Goal: Communication & Community: Answer question/provide support

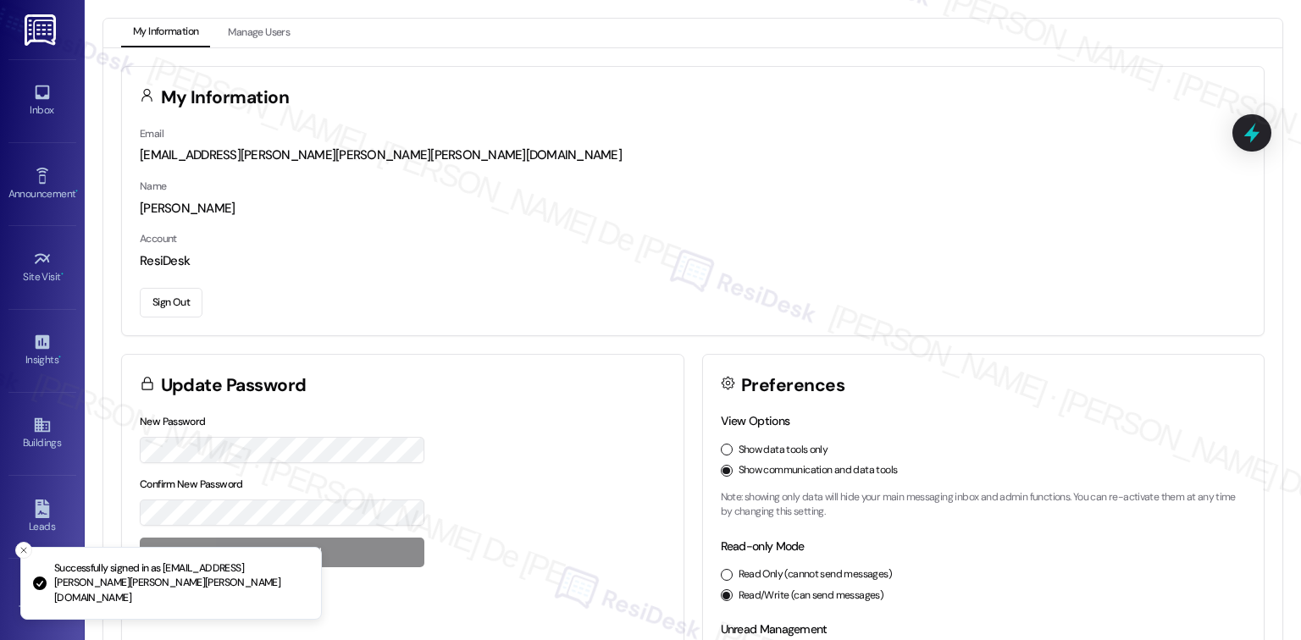
scroll to position [1063, 0]
click at [60, 110] on div "Inbox" at bounding box center [42, 110] width 85 height 17
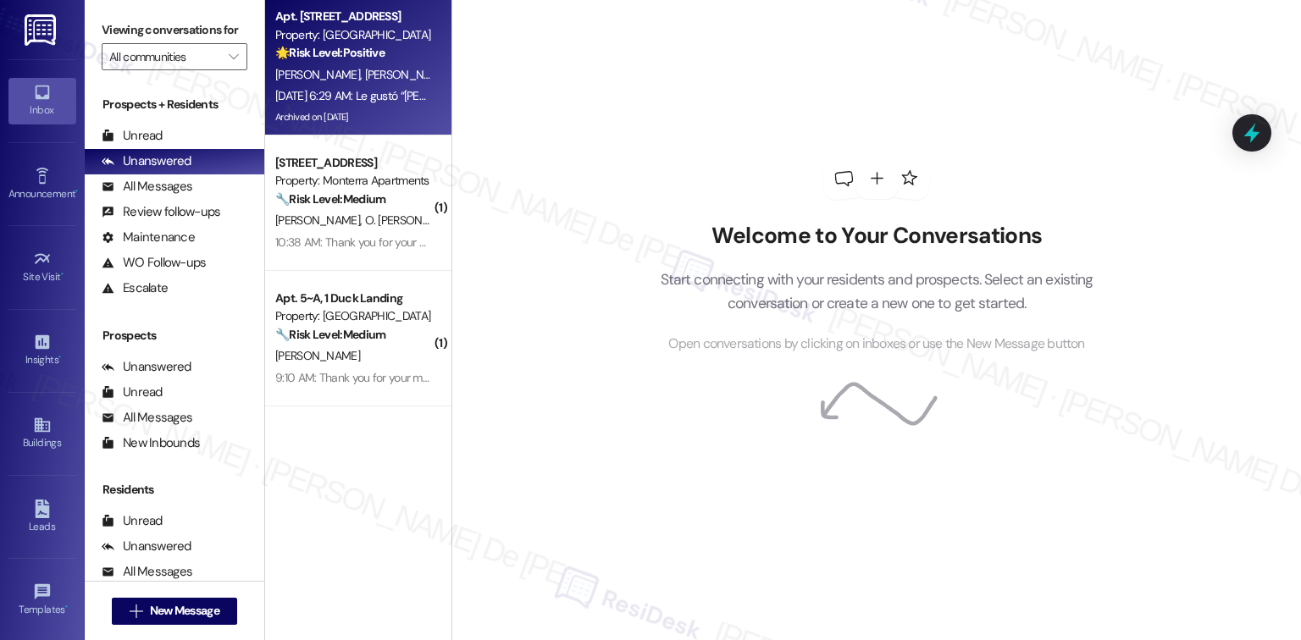
click at [350, 39] on div "Property: Main Street Terrace" at bounding box center [353, 35] width 157 height 18
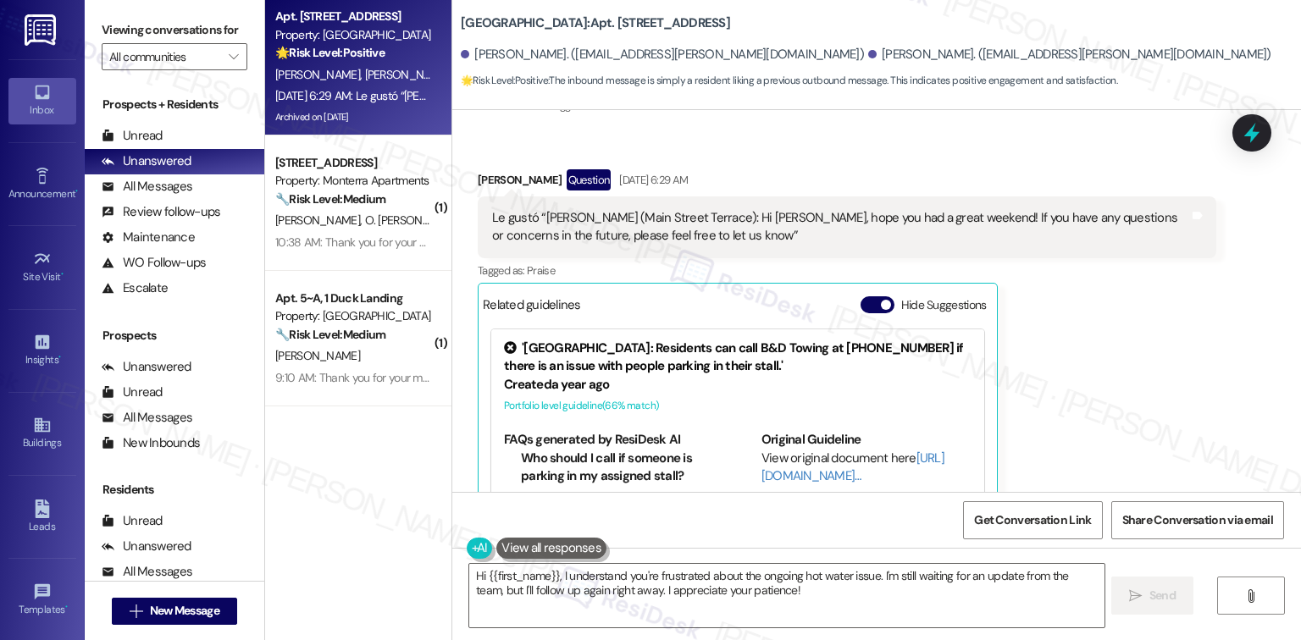
scroll to position [19172, 0]
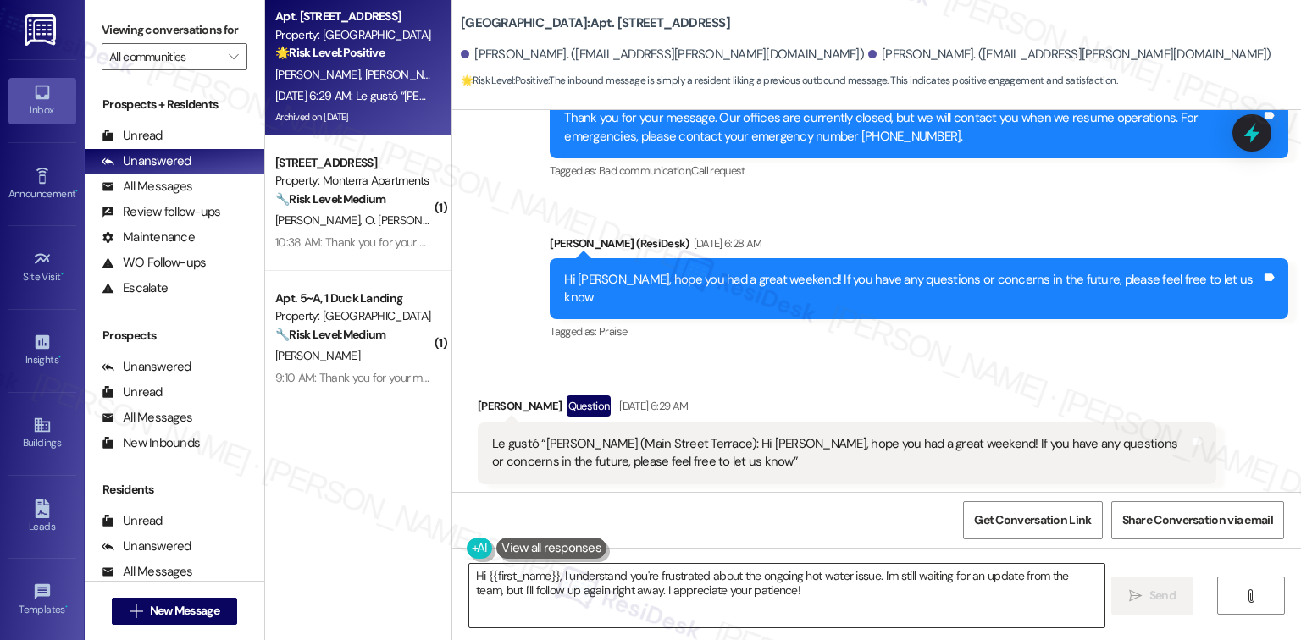
click at [791, 594] on textarea "Hi {{first_name}}, I understand you're frustrated about the ongoing hot water i…" at bounding box center [786, 596] width 634 height 64
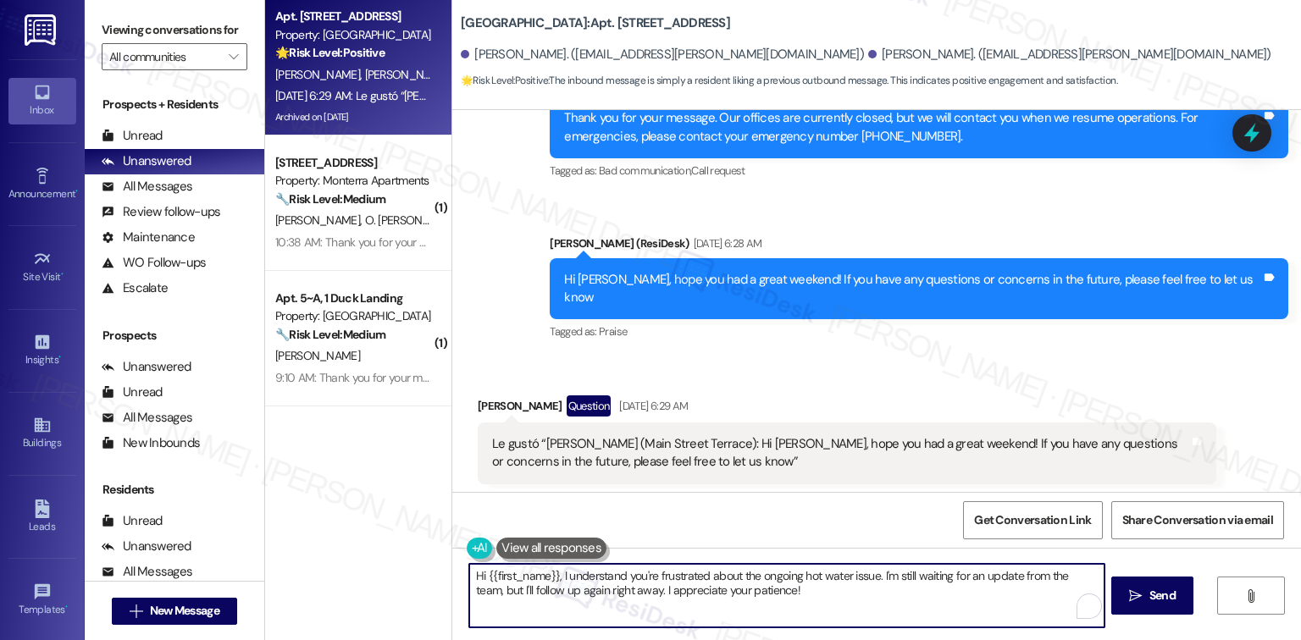
click at [791, 594] on textarea "Hi {{first_name}}, I understand you're frustrated about the ongoing hot water i…" at bounding box center [786, 596] width 634 height 64
click at [806, 586] on textarea "Hi {{first_name}}, I understand you're frustrated about the ongoing hot water i…" at bounding box center [784, 596] width 634 height 64
click at [802, 600] on textarea "Hi {{first_name}}, I understand you're frustrated about the ongoing hot water i…" at bounding box center [784, 596] width 634 height 64
drag, startPoint x: 787, startPoint y: 589, endPoint x: 318, endPoint y: 559, distance: 469.3
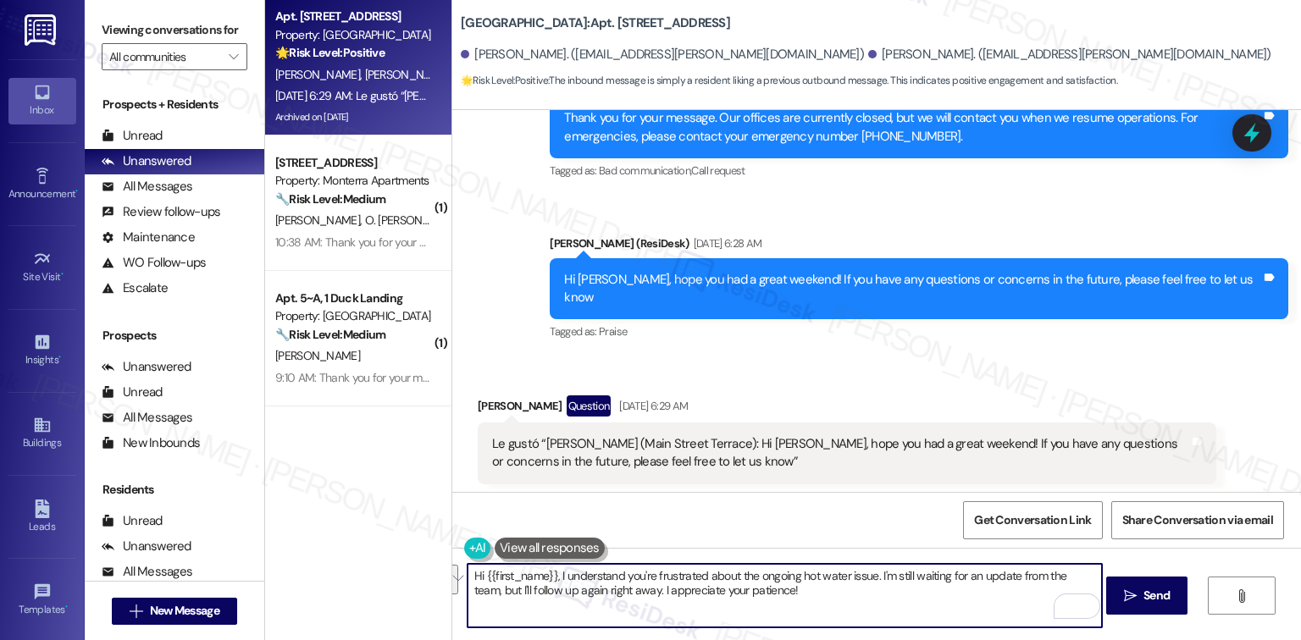
click at [318, 559] on div "Apt. 9, 1 Main Street Terrace Property: Main Street Terrace 🌟 Risk Level: Posit…" at bounding box center [783, 320] width 1036 height 640
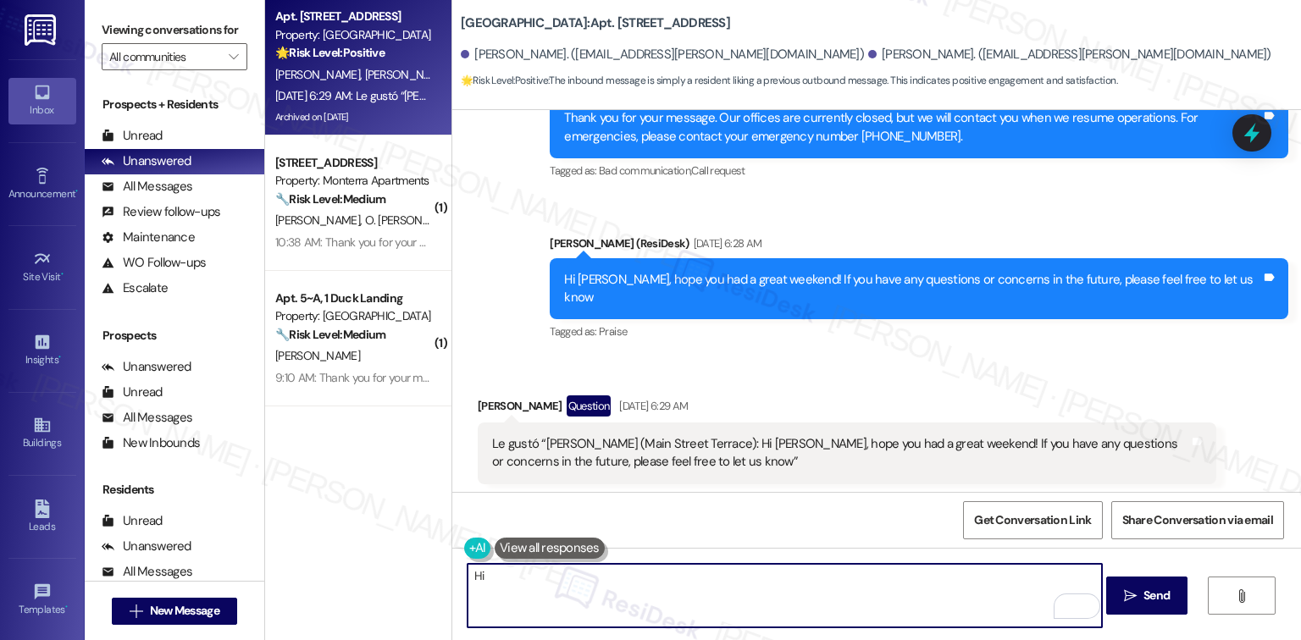
drag, startPoint x: 528, startPoint y: 582, endPoint x: 495, endPoint y: 572, distance: 35.1
click at [505, 576] on textarea "Hi" at bounding box center [784, 596] width 634 height 64
click at [495, 572] on textarea "Hi" at bounding box center [784, 596] width 634 height 64
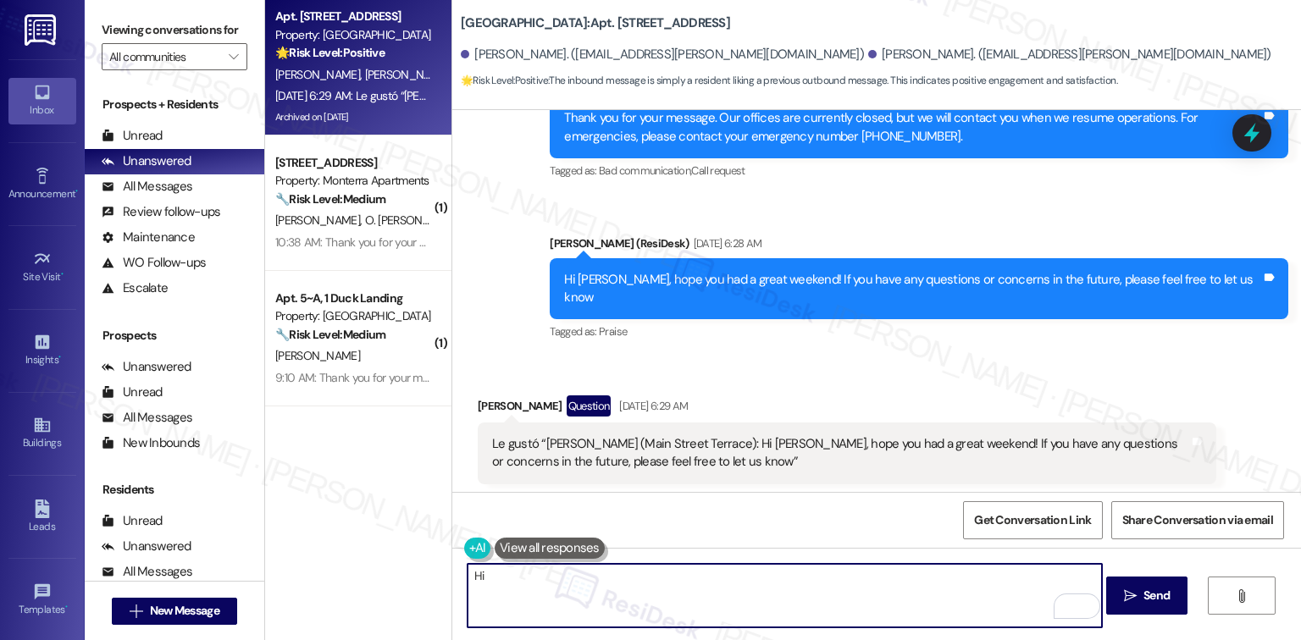
paste textarea "{{first_name}}"
paste textarea "Please don’t hesitate to let me know if there’s anything I can help you with."
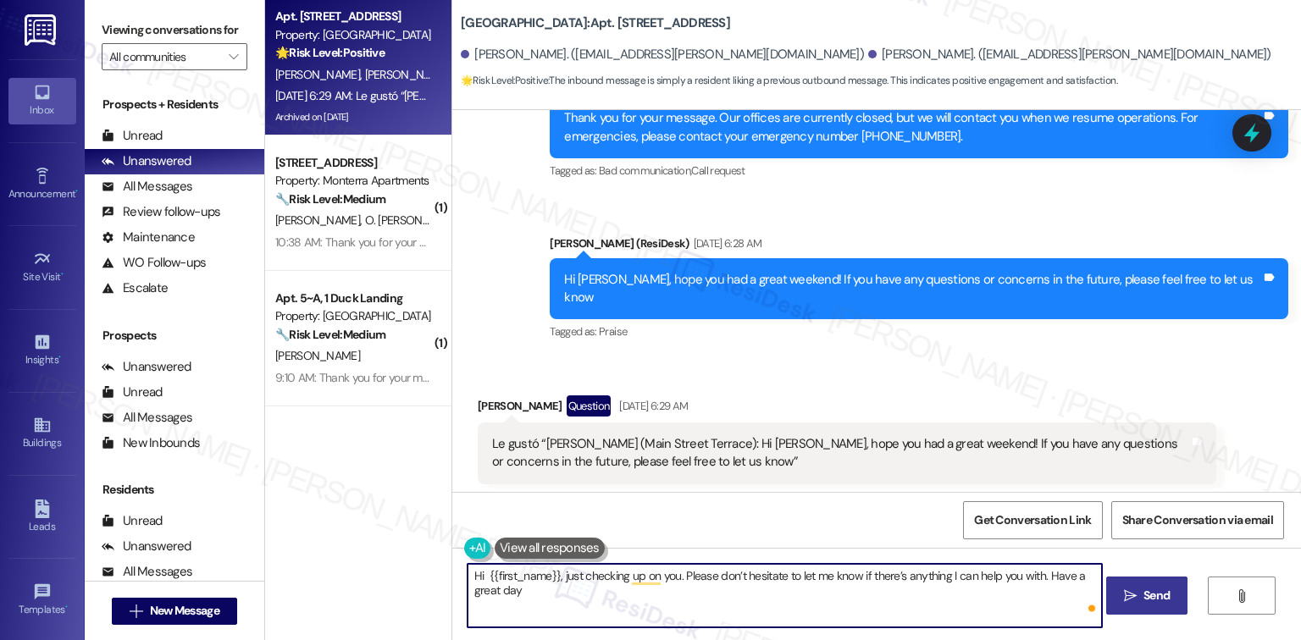
type textarea "Hi {{first_name}}, just checking up on you. Please don’t hesitate to let me kno…"
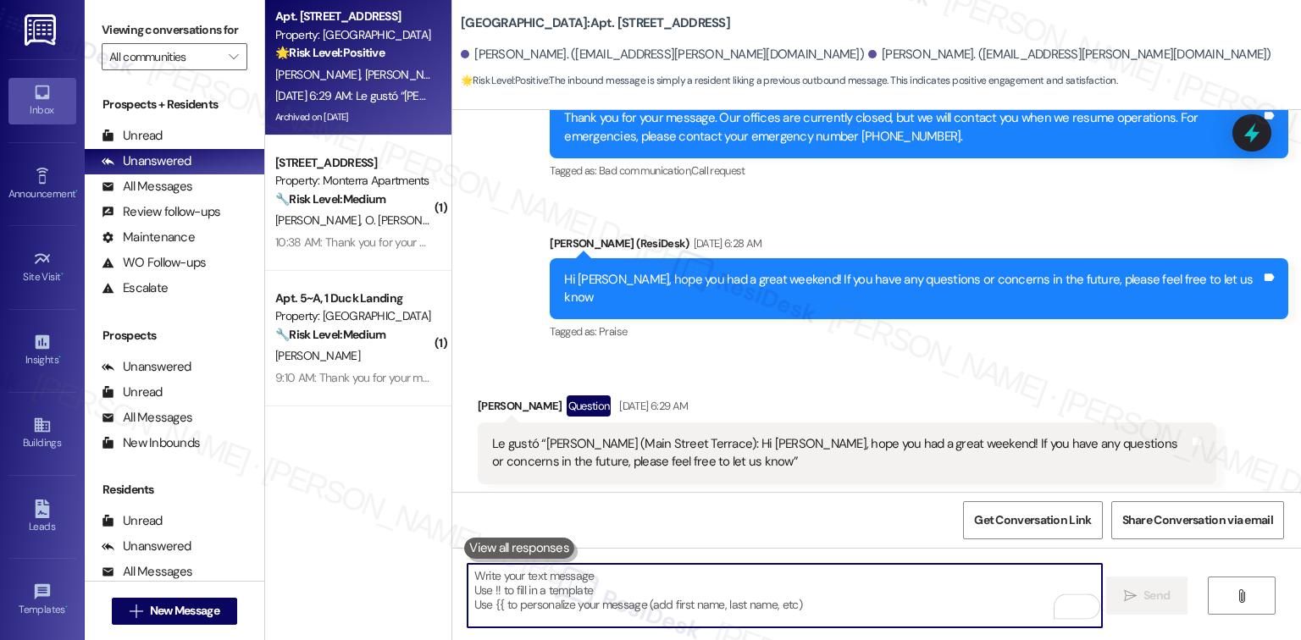
scroll to position [19242, 0]
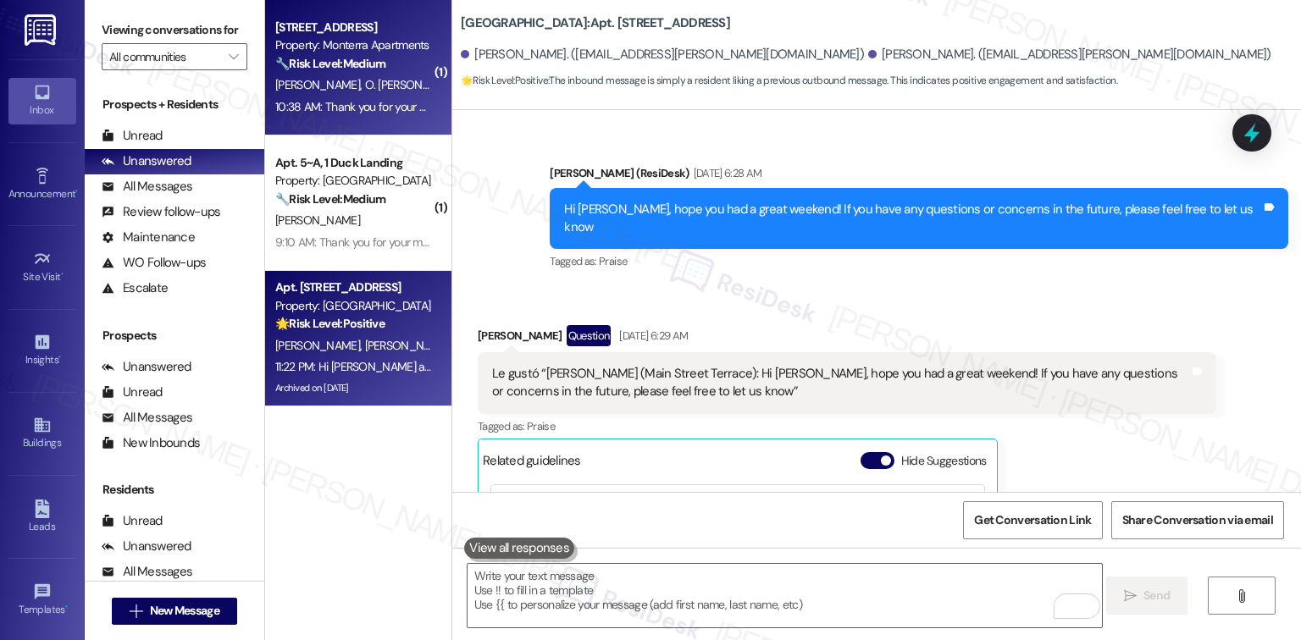
click at [316, 103] on div "10:38 AM: Thank you for your message. Our offices are currently closed, but we …" at bounding box center [774, 106] width 998 height 15
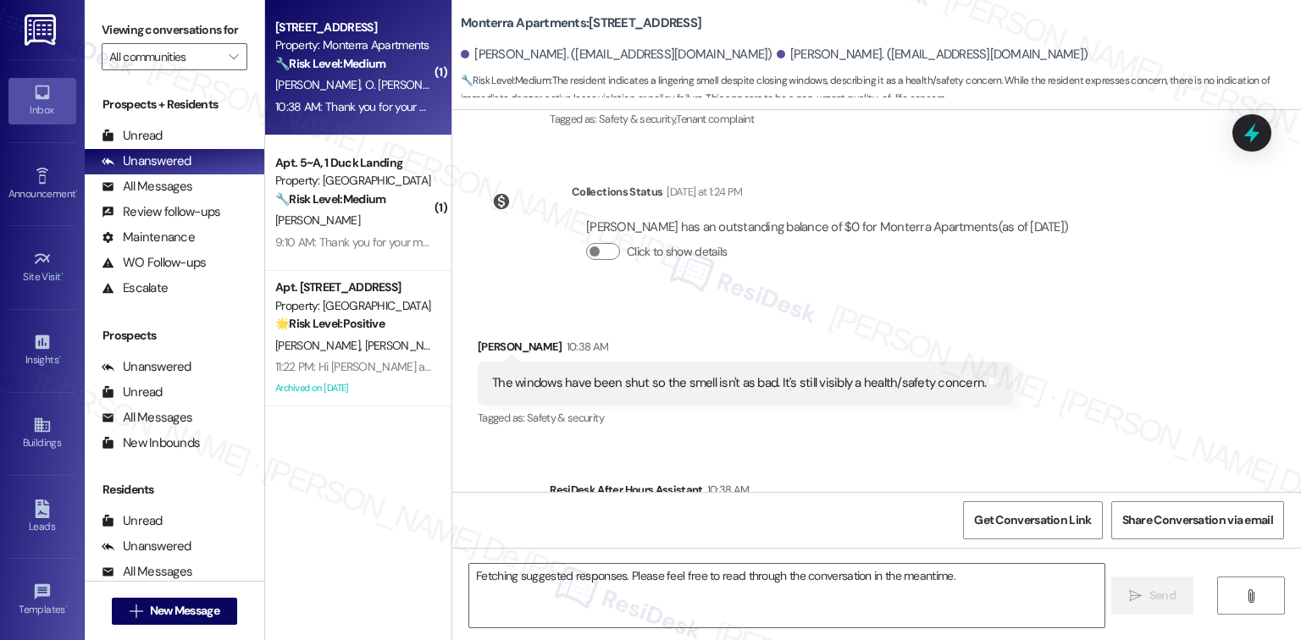
scroll to position [8234, 0]
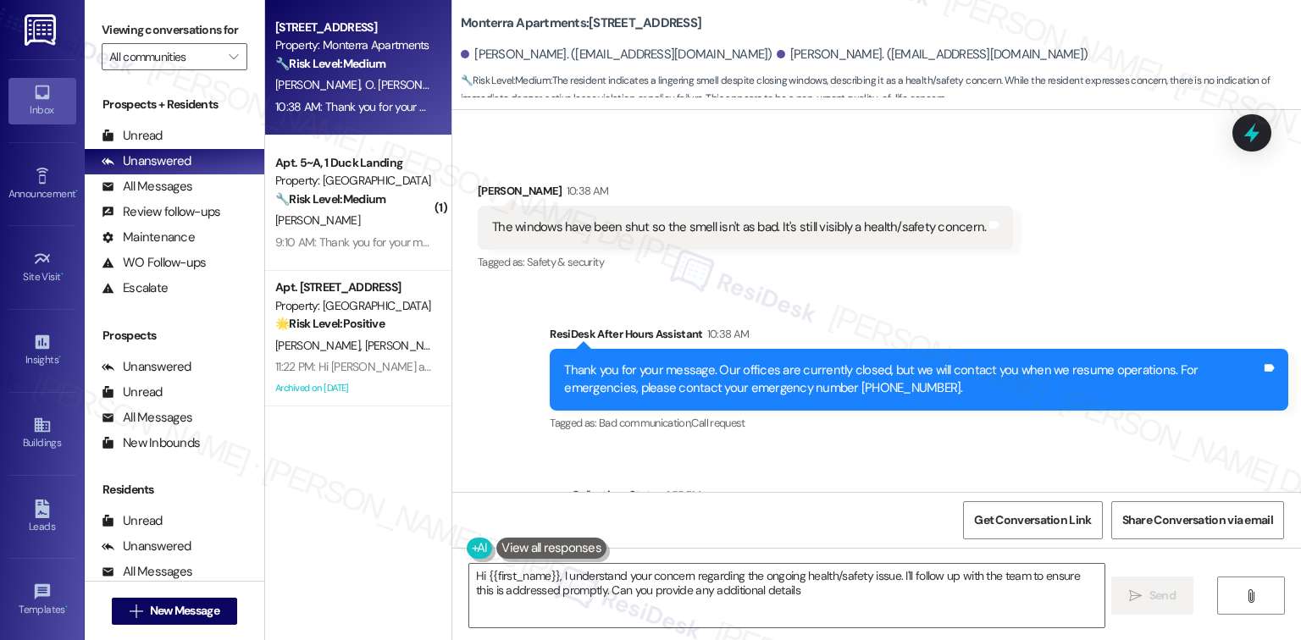
type textarea "Hi {{first_name}}, I understand your concern regarding the ongoing health/safet…"
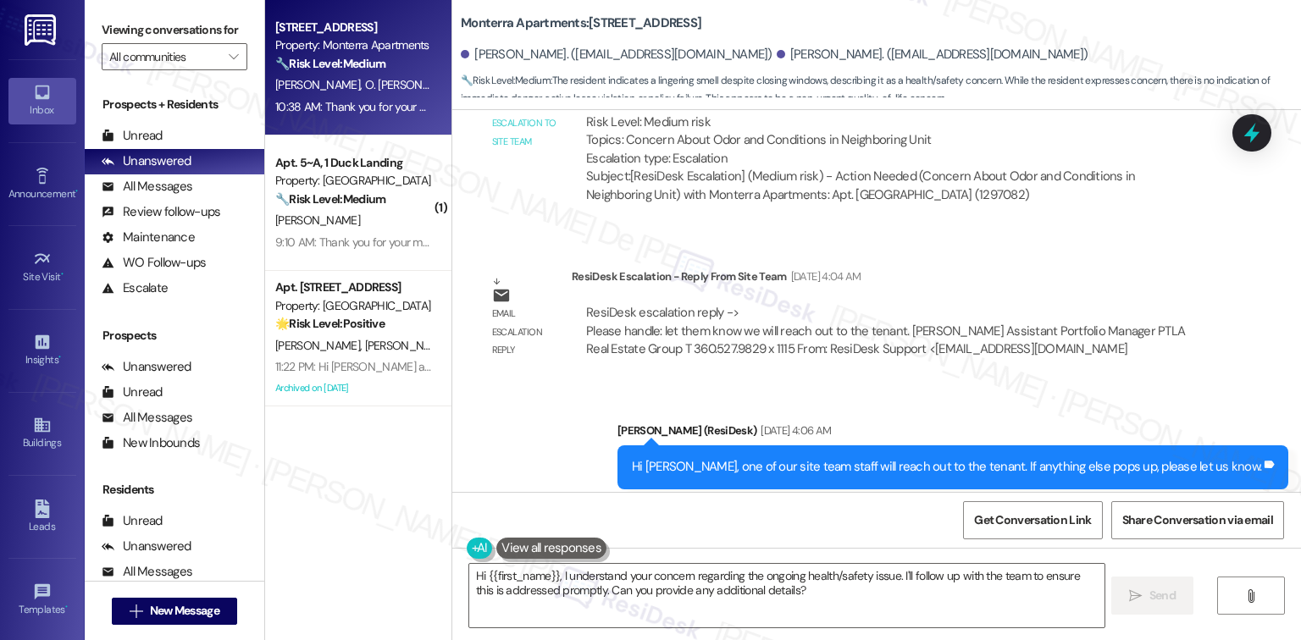
scroll to position [7105, 0]
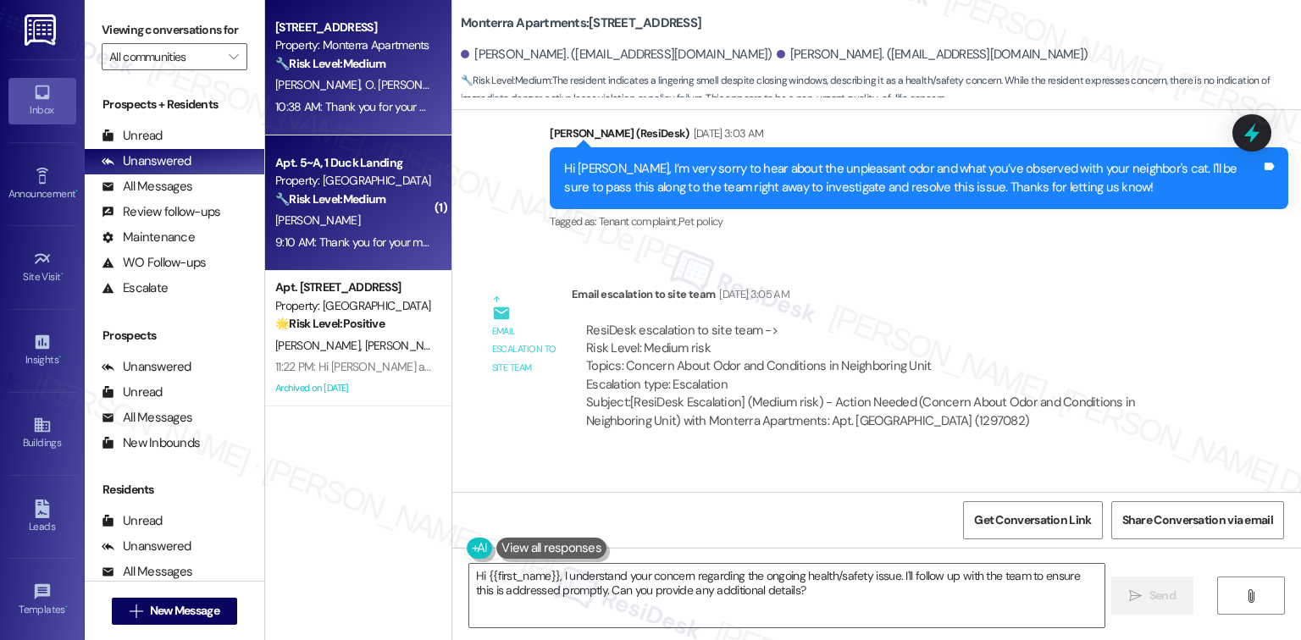
click at [345, 217] on div "L. Himstreet" at bounding box center [354, 220] width 160 height 21
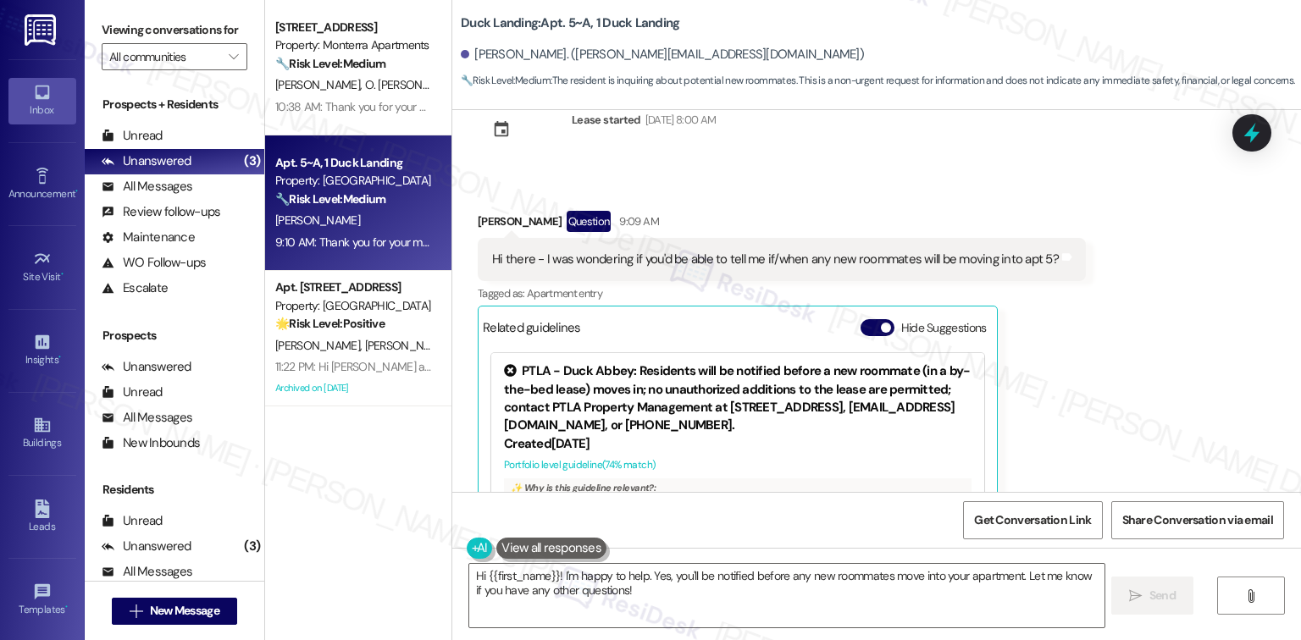
scroll to position [3062, 0]
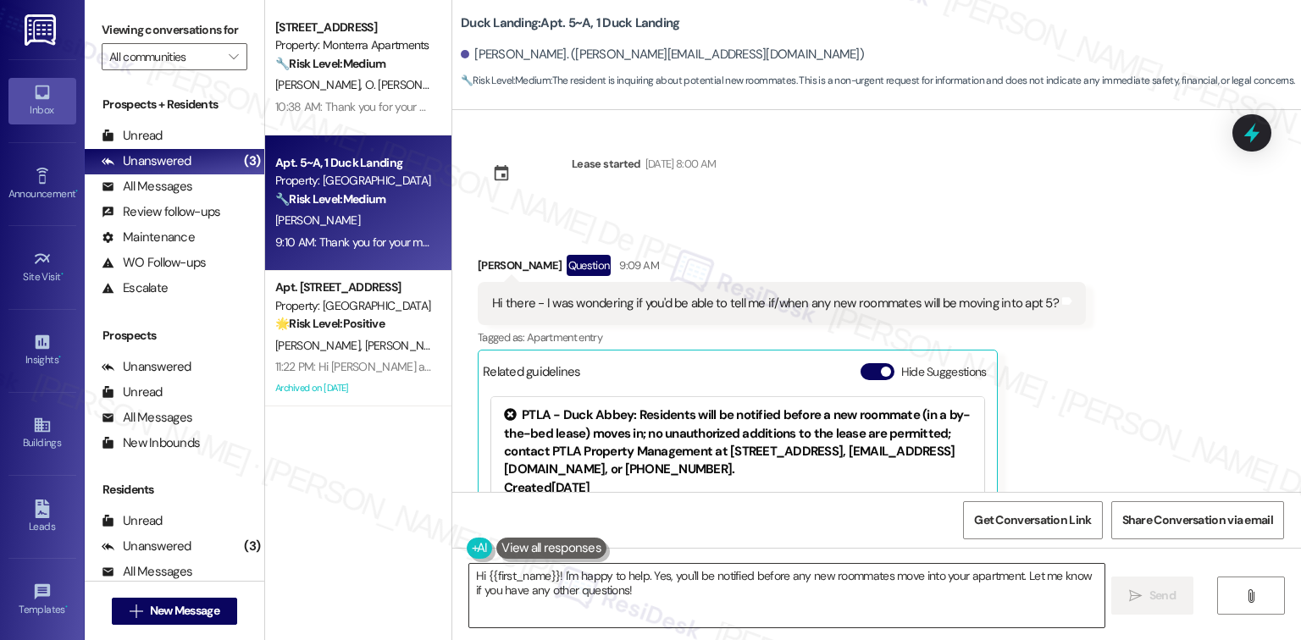
click at [708, 605] on textarea "Hi {{first_name}}! I'm happy to help. Yes, you'll be notified before any new ro…" at bounding box center [786, 596] width 634 height 64
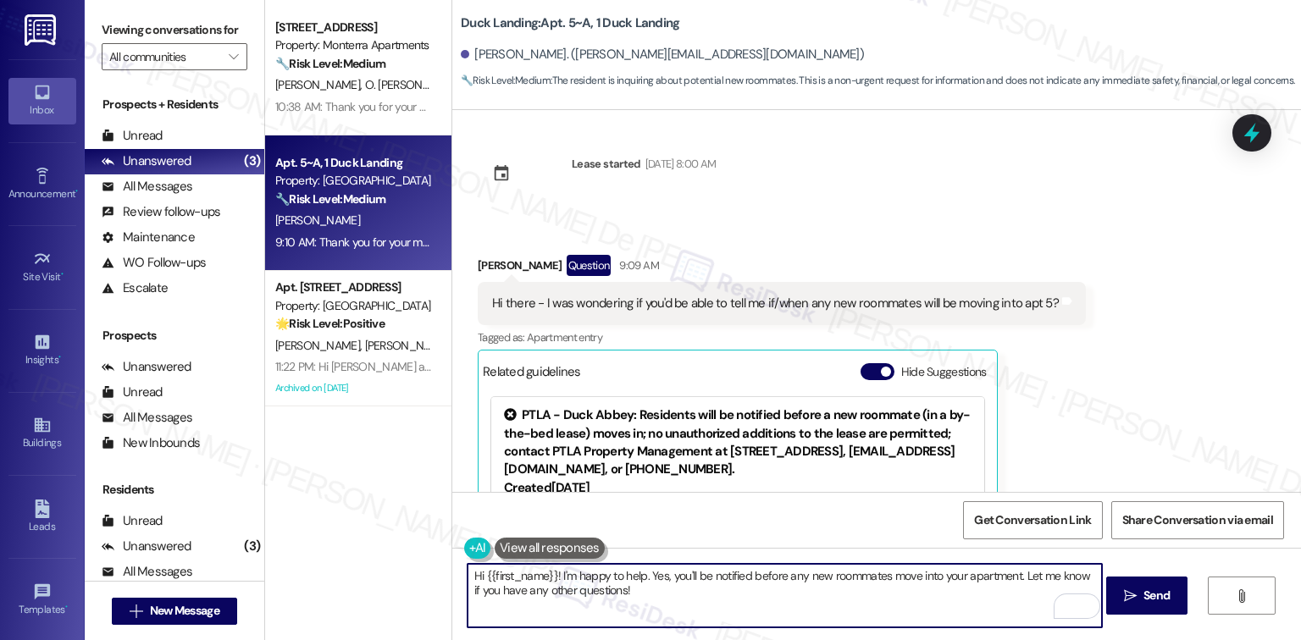
click at [670, 588] on textarea "Hi {{first_name}}! I'm happy to help. Yes, you'll be notified before any new ro…" at bounding box center [784, 596] width 634 height 64
click at [637, 600] on textarea "Hi {{first_name}}! I'm happy to help. Yes, you'll be notified before any new ro…" at bounding box center [784, 596] width 634 height 64
click at [704, 592] on textarea "Hi {{first_name}}! I'm happy to help. Yes, you'll be notified before any new ro…" at bounding box center [784, 596] width 634 height 64
drag, startPoint x: 638, startPoint y: 578, endPoint x: 572, endPoint y: 583, distance: 66.2
click at [572, 583] on textarea "Hi {{first_name}}! I'm happy to help. Yes, you'll be notified before any new ro…" at bounding box center [784, 596] width 634 height 64
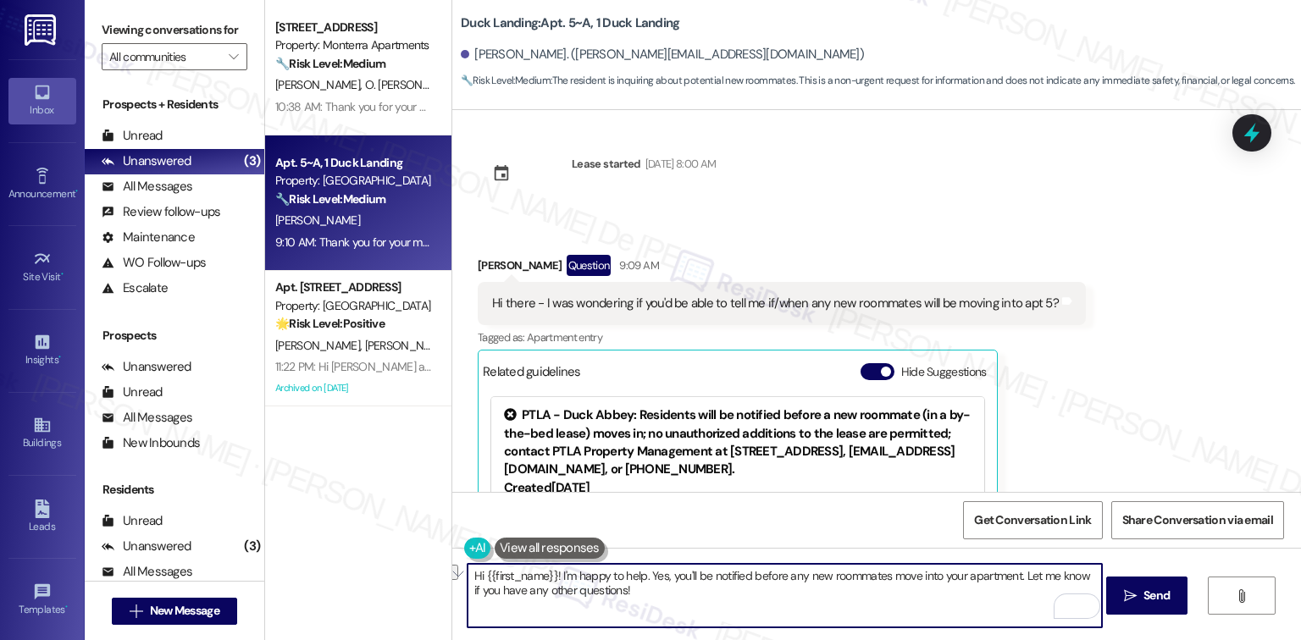
click at [574, 580] on textarea "Hi {{first_name}}! I'm happy to help. Yes, you'll be notified before any new ro…" at bounding box center [784, 596] width 634 height 64
drag, startPoint x: 554, startPoint y: 576, endPoint x: 637, endPoint y: 579, distance: 83.1
click at [637, 579] on textarea "Hi {{first_name}}! I'm happy to help. Yes, you'll be notified before any new ro…" at bounding box center [784, 596] width 634 height 64
drag, startPoint x: 561, startPoint y: 577, endPoint x: 581, endPoint y: 576, distance: 19.5
click at [561, 577] on textarea "Hi {{first_name}}! thanks for reaching out. Yes, you'll be notified before any …" at bounding box center [784, 596] width 634 height 64
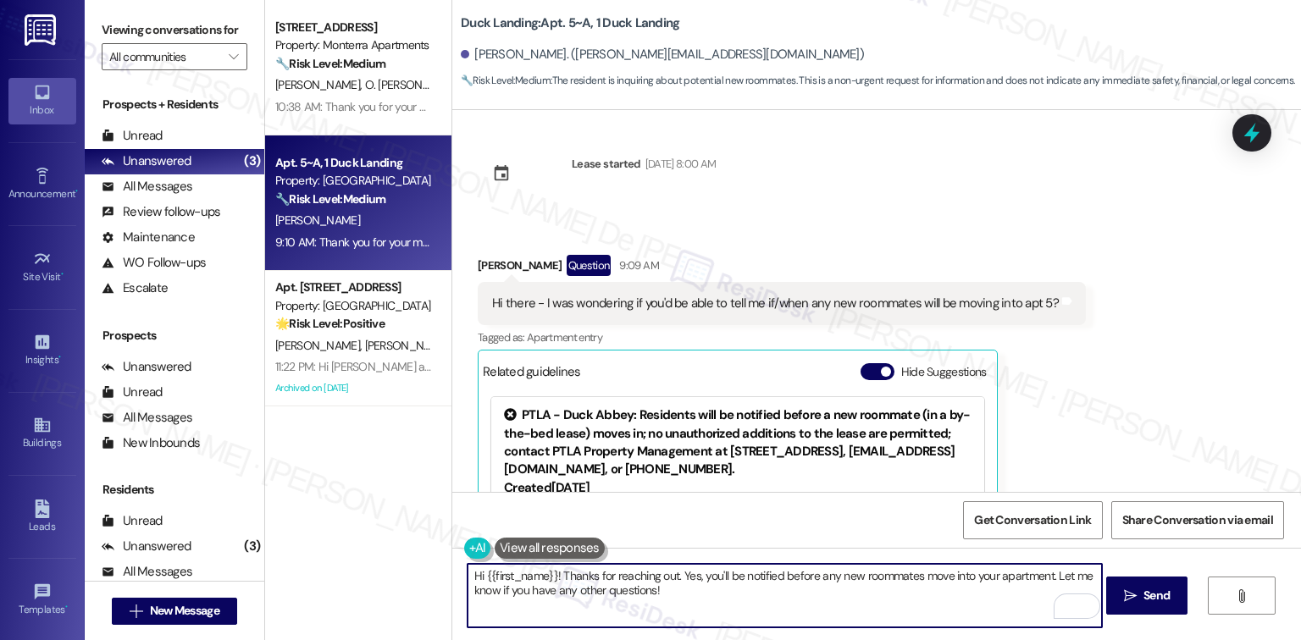
click at [694, 577] on textarea "Hi {{first_name}}! Thanks for reaching out. Yes, you'll be notified before any …" at bounding box center [784, 596] width 634 height 64
click at [931, 575] on textarea "Hi {{first_name}}! Thanks for reaching out. No worries, as you'll be notified b…" at bounding box center [784, 596] width 634 height 64
click at [974, 575] on textarea "Hi {{first_name}}! Thanks for reaching out. No worries, as you'll be notified b…" at bounding box center [784, 596] width 634 height 64
click at [964, 575] on textarea "Hi {{first_name}}! Thanks for reaching out. No worries, as you'll be notified b…" at bounding box center [784, 596] width 634 height 64
click at [704, 590] on textarea "Hi {{first_name}}! Thanks for reaching out. No worries, as you'll be notified b…" at bounding box center [784, 596] width 634 height 64
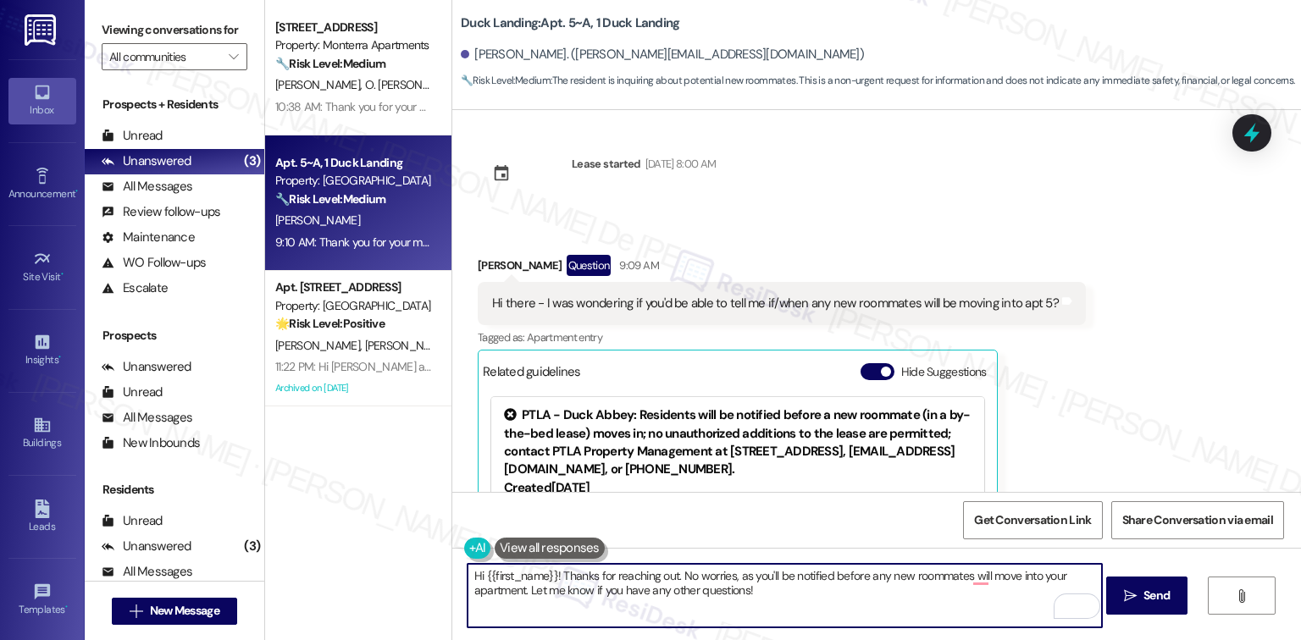
click at [793, 596] on textarea "Hi {{first_name}}! Thanks for reaching out. No worries, as you'll be notified b…" at bounding box center [784, 596] width 634 height 64
click at [970, 577] on textarea "Hi {{first_name}}! Thanks for reaching out. No worries, as you'll be notified b…" at bounding box center [784, 596] width 634 height 64
drag, startPoint x: 772, startPoint y: 593, endPoint x: 517, endPoint y: 606, distance: 255.2
click at [517, 606] on textarea "Hi {{first_name}}! Thanks for reaching out. No worries, as you'll be notified b…" at bounding box center [784, 596] width 634 height 64
type textarea "Hi {{first_name}}! Thanks for reaching out. No worries, as you'll be notified b…"
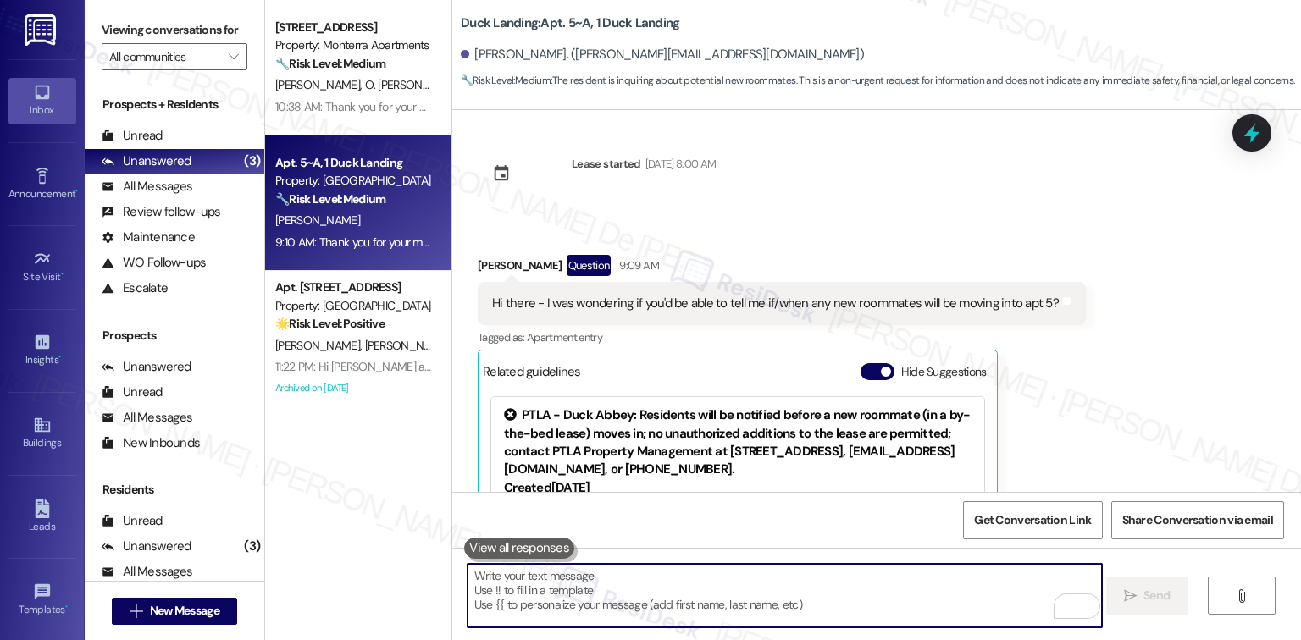
scroll to position [3196, 0]
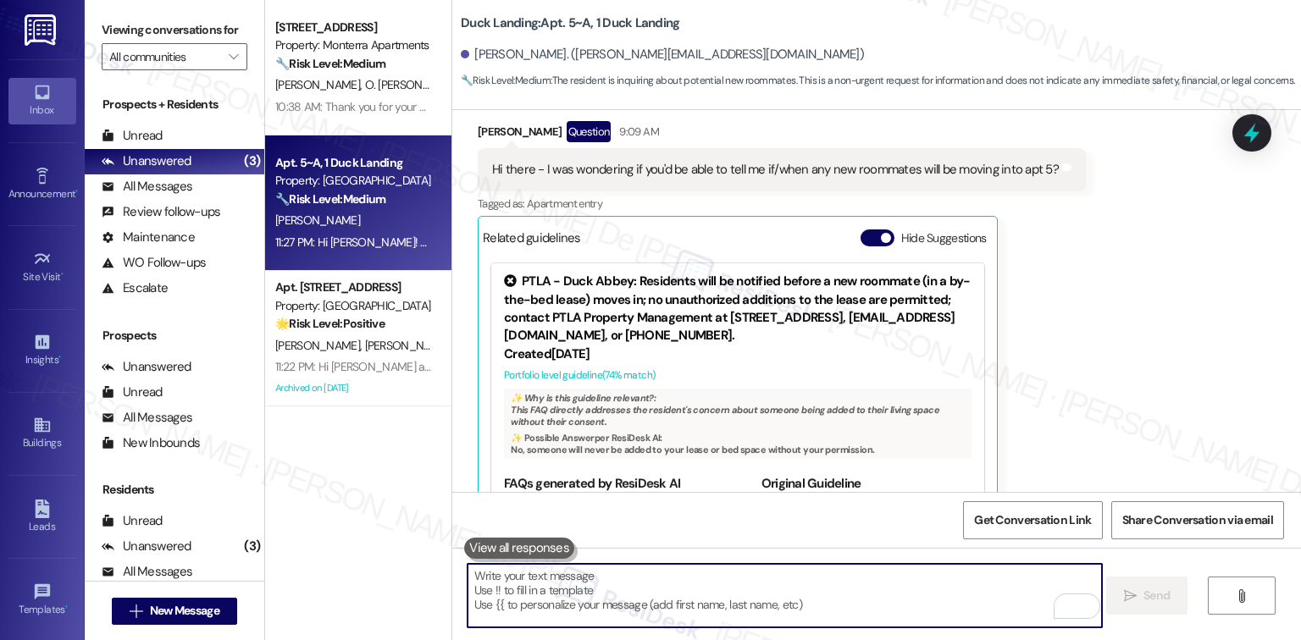
click at [738, 593] on textarea "To enrich screen reader interactions, please activate Accessibility in Grammarl…" at bounding box center [784, 596] width 634 height 64
paste textarea "In the meantime, if there’s anything else I can assist you with, please feel fr…"
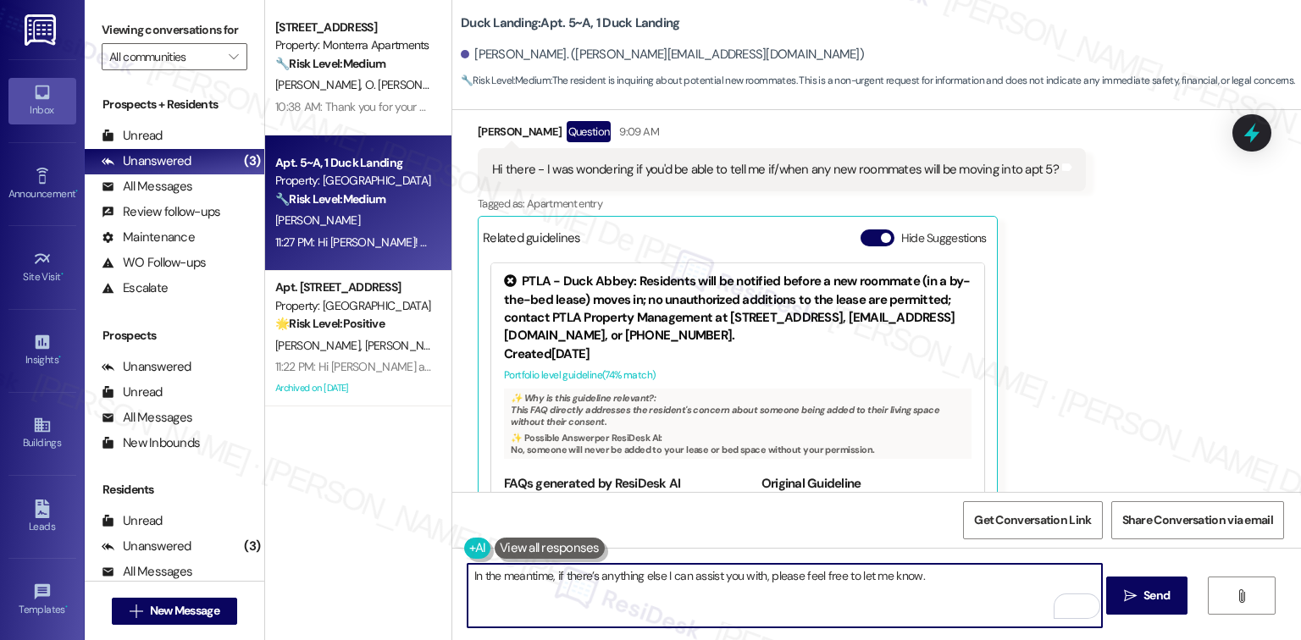
type textarea "In the meantime, if there’s anything else I can assist you with, please feel fr…"
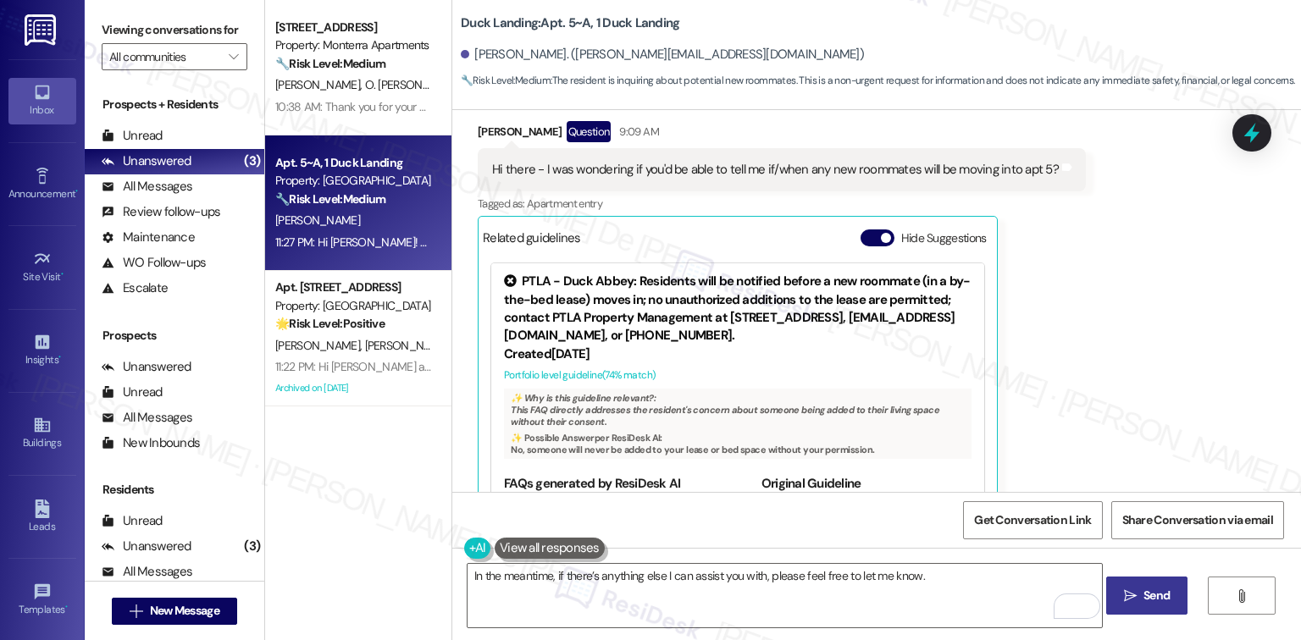
click at [1143, 592] on span "Send" at bounding box center [1156, 596] width 26 height 18
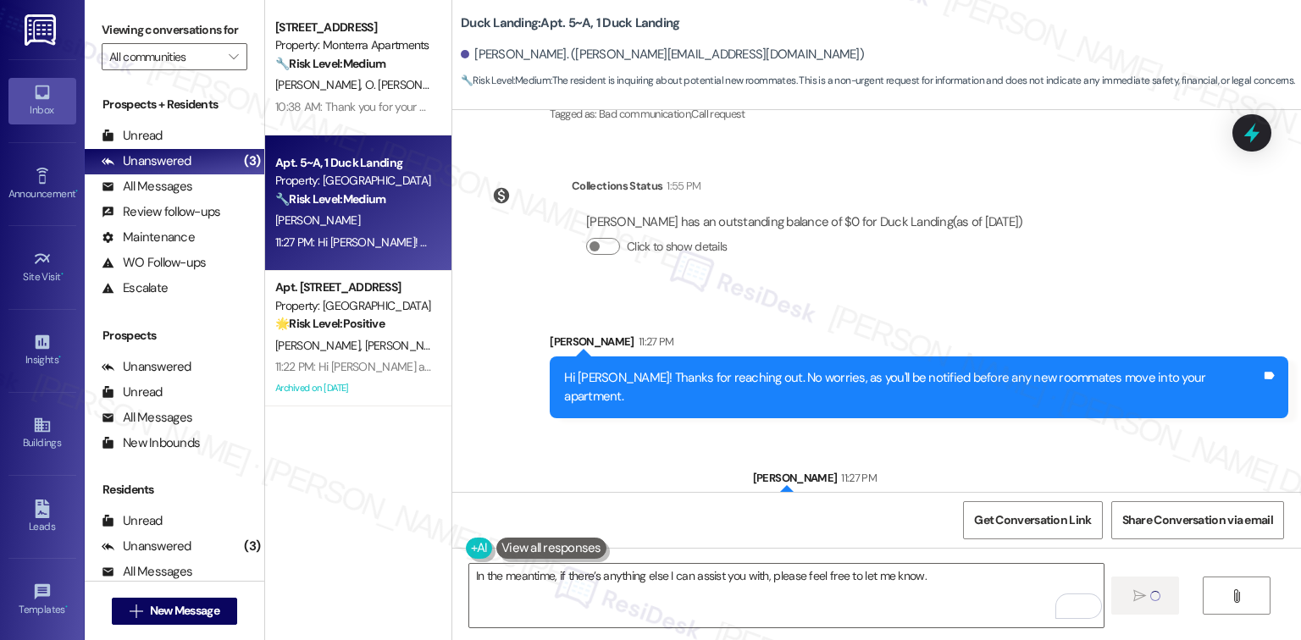
scroll to position [3750, 0]
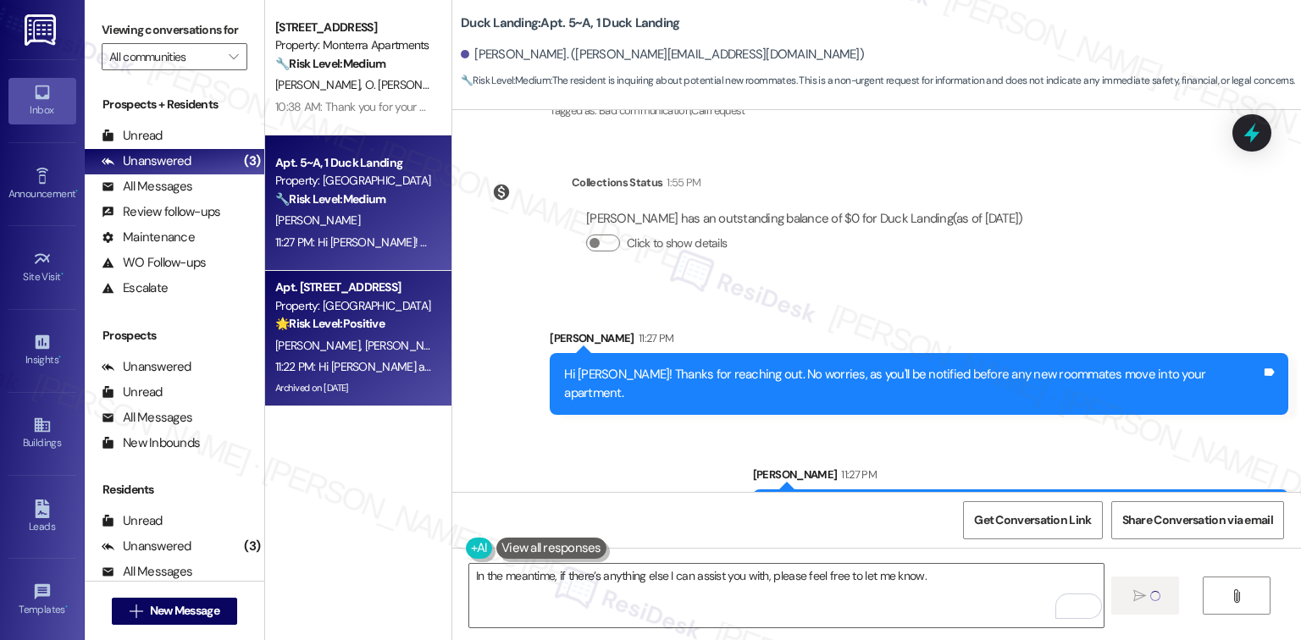
click at [378, 345] on span "S. Hernandez" at bounding box center [407, 345] width 85 height 15
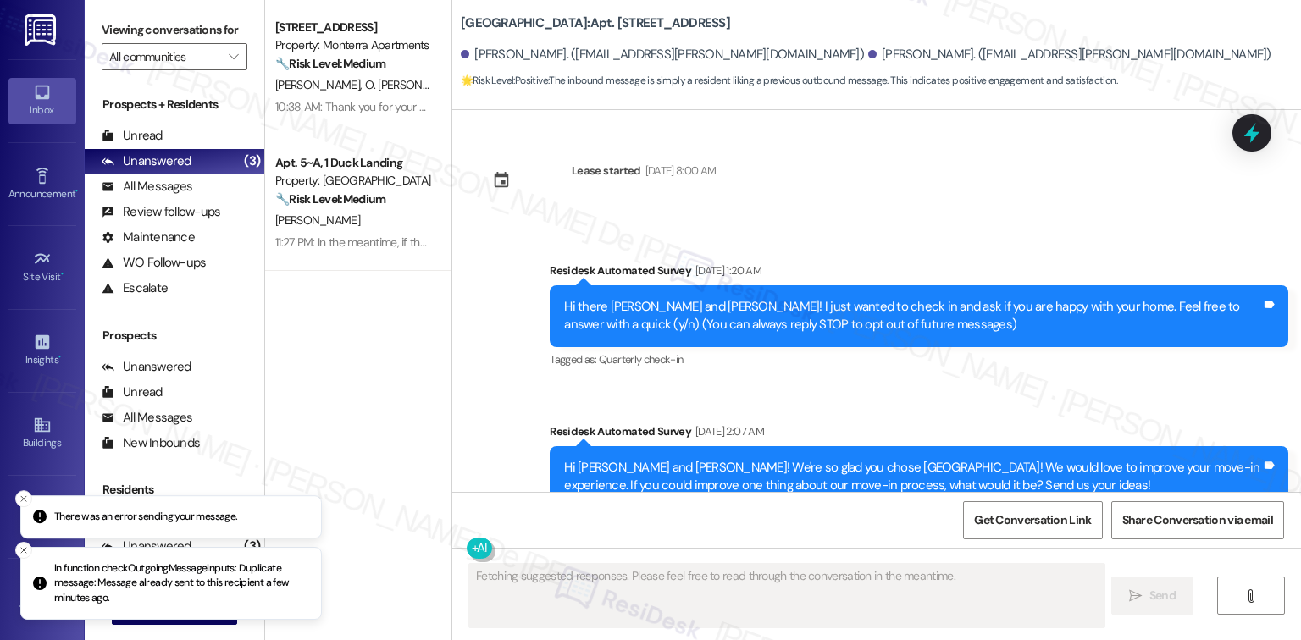
scroll to position [19560, 0]
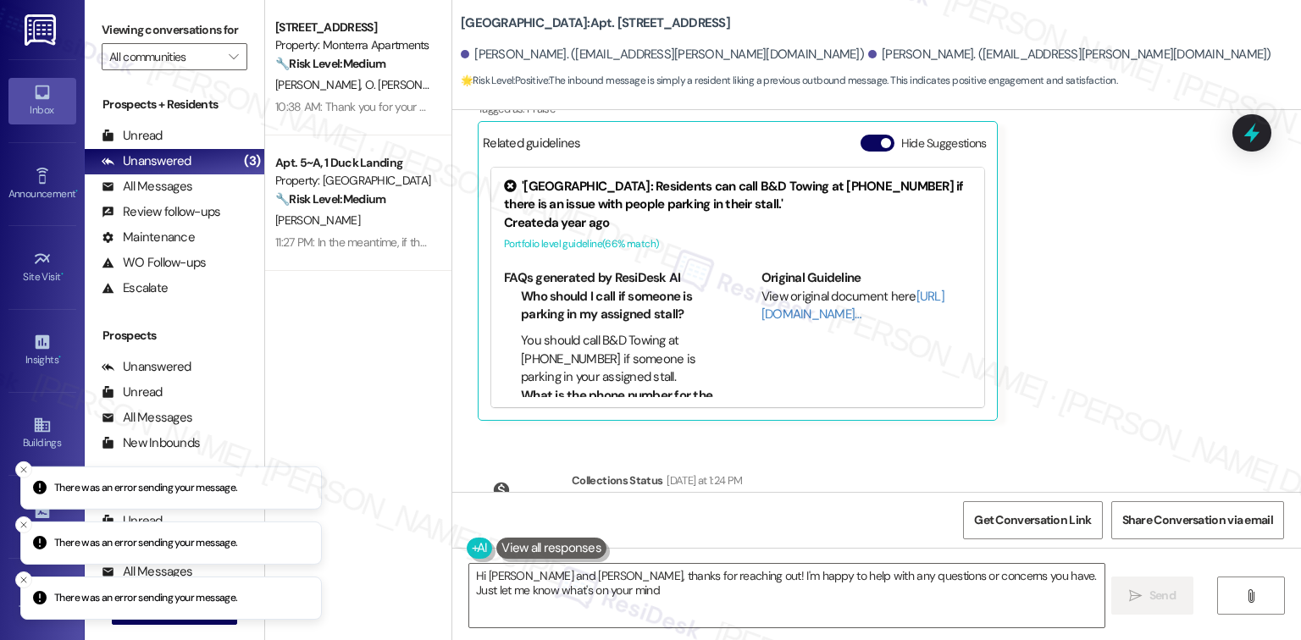
type textarea "Hi Ivette and Sebastian, thanks for reaching out! I'm happy to help with any qu…"
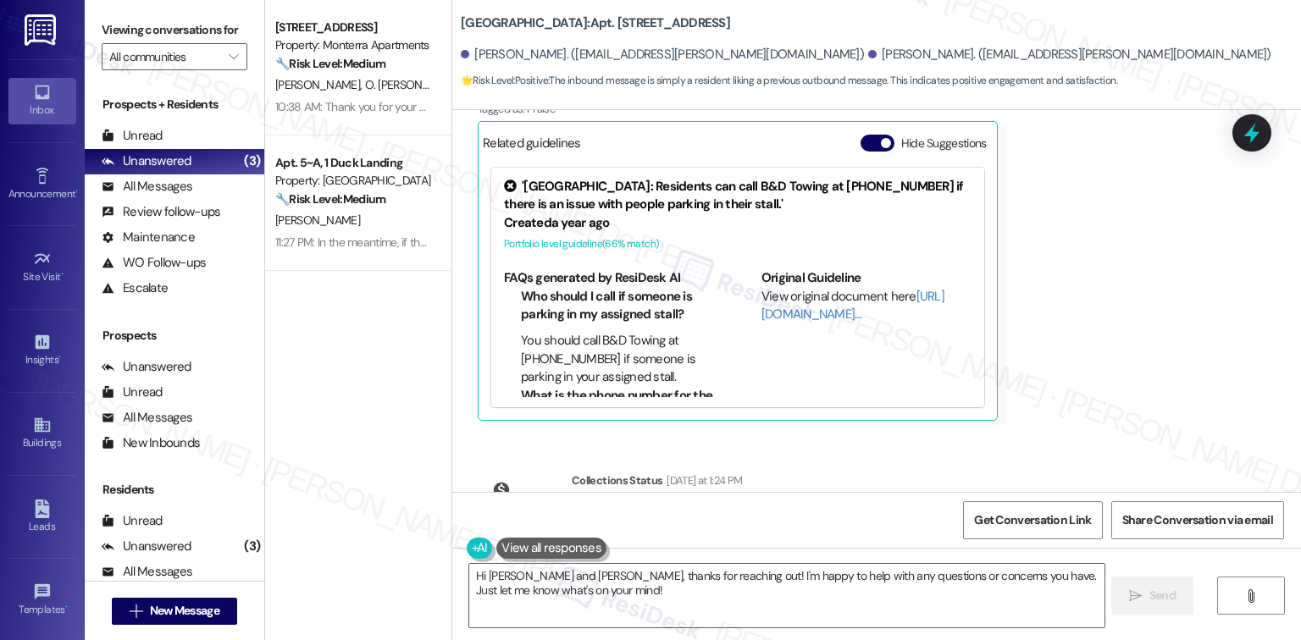
click at [339, 329] on div "Apt. 451, C Monterra Apartments Property: Monterra Apartments 🔧 Risk Level: Med…" at bounding box center [358, 260] width 186 height 520
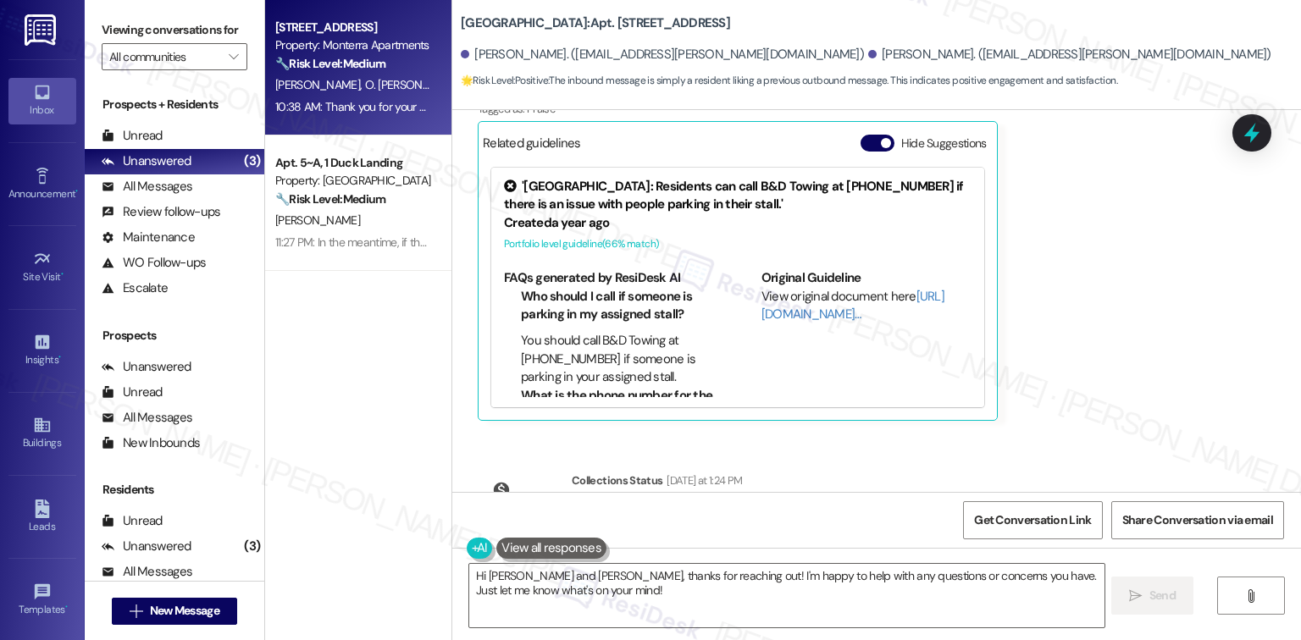
click at [341, 99] on div "10:38 AM: Thank you for your message. Our offices are currently closed, but we …" at bounding box center [774, 106] width 998 height 15
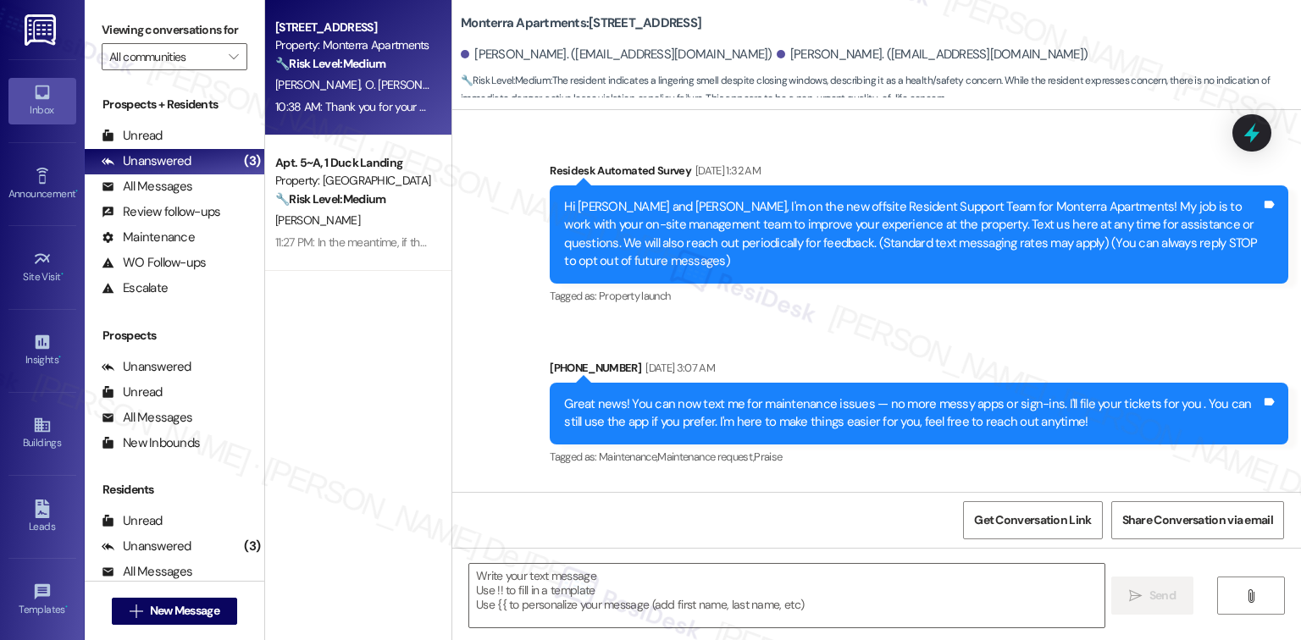
scroll to position [8234, 0]
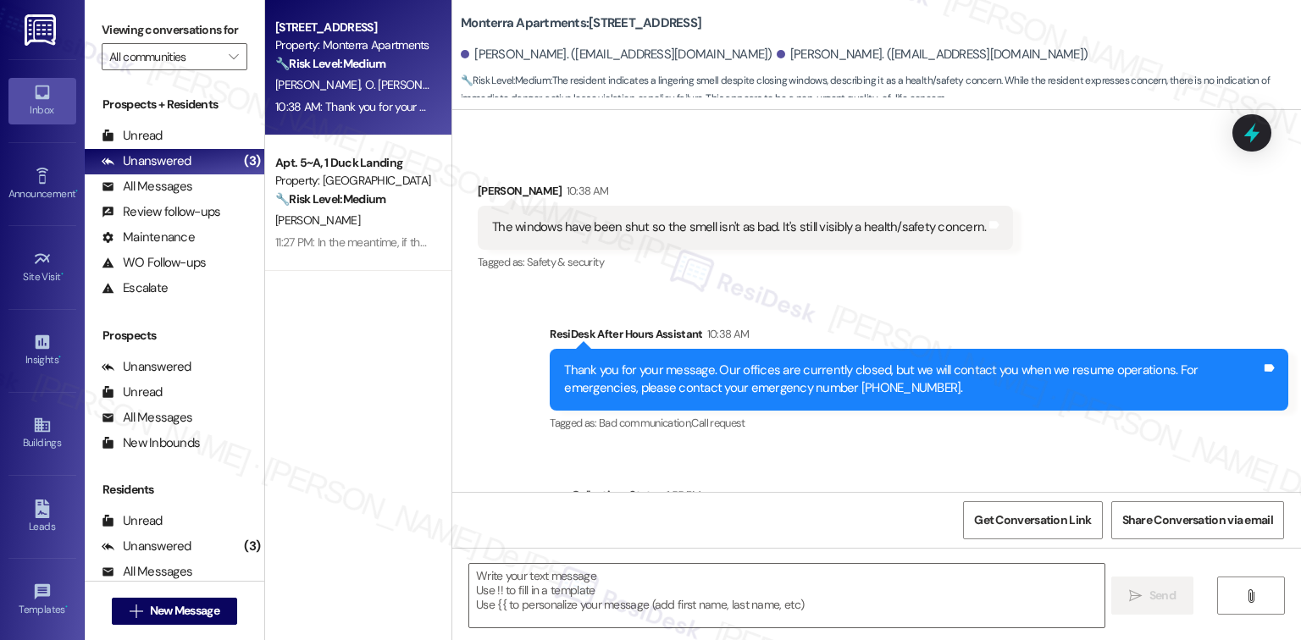
type textarea "Fetching suggested responses. Please feel free to read through the conversation…"
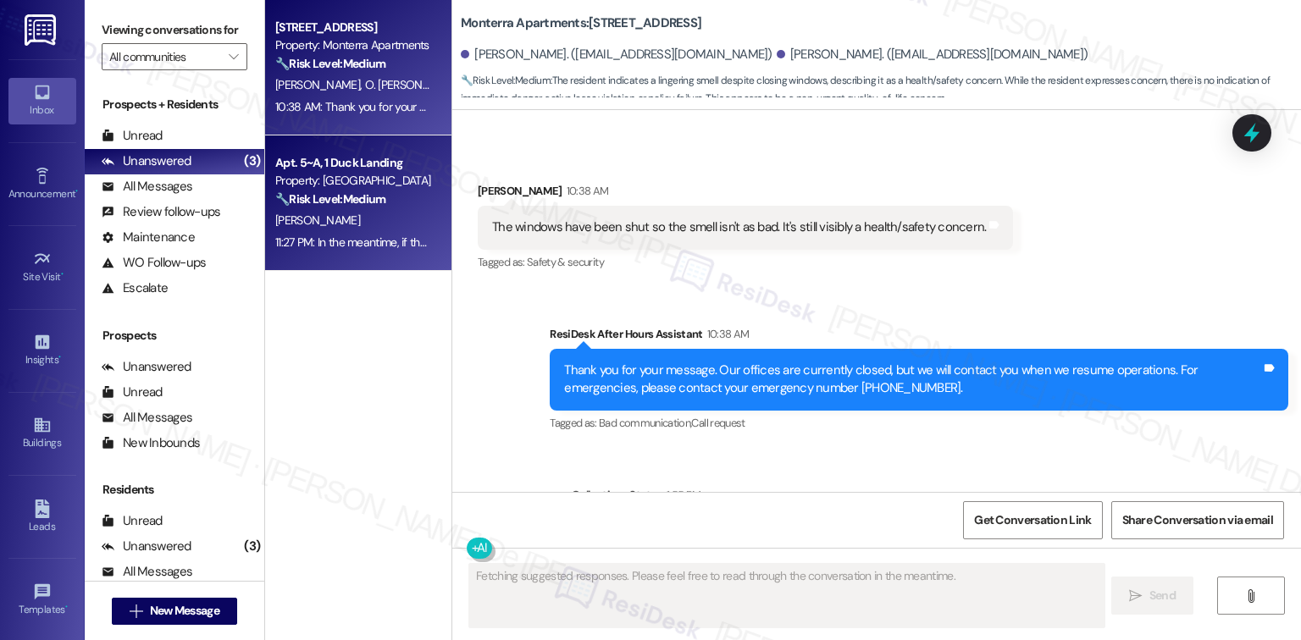
click at [318, 196] on strong "🔧 Risk Level: Medium" at bounding box center [330, 198] width 110 height 15
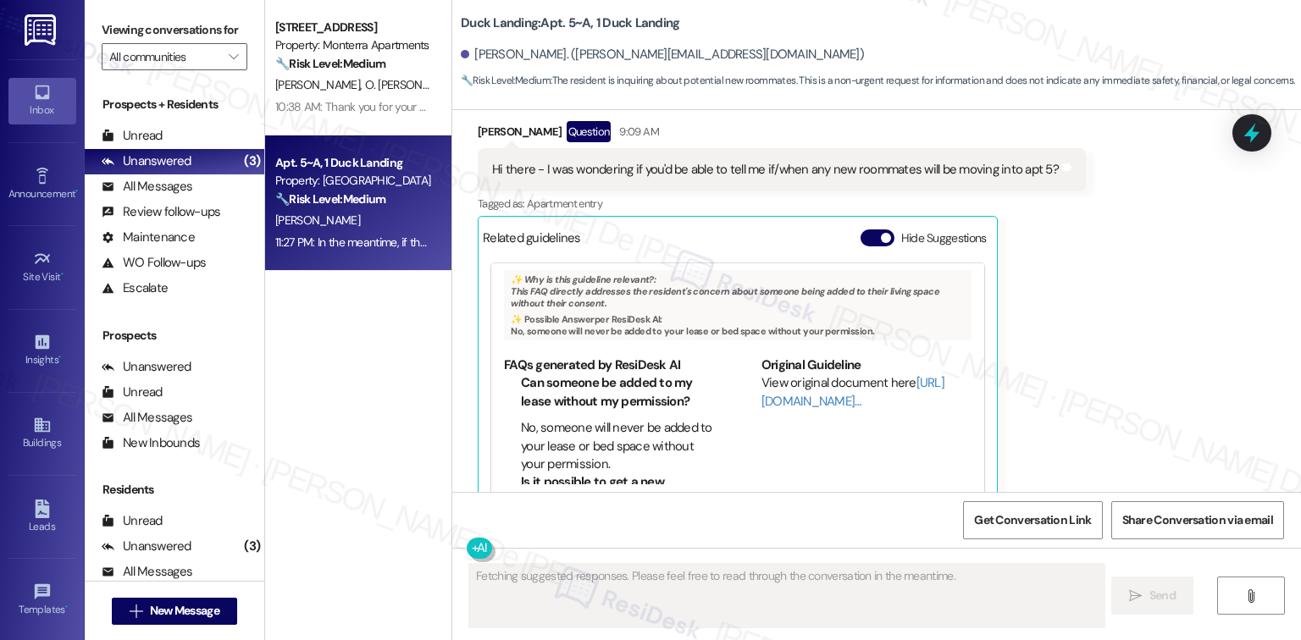
scroll to position [3775, 0]
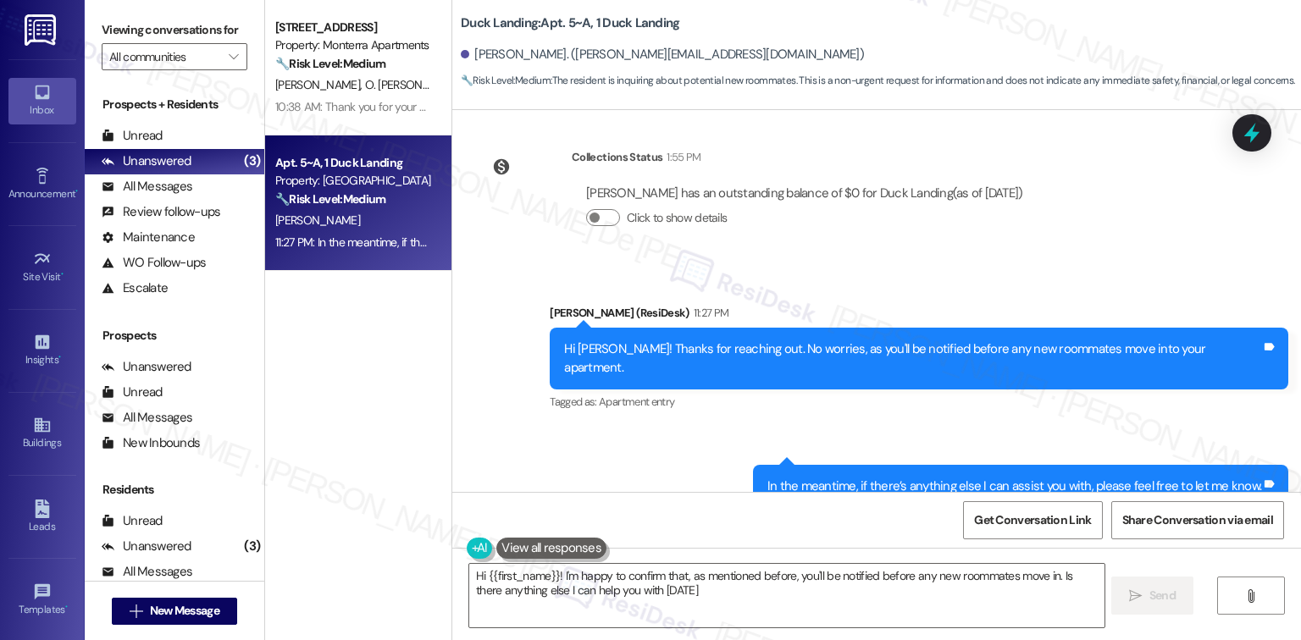
type textarea "Hi {{first_name}}! I'm happy to confirm that, as mentioned before, you'll be no…"
click at [148, 187] on div "All Messages" at bounding box center [147, 187] width 91 height 18
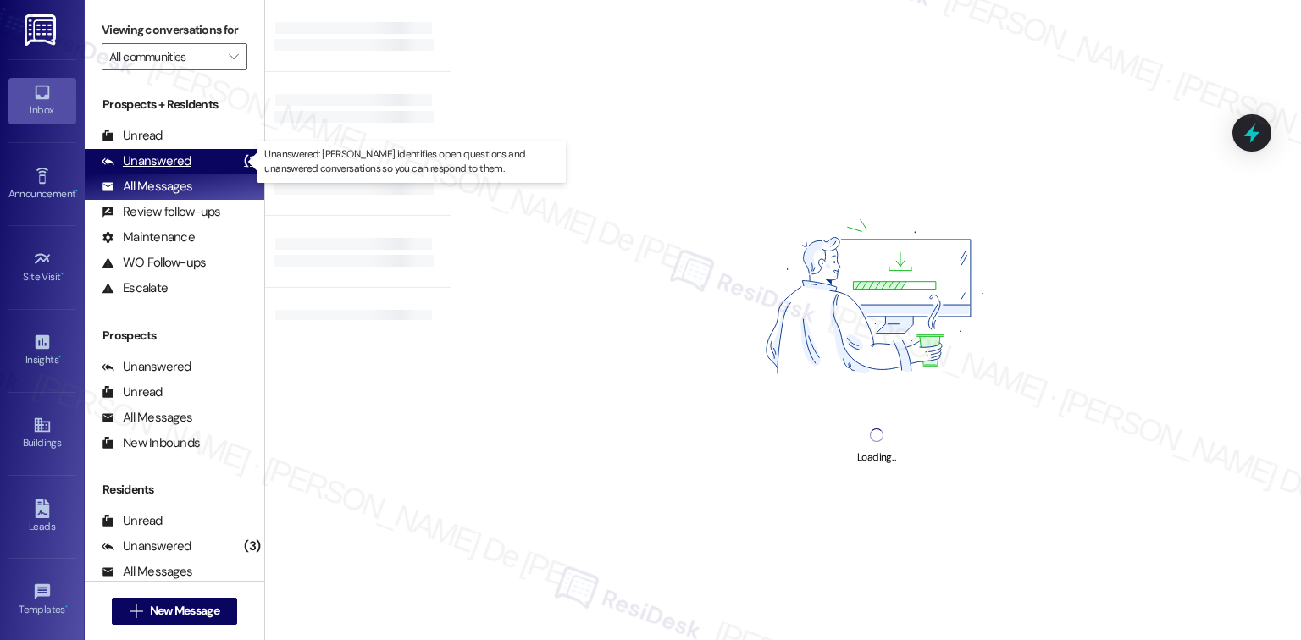
click at [166, 154] on div "Unanswered" at bounding box center [147, 161] width 90 height 18
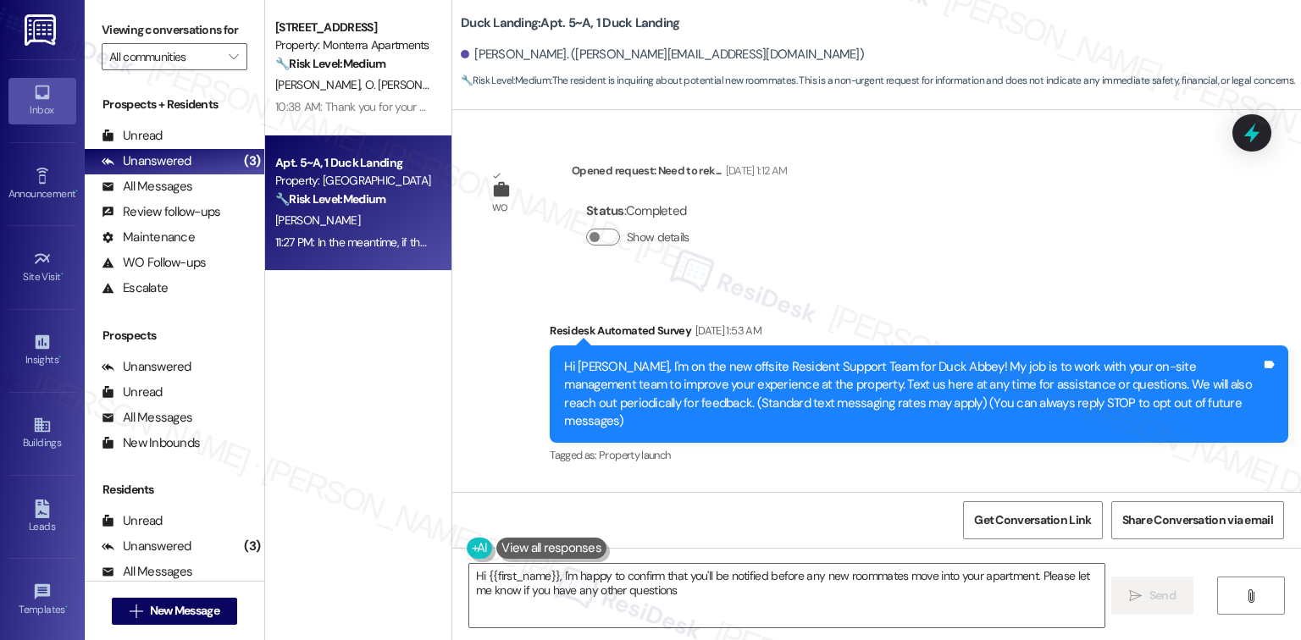
type textarea "Hi {{first_name}}, I'm happy to confirm that you'll be notified before any new …"
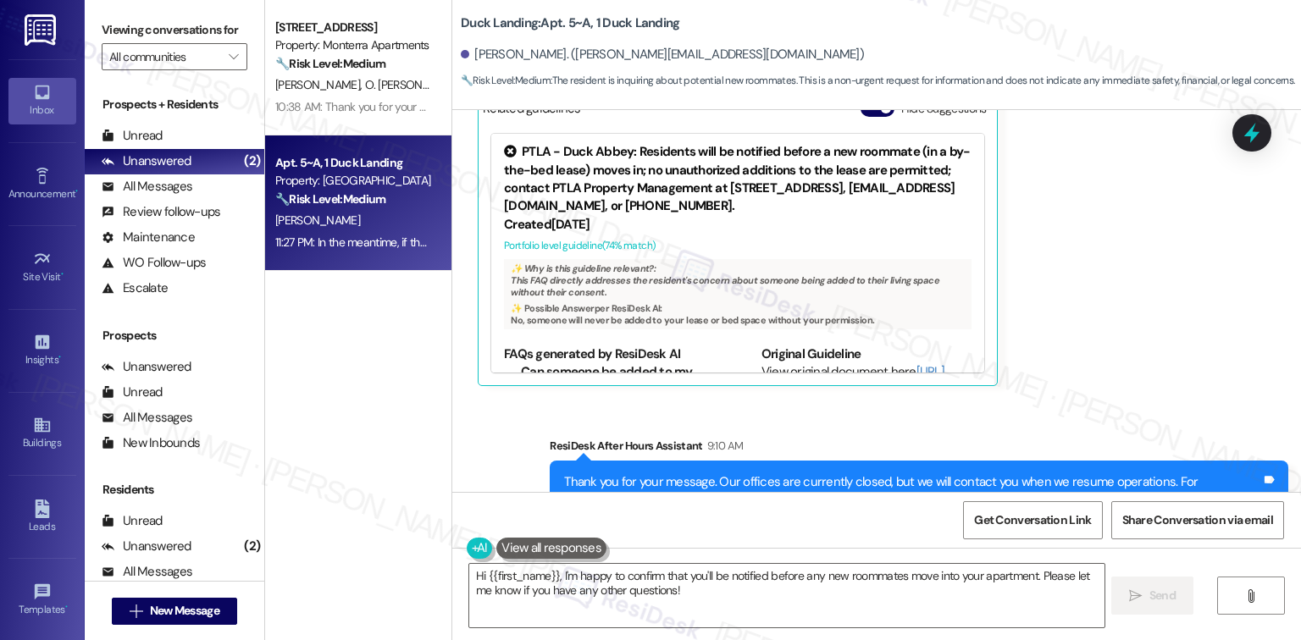
scroll to position [3324, 0]
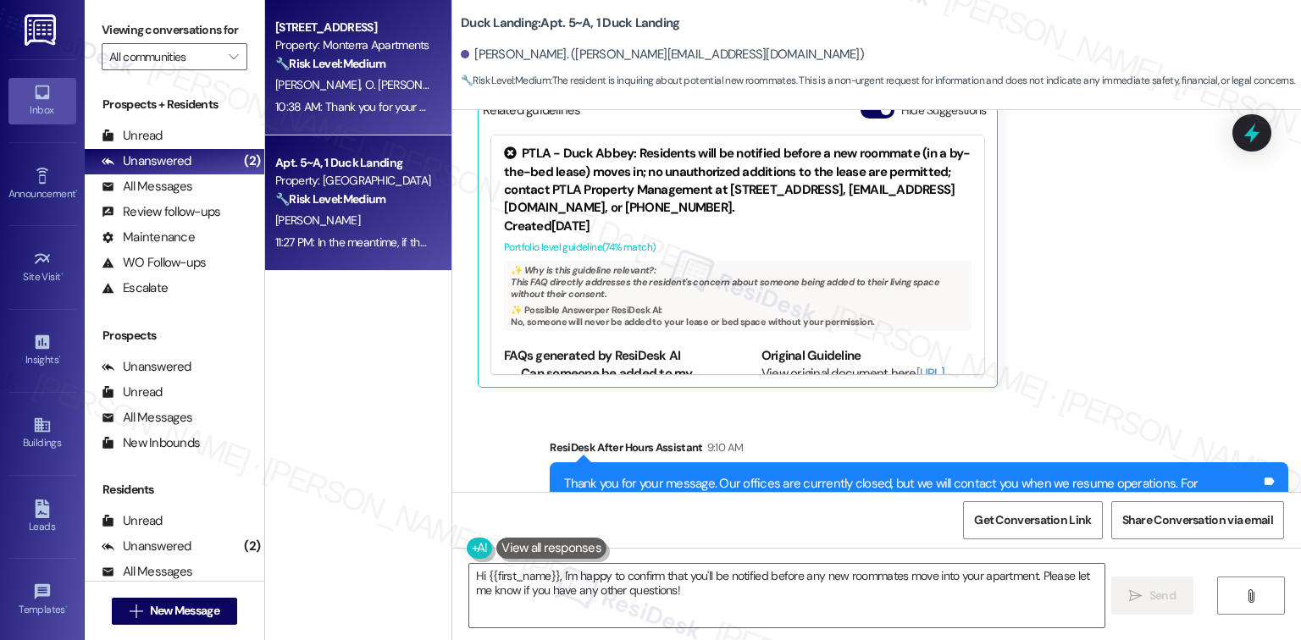
click at [317, 115] on div "10:38 AM: Thank you for your message. Our offices are currently closed, but we …" at bounding box center [354, 107] width 160 height 21
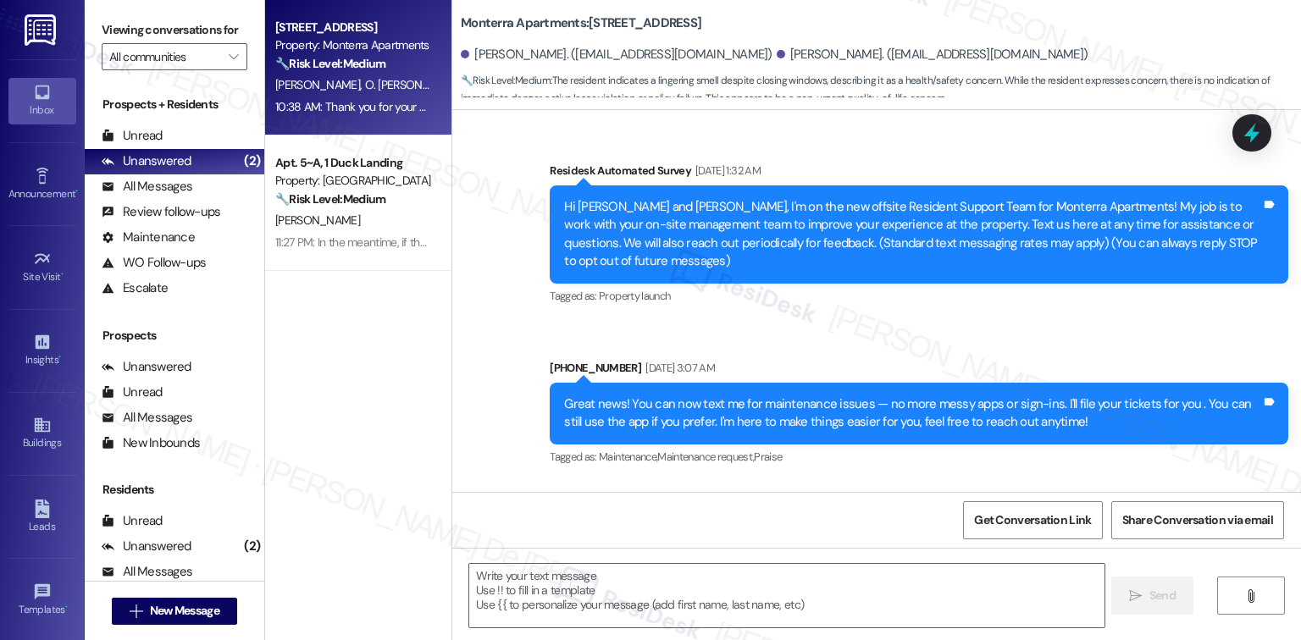
scroll to position [8234, 0]
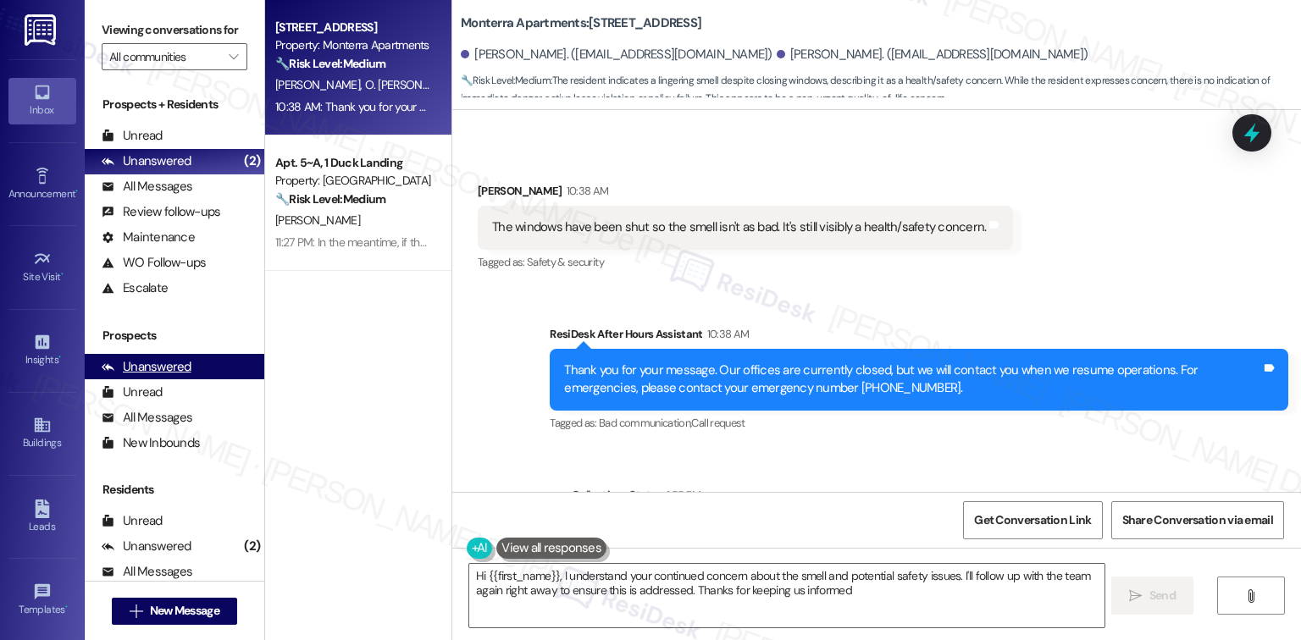
type textarea "Hi {{first_name}}, I understand your continued concern about the smell and pote…"
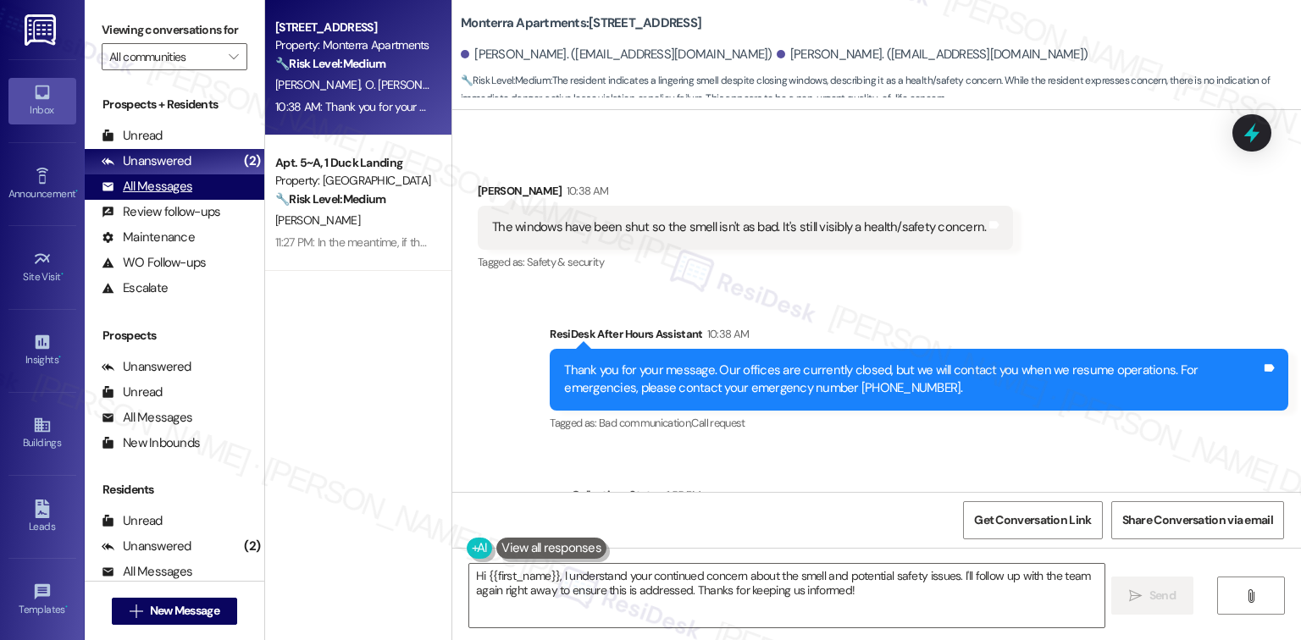
click at [188, 196] on div "All Messages (undefined)" at bounding box center [175, 186] width 180 height 25
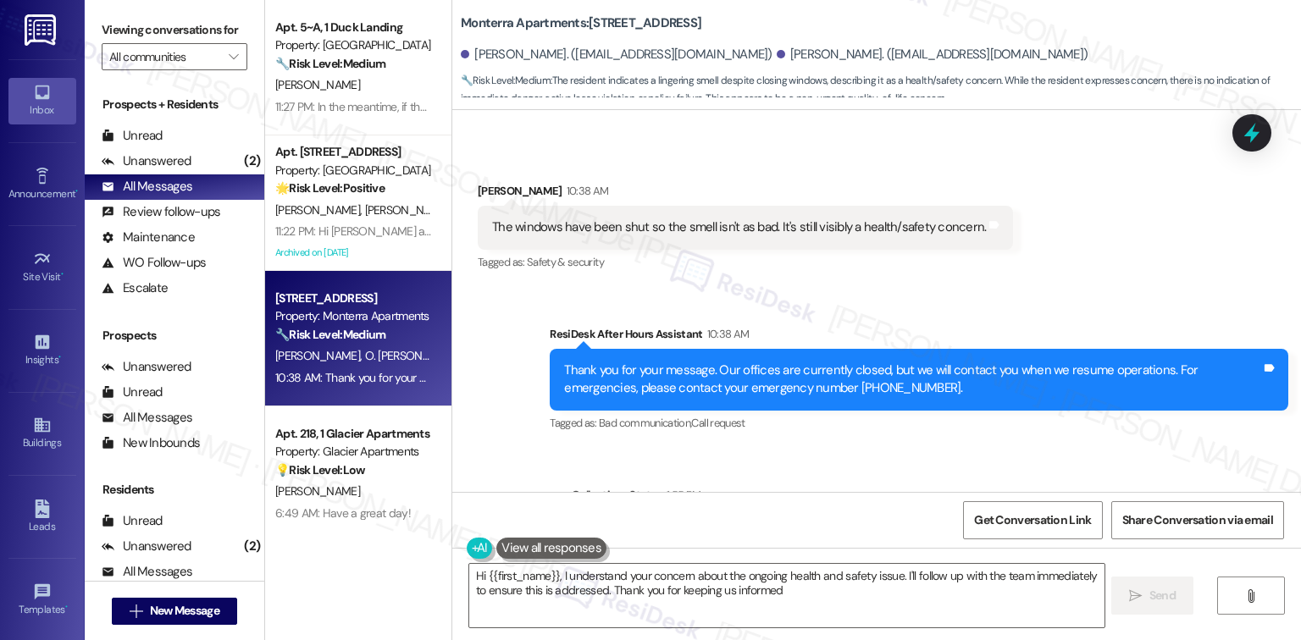
type textarea "Hi {{first_name}}, I understand your concern about the ongoing health and safet…"
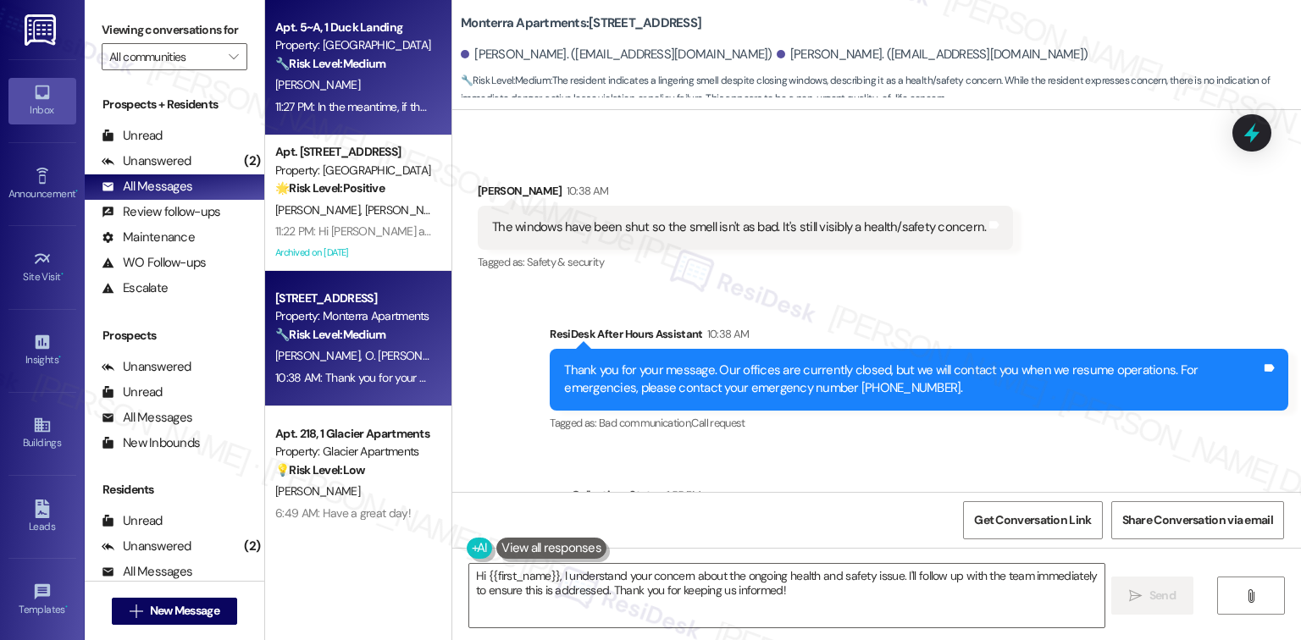
click at [265, 38] on div "Apt. 5~A, 1 Duck Landing Property: Duck Landing 🔧 Risk Level: Medium The reside…" at bounding box center [358, 67] width 186 height 135
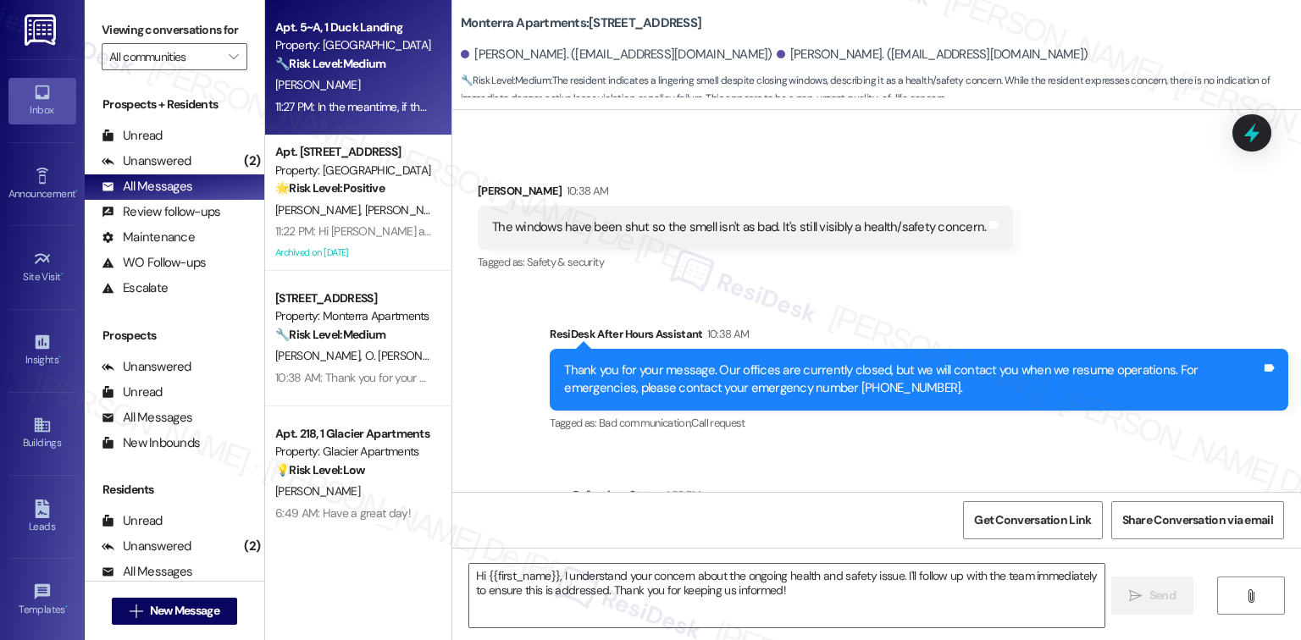
type textarea "Fetching suggested responses. Please feel free to read through the conversation…"
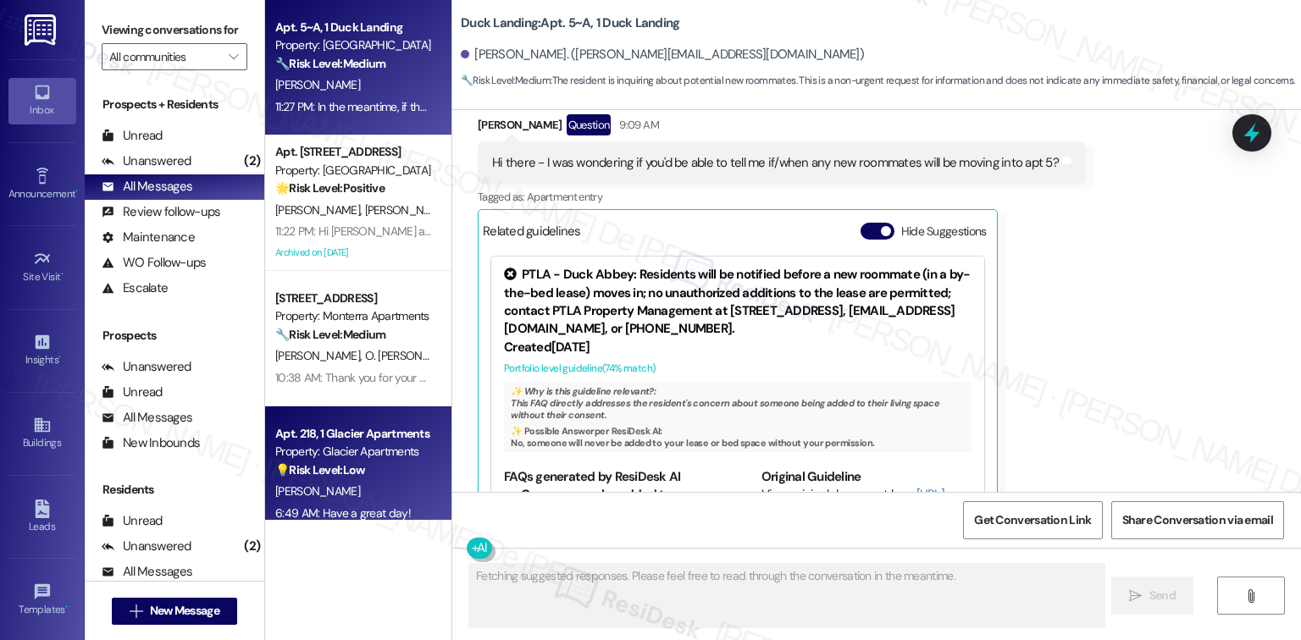
scroll to position [3196, 0]
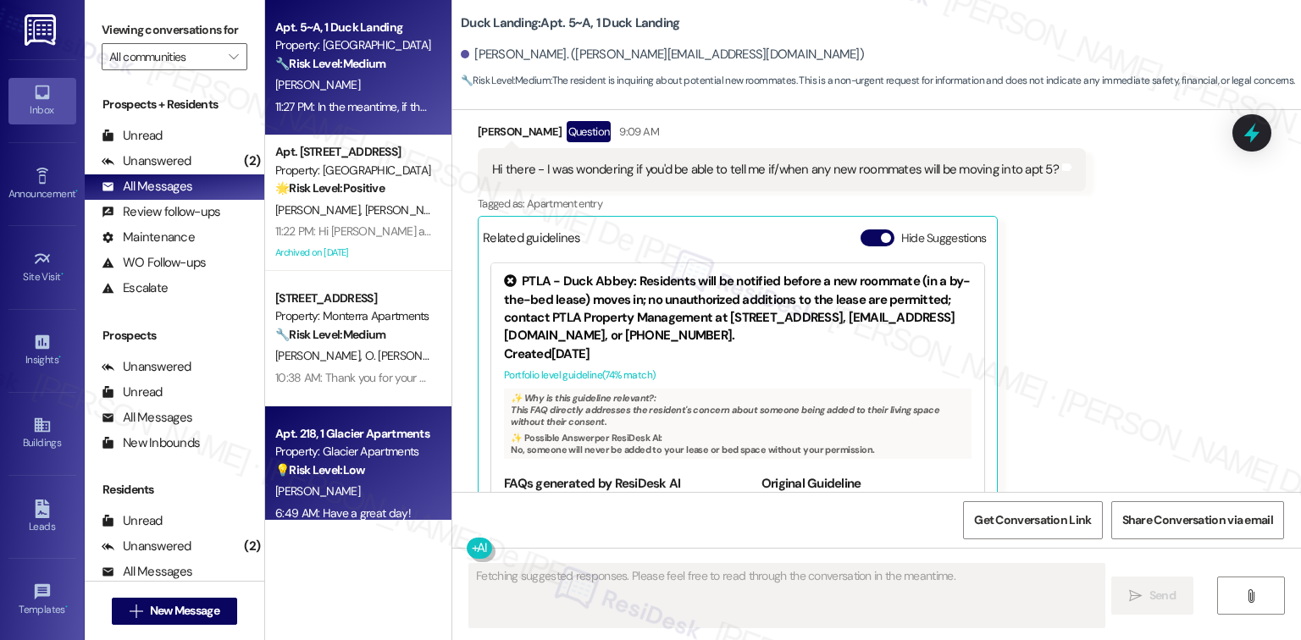
click at [404, 445] on div "Property: Glacier Apartments" at bounding box center [353, 452] width 157 height 18
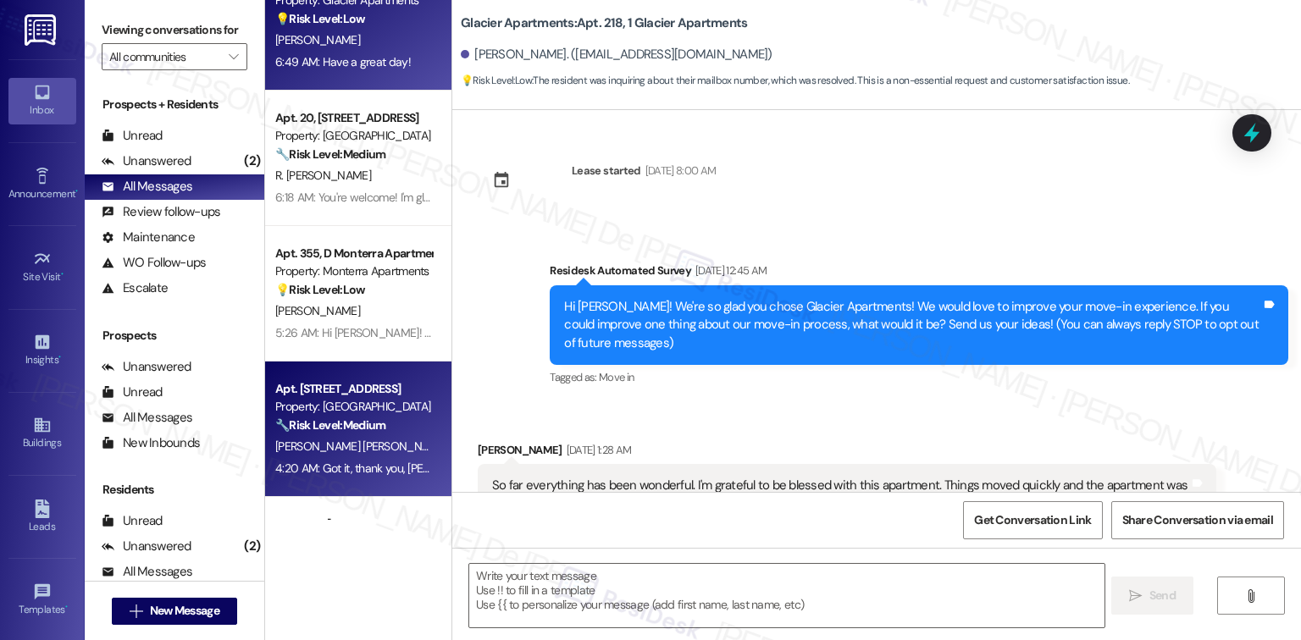
scroll to position [2896, 0]
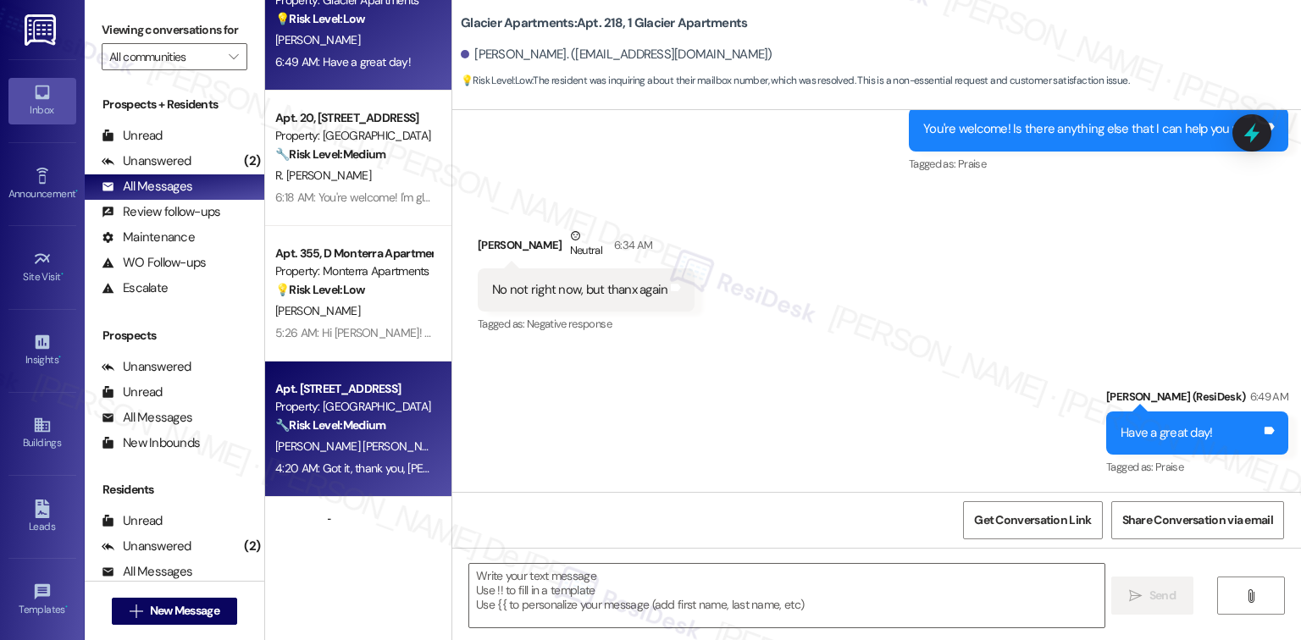
type textarea "Fetching suggested responses. Please feel free to read through the conversation…"
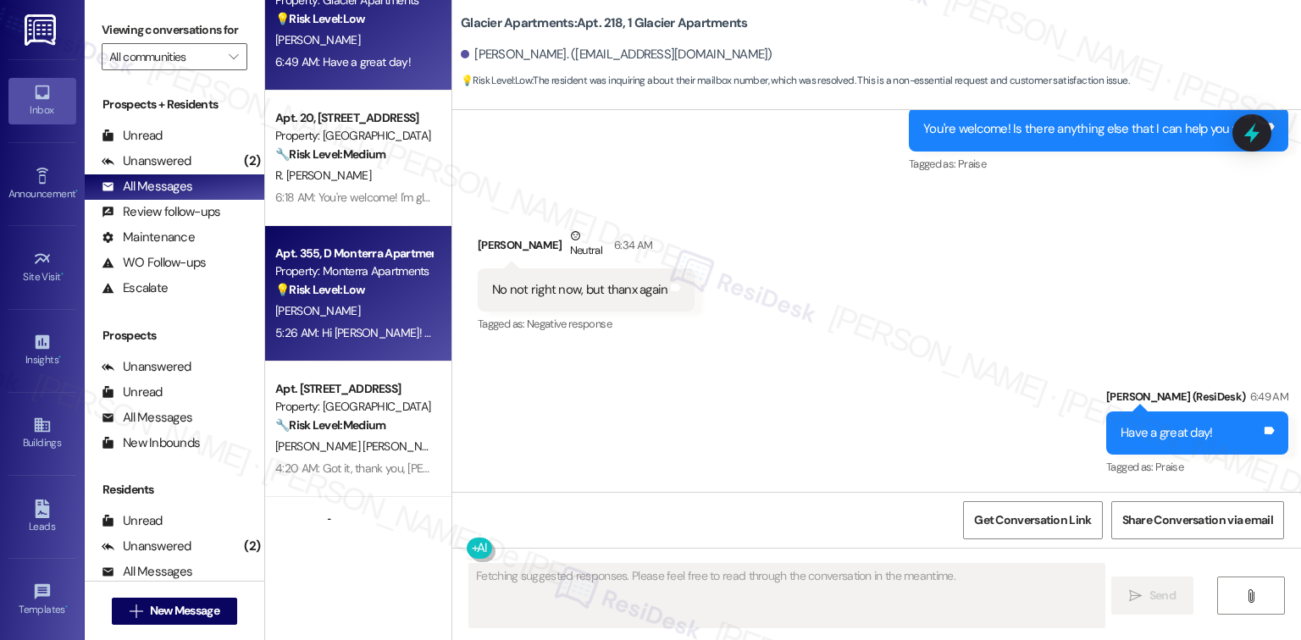
click at [312, 264] on div "Property: Monterra Apartments" at bounding box center [353, 272] width 157 height 18
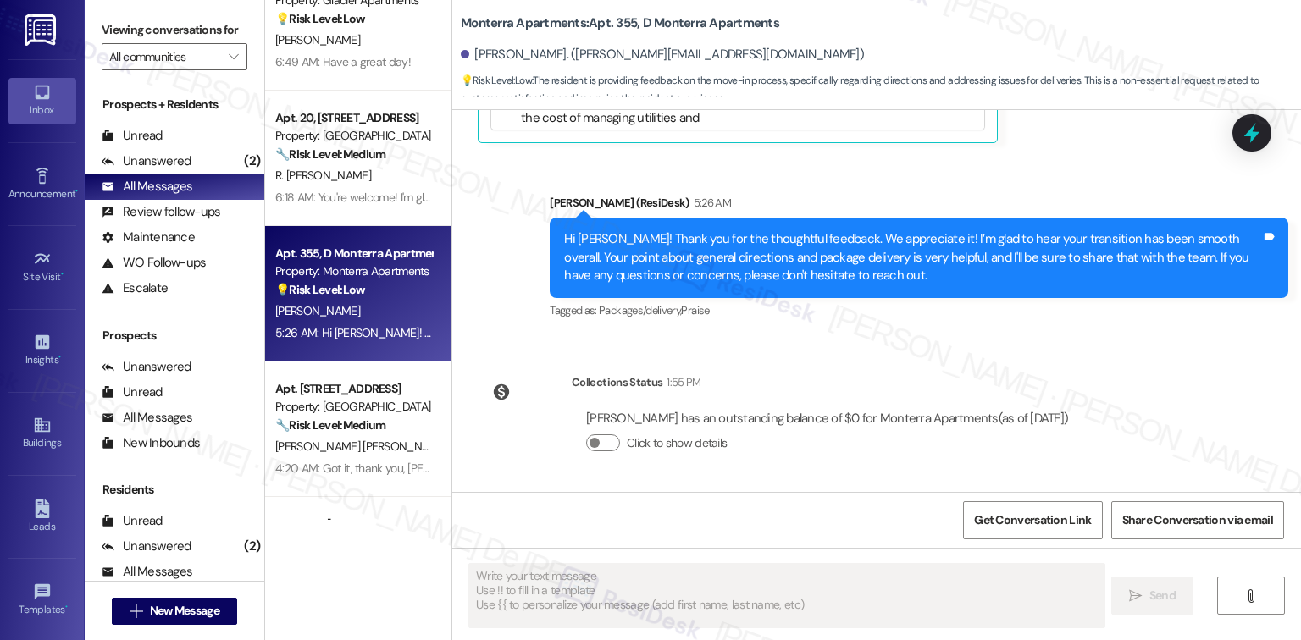
scroll to position [739, 0]
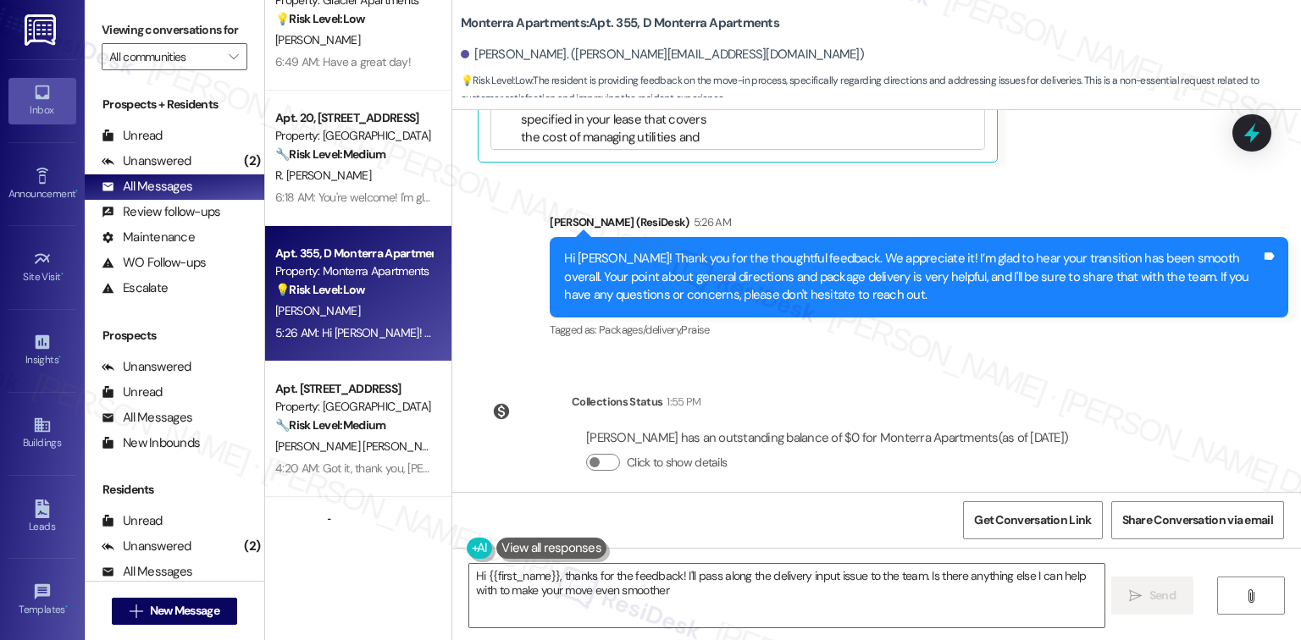
type textarea "Hi {{first_name}}, thanks for the feedback! I'll pass along the delivery input …"
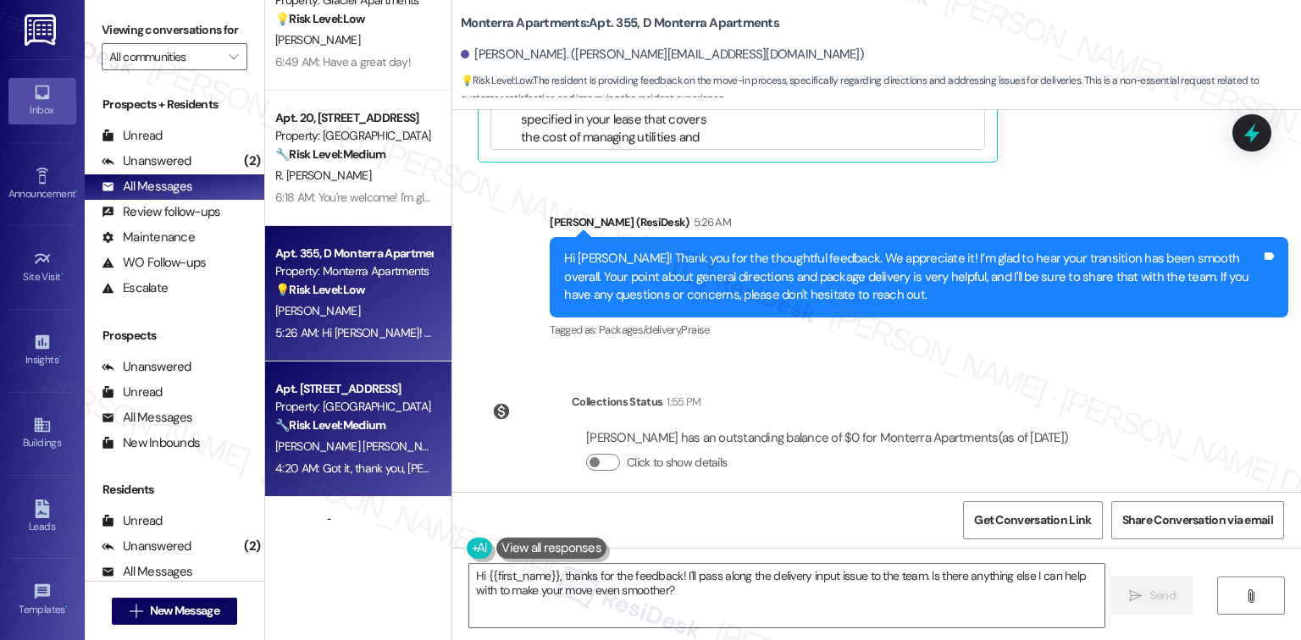
click at [368, 420] on strong "🔧 Risk Level: Medium" at bounding box center [330, 424] width 110 height 15
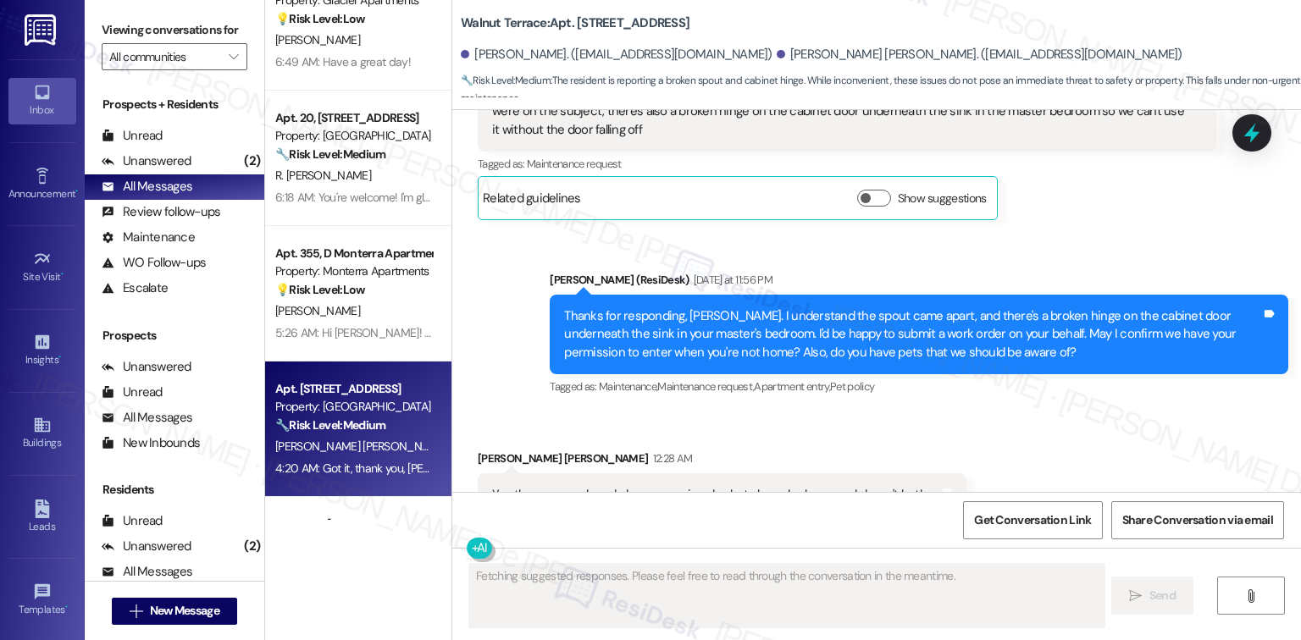
scroll to position [2568, 0]
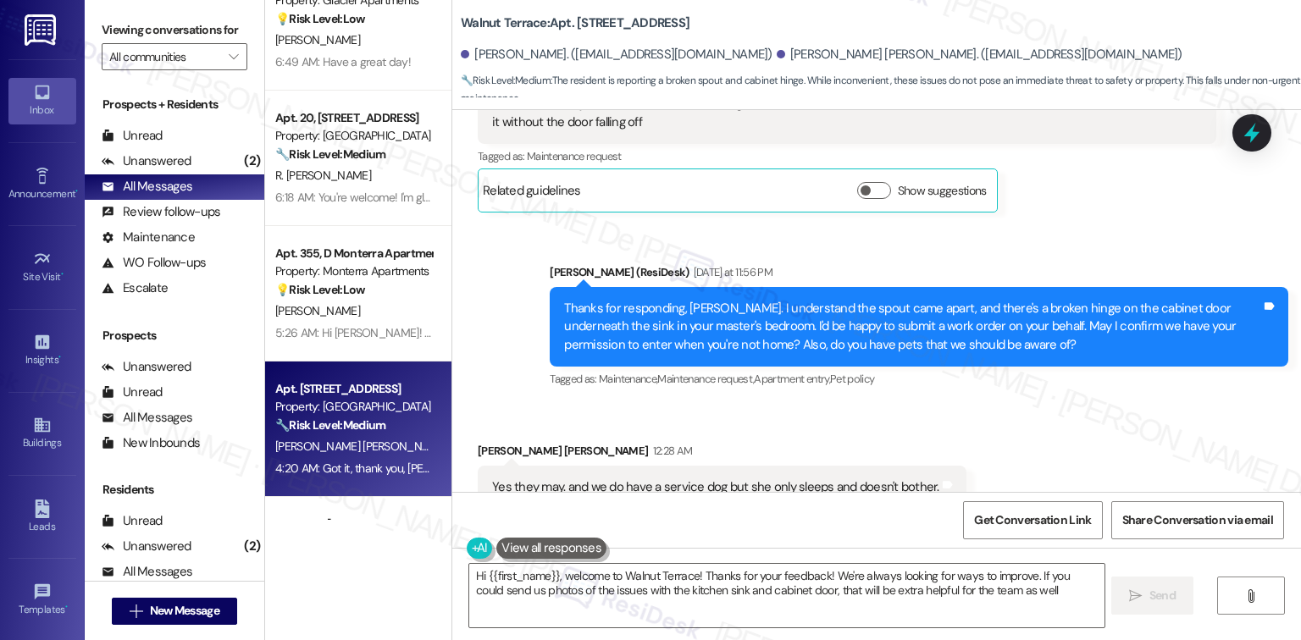
type textarea "Hi {{first_name}}, welcome to Walnut Terrace! Thanks for your feedback! We're a…"
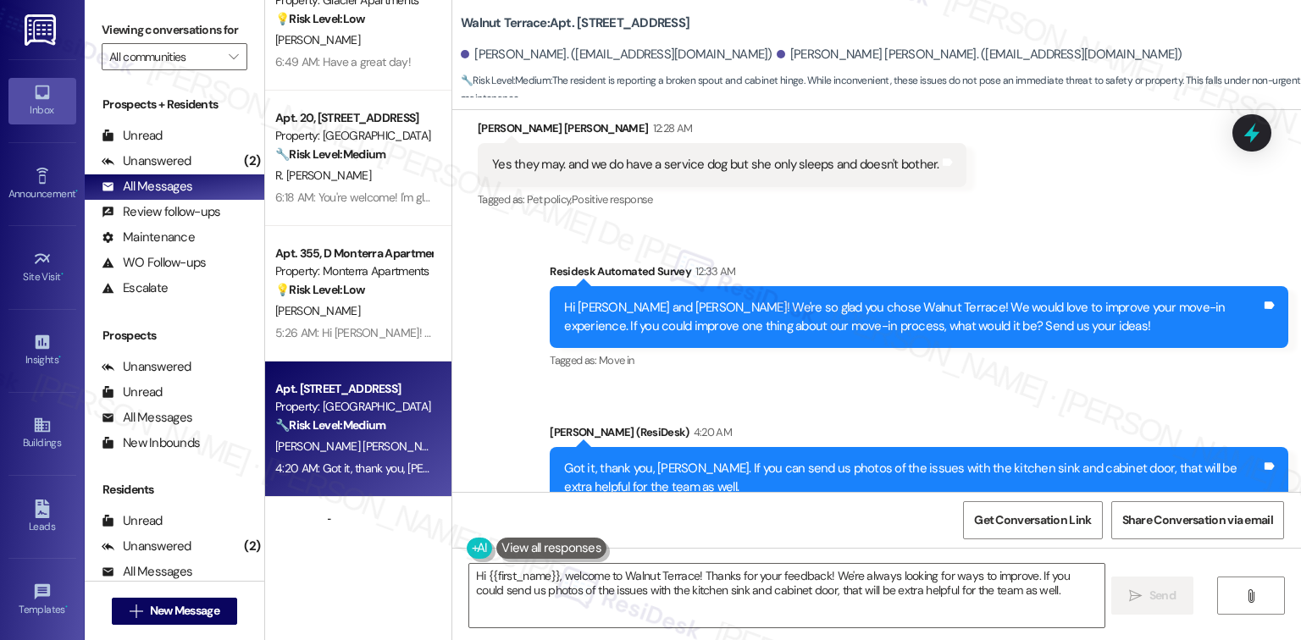
scroll to position [2440, 0]
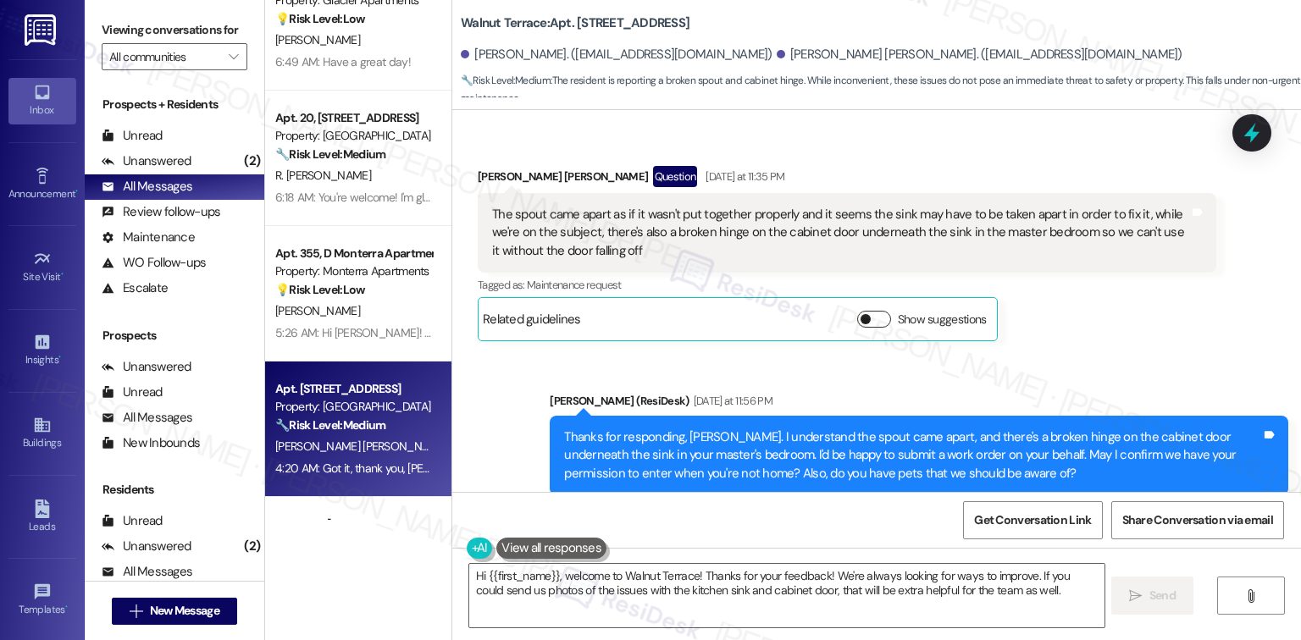
click at [859, 311] on button "Show suggestions" at bounding box center [874, 319] width 34 height 17
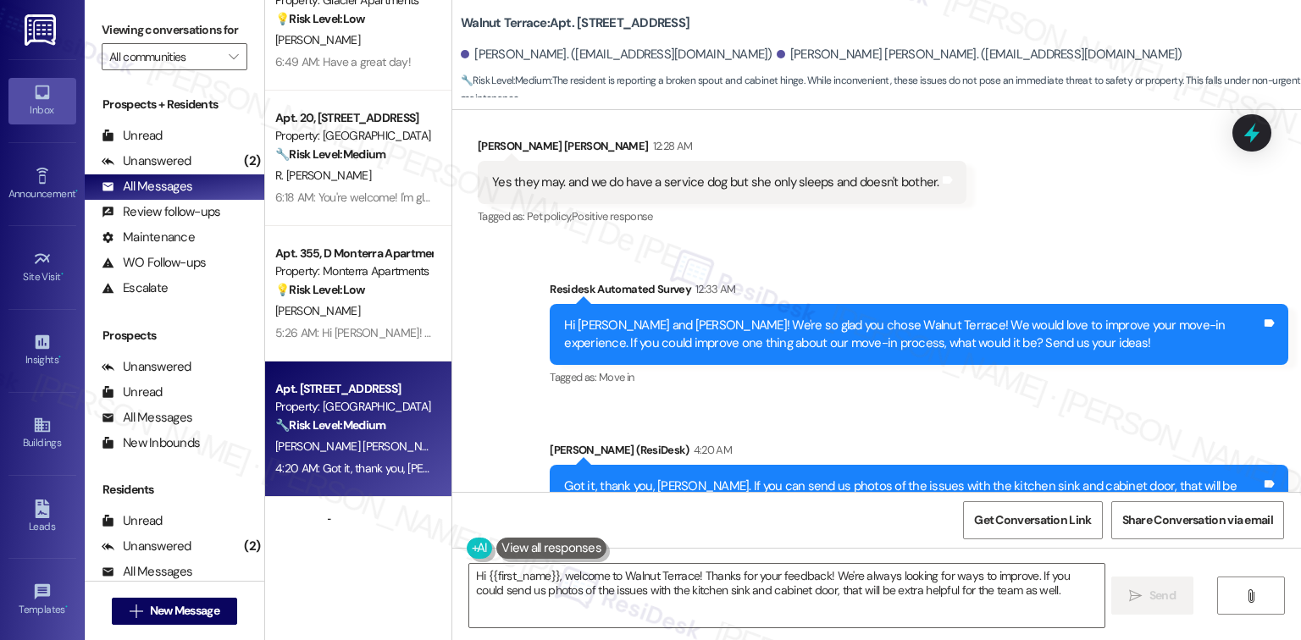
scroll to position [3147, 0]
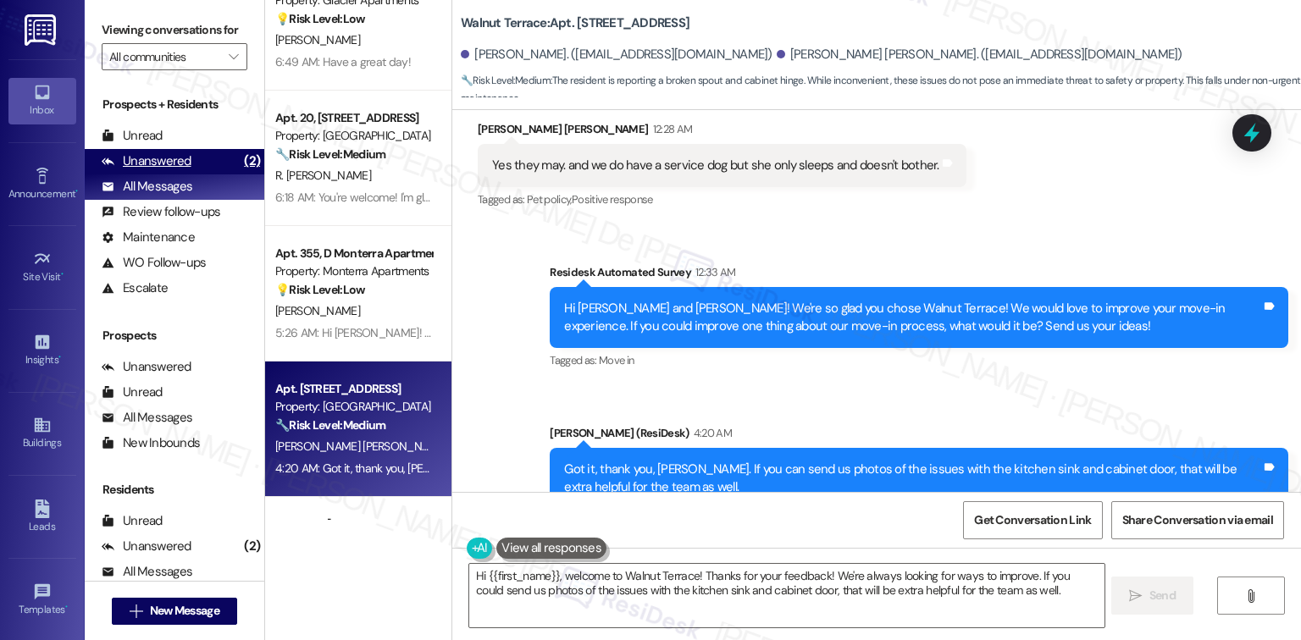
click at [164, 159] on div "Unanswered" at bounding box center [147, 161] width 90 height 18
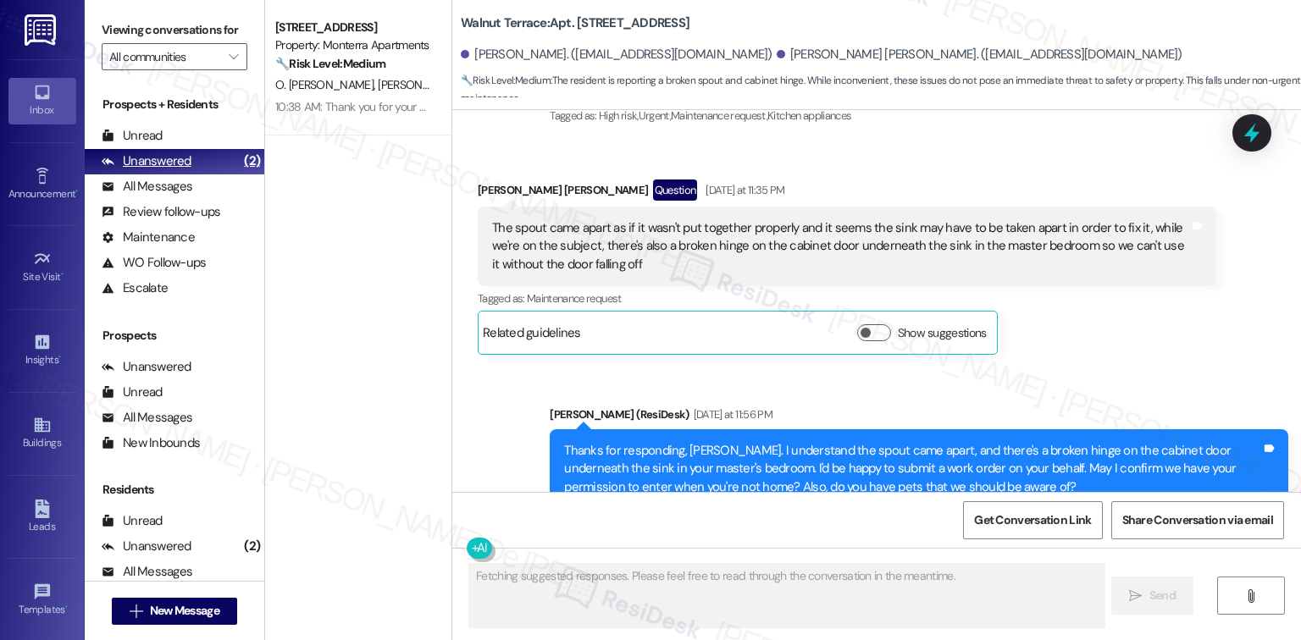
scroll to position [2568, 0]
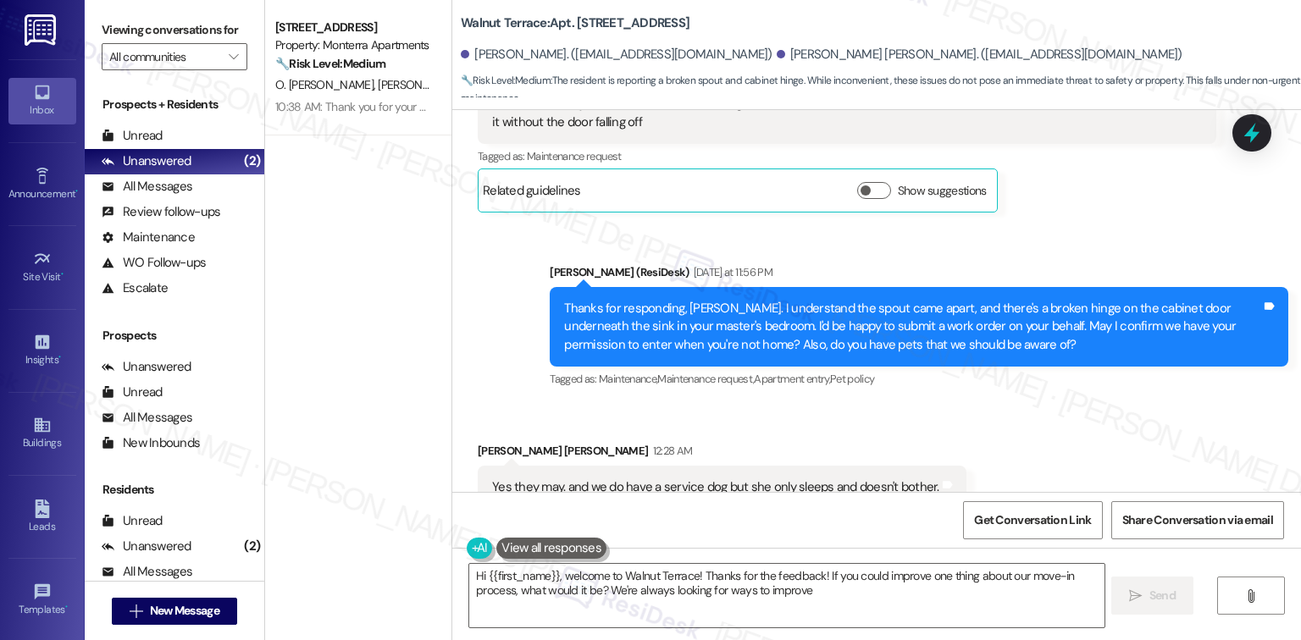
type textarea "Hi {{first_name}}, welcome to Walnut Terrace! Thanks for the feedback! If you c…"
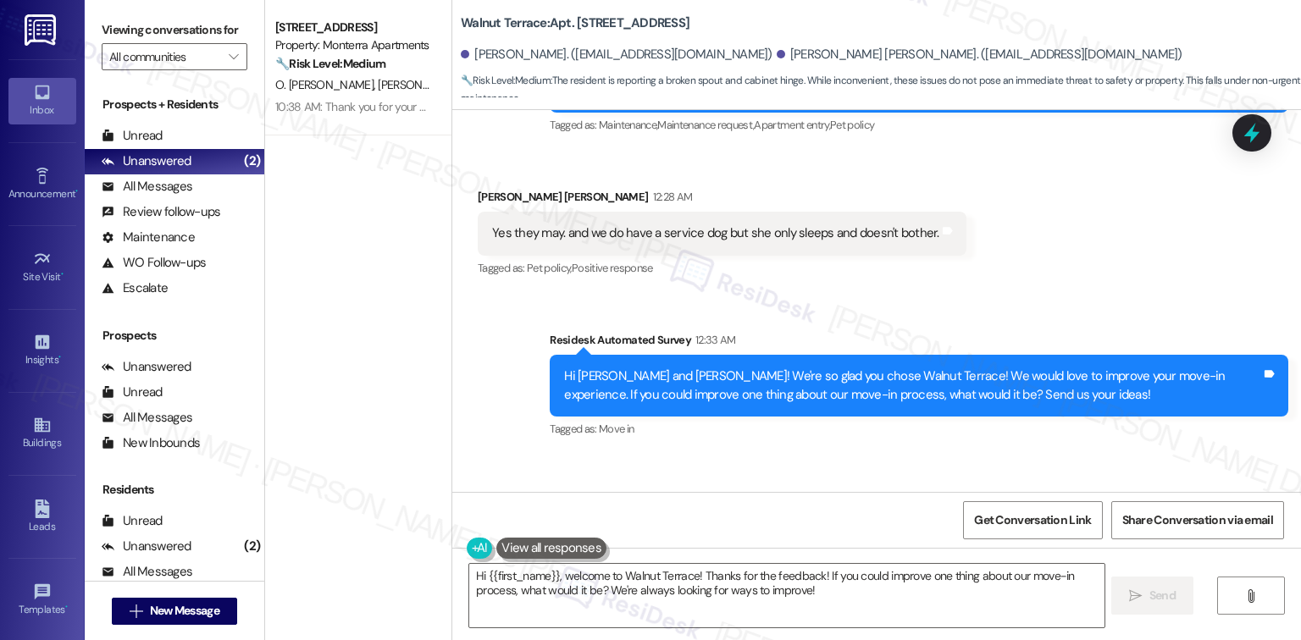
scroll to position [2891, 0]
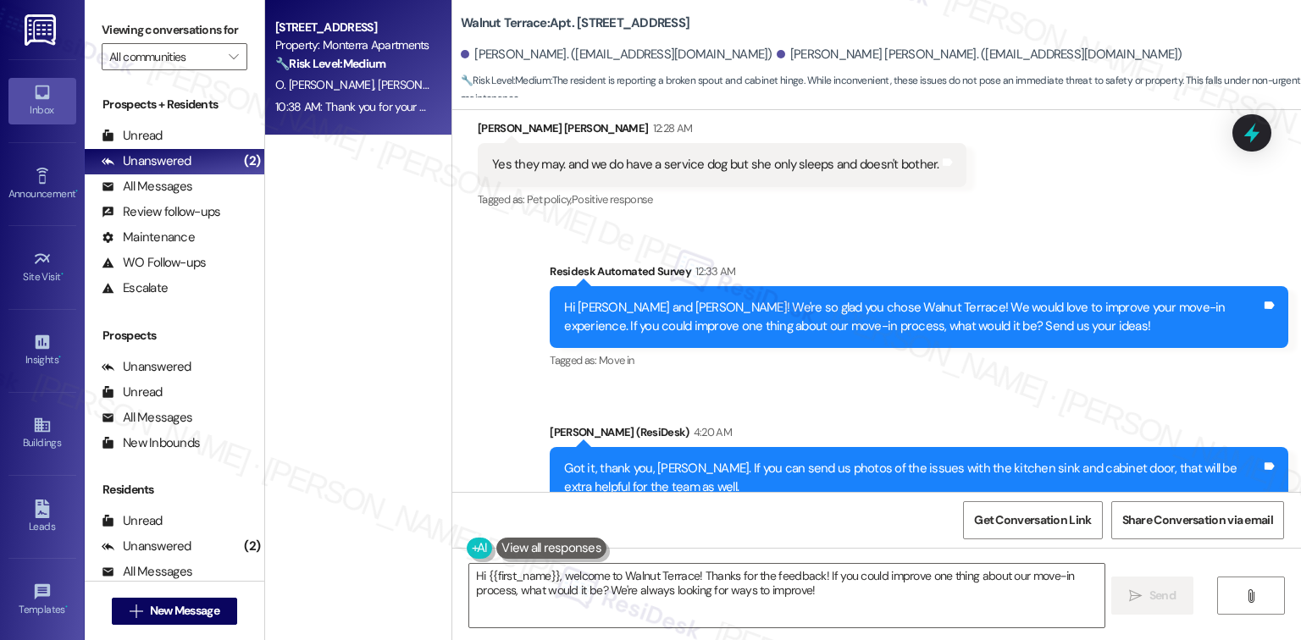
click at [326, 94] on div "O. Harry J. Foss" at bounding box center [354, 85] width 160 height 21
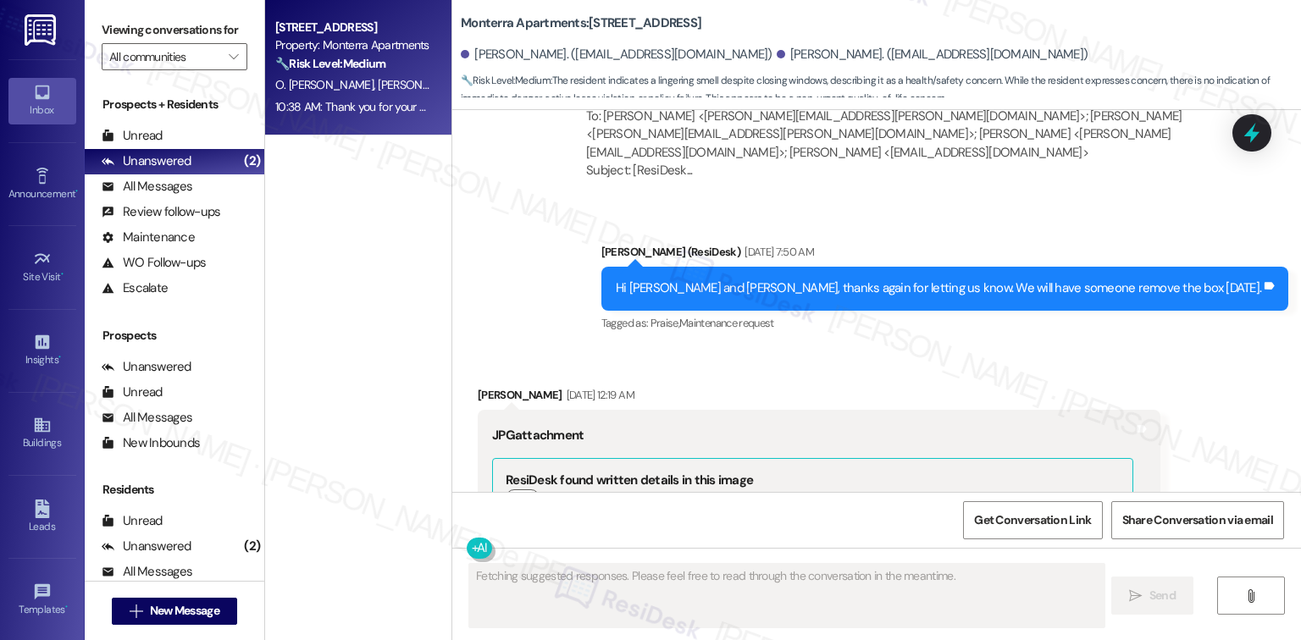
scroll to position [8234, 0]
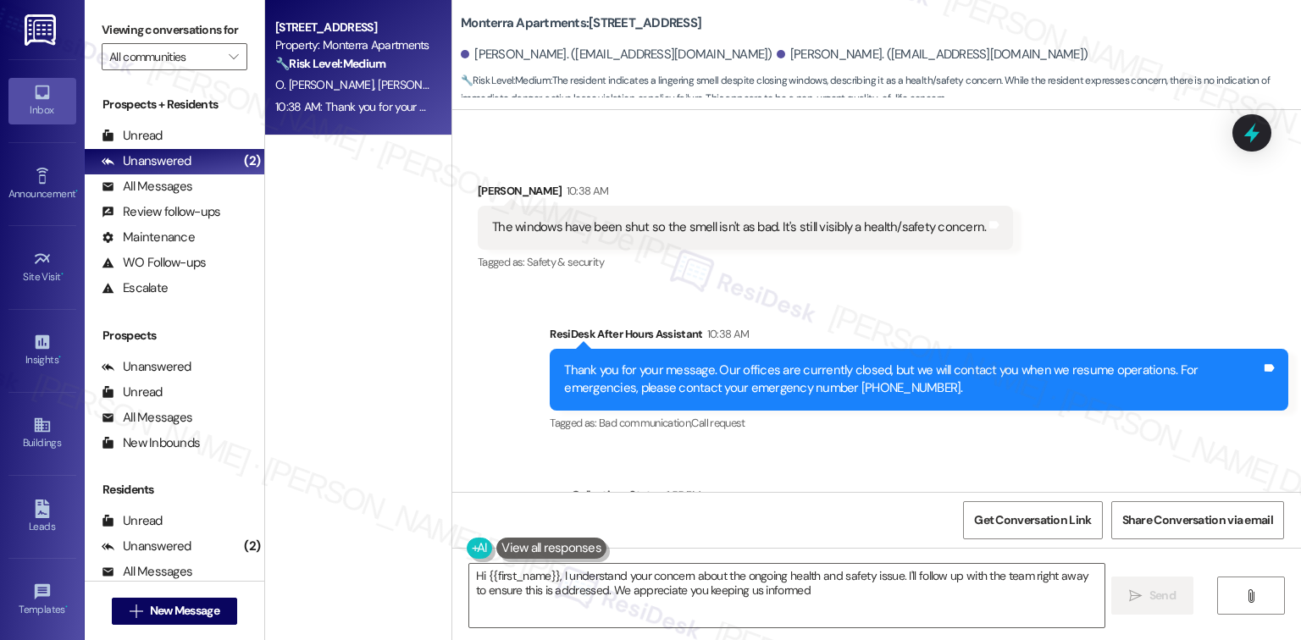
type textarea "Hi {{first_name}}, I understand your concern about the ongoing health and safet…"
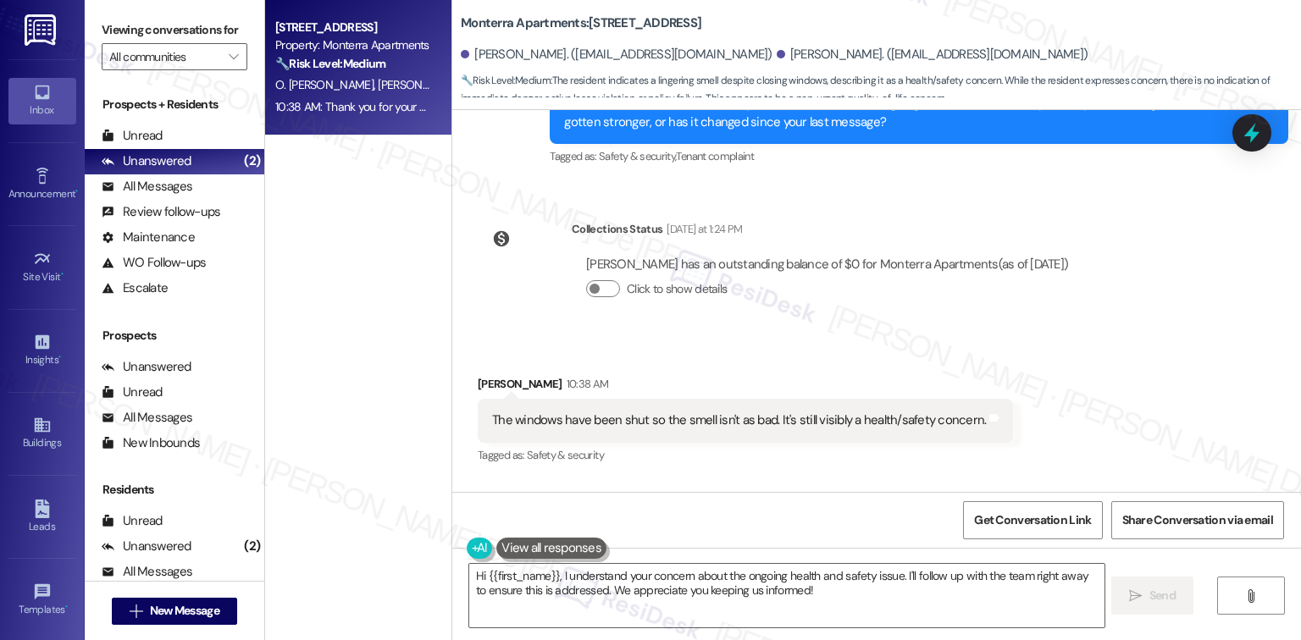
scroll to position [8009, 0]
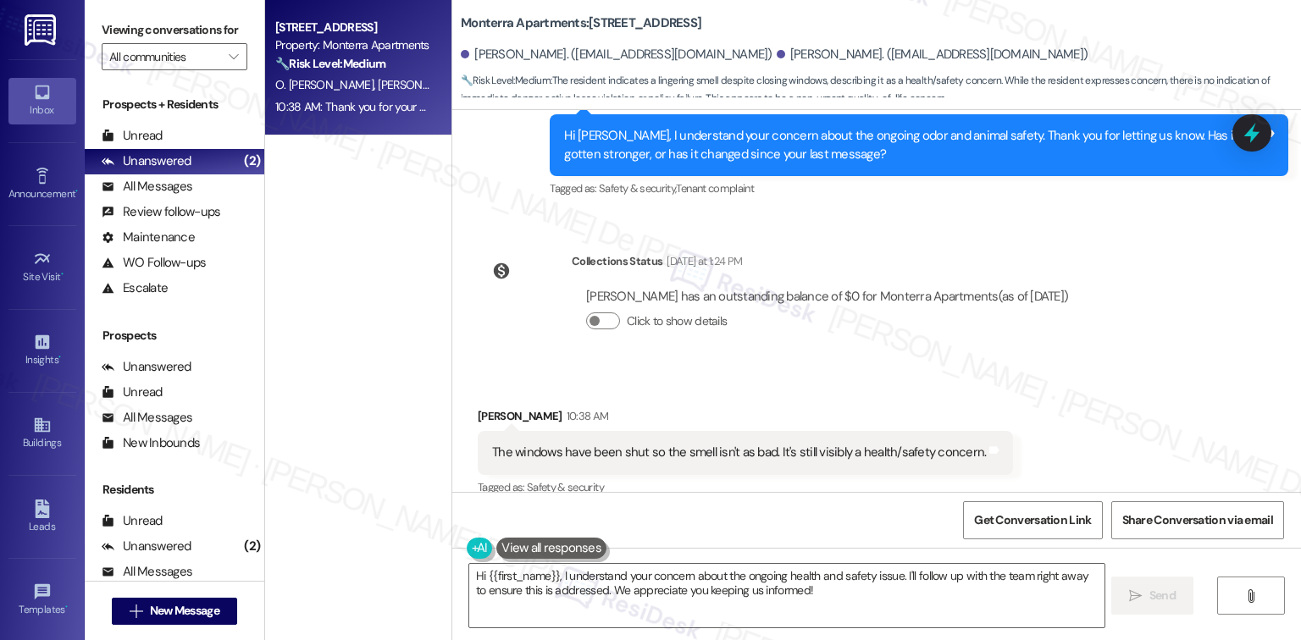
click at [339, 54] on div "Property: Monterra Apartments" at bounding box center [353, 45] width 157 height 18
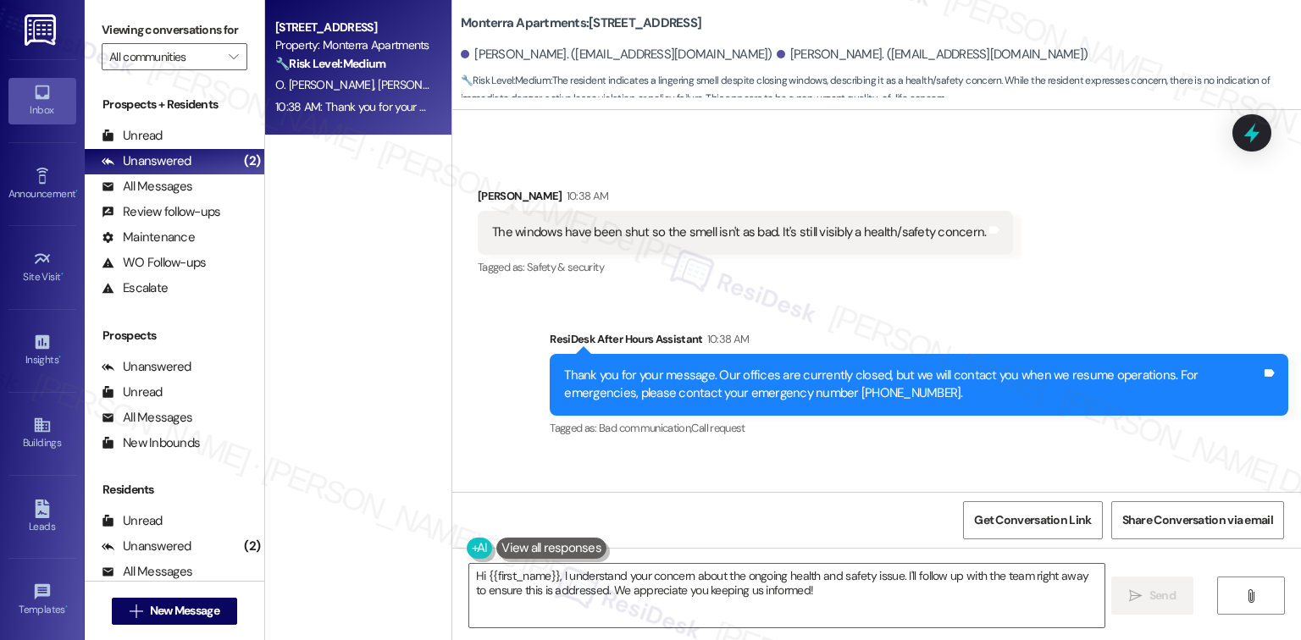
scroll to position [8234, 0]
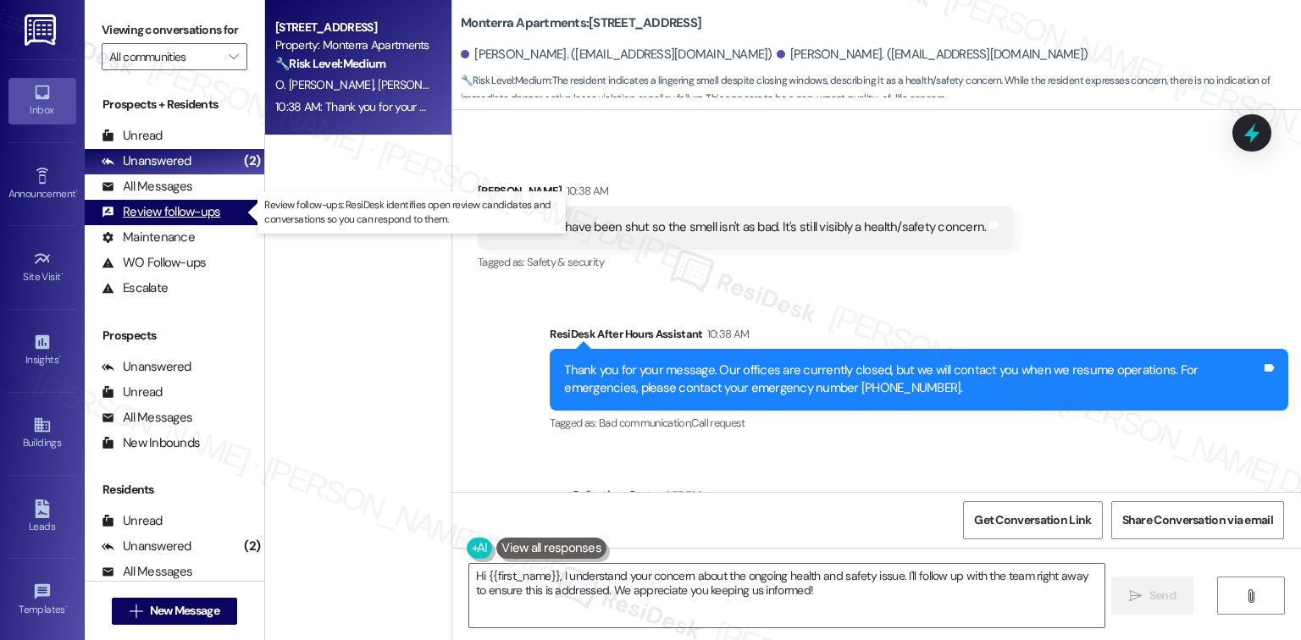
click at [178, 201] on div "Review follow-ups (undefined)" at bounding box center [175, 212] width 180 height 25
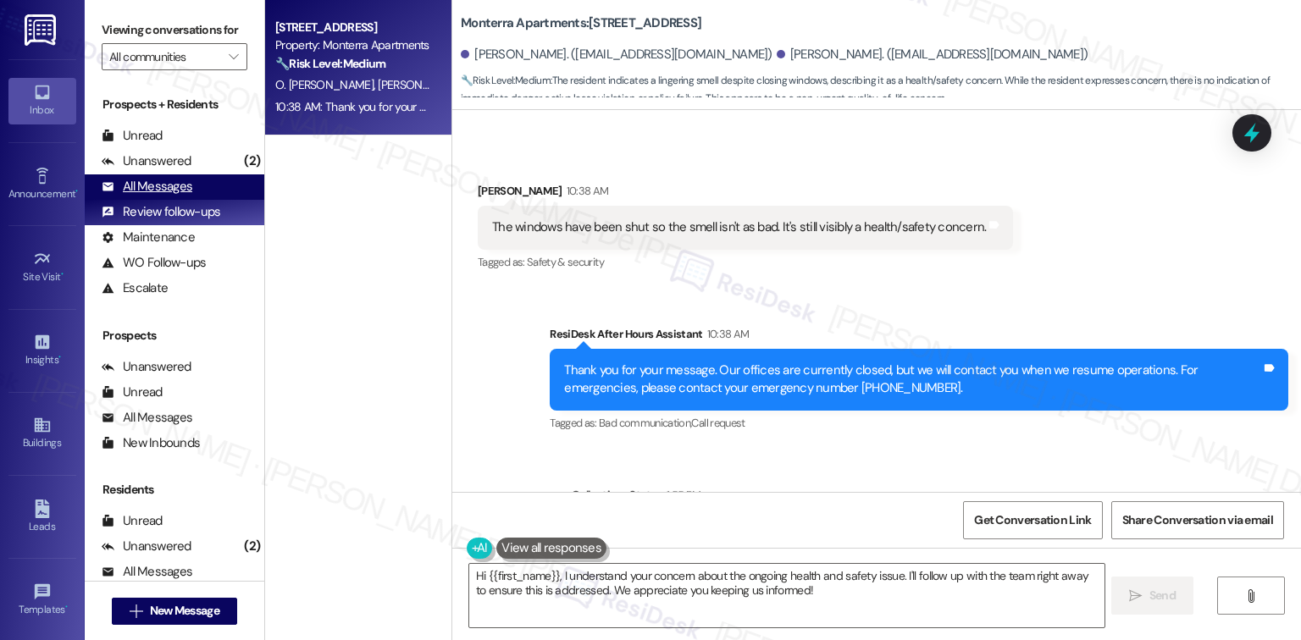
click at [173, 192] on div "All Messages" at bounding box center [147, 187] width 91 height 18
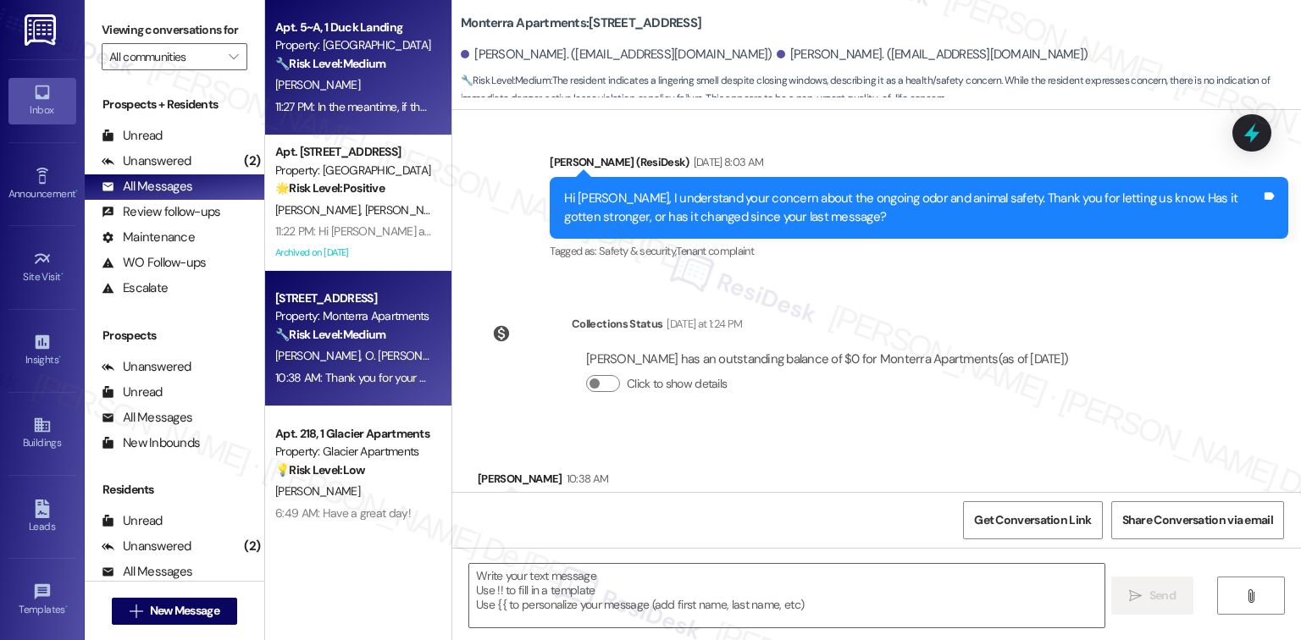
type textarea "Fetching suggested responses. Please feel free to read through the conversation…"
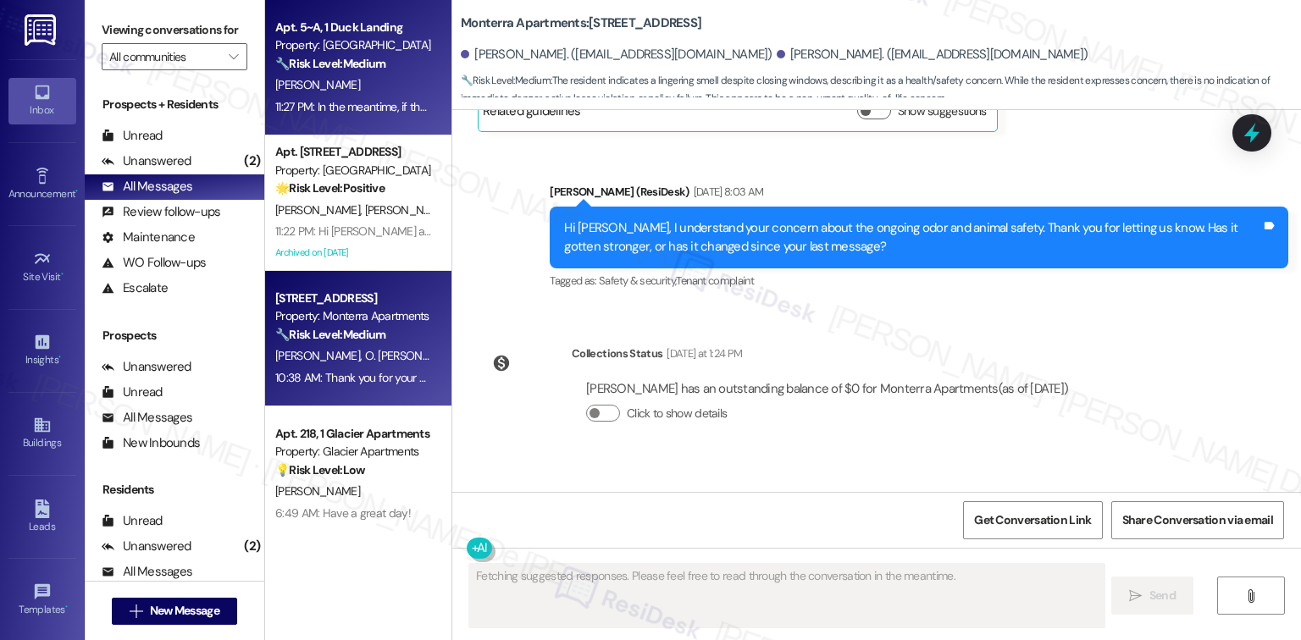
click at [316, 58] on strong "🔧 Risk Level: Medium" at bounding box center [330, 63] width 110 height 15
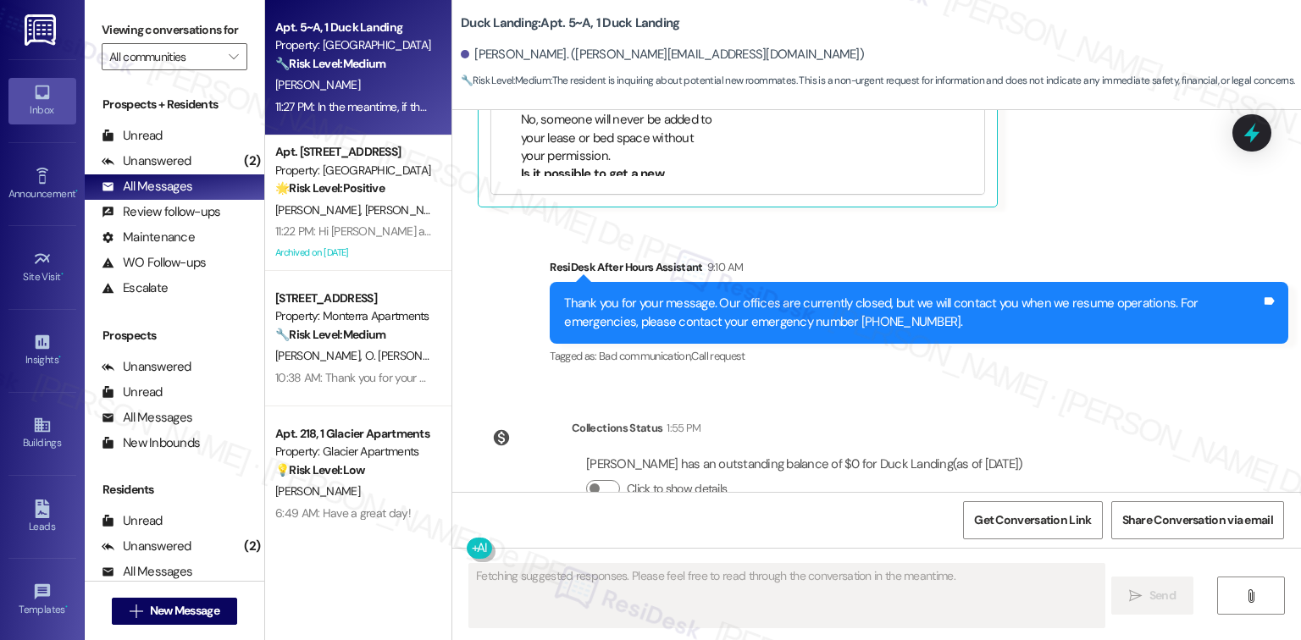
scroll to position [3775, 0]
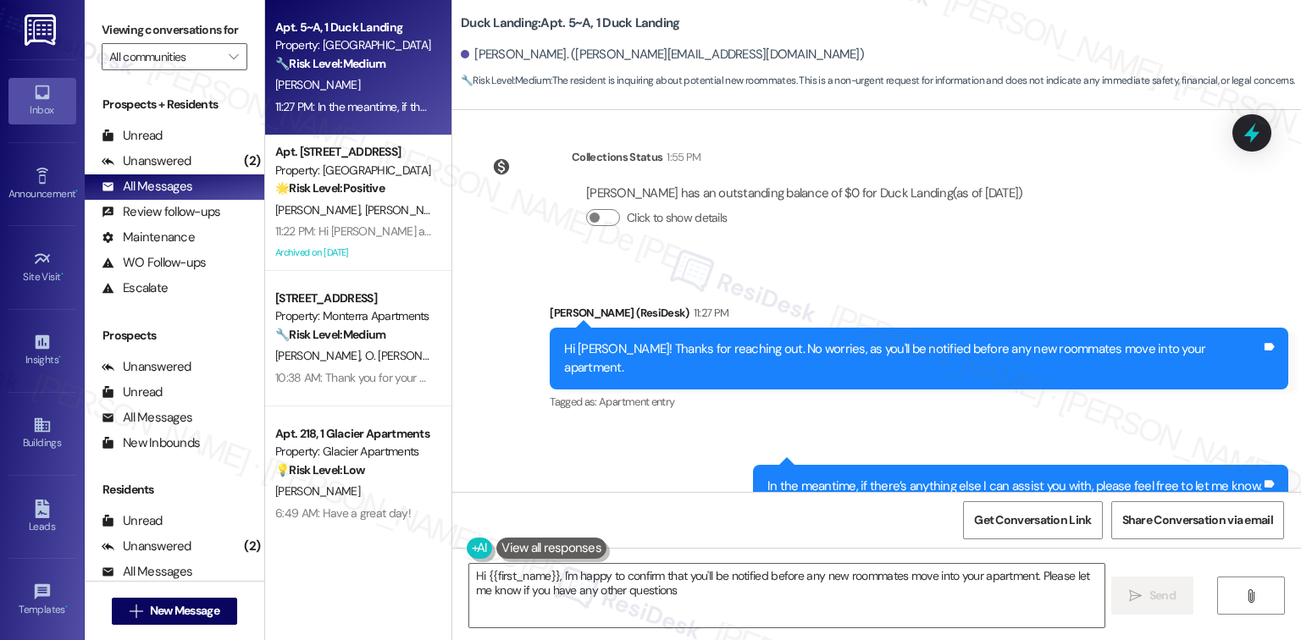
type textarea "Hi {{first_name}}, I'm happy to confirm that you'll be notified before any new …"
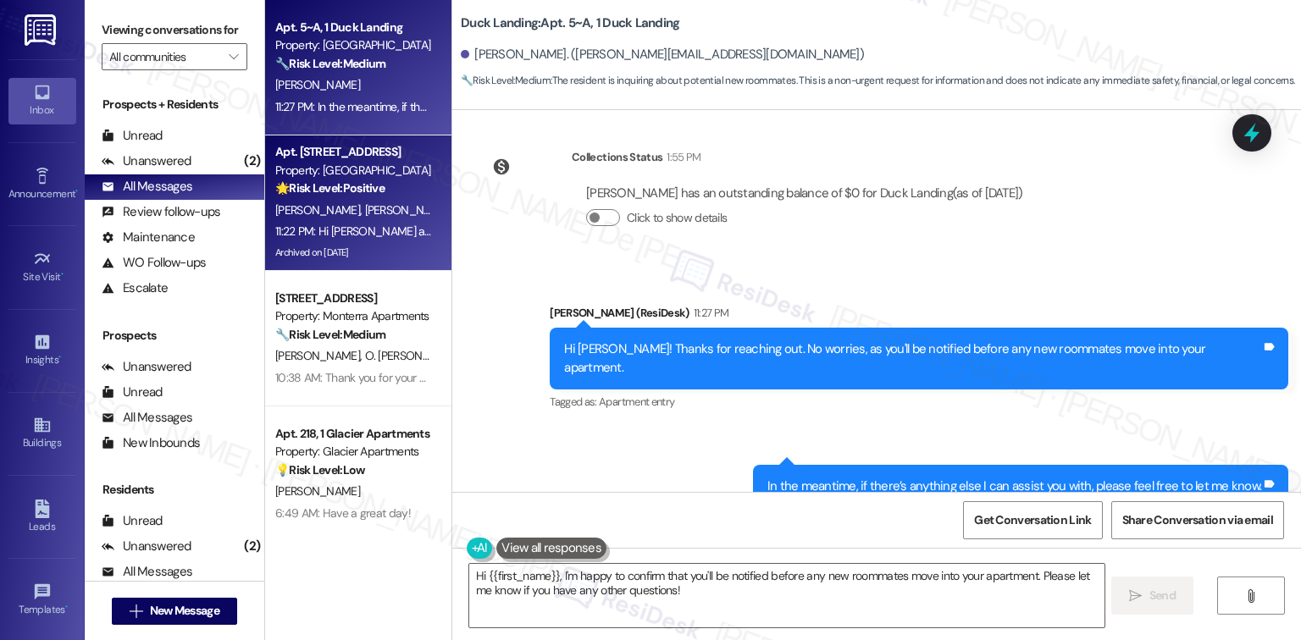
click at [341, 179] on div "Property: Main Street Terrace" at bounding box center [353, 171] width 157 height 18
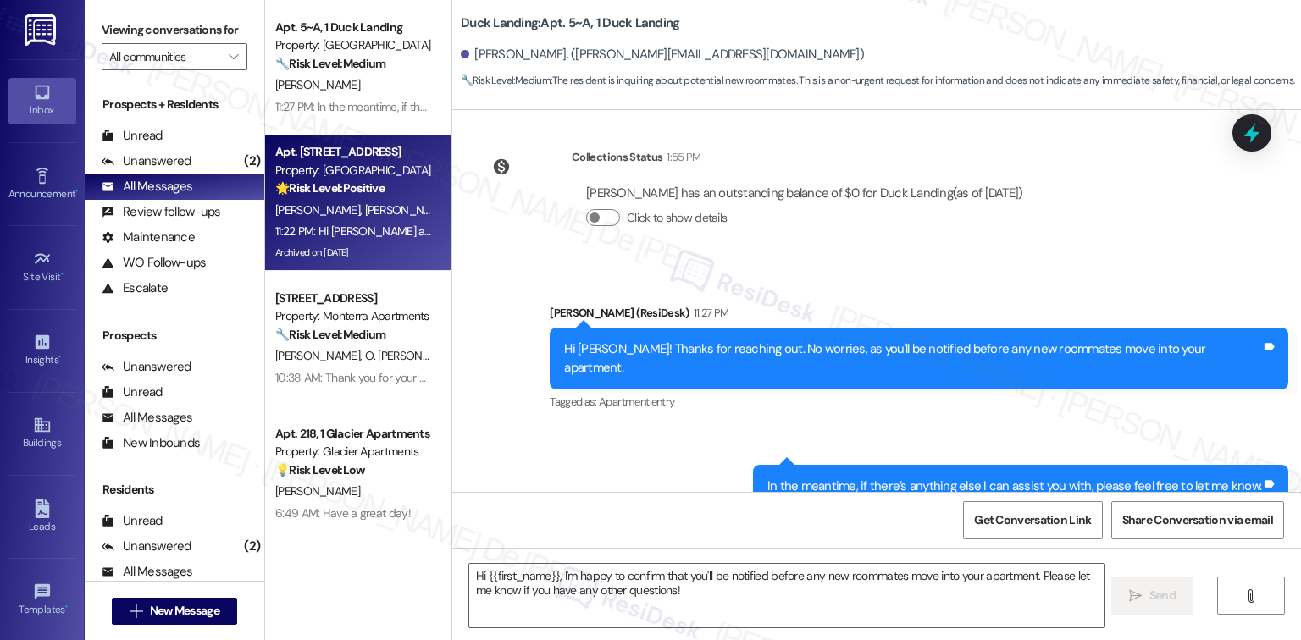
type textarea "Fetching suggested responses. Please feel free to read through the conversation…"
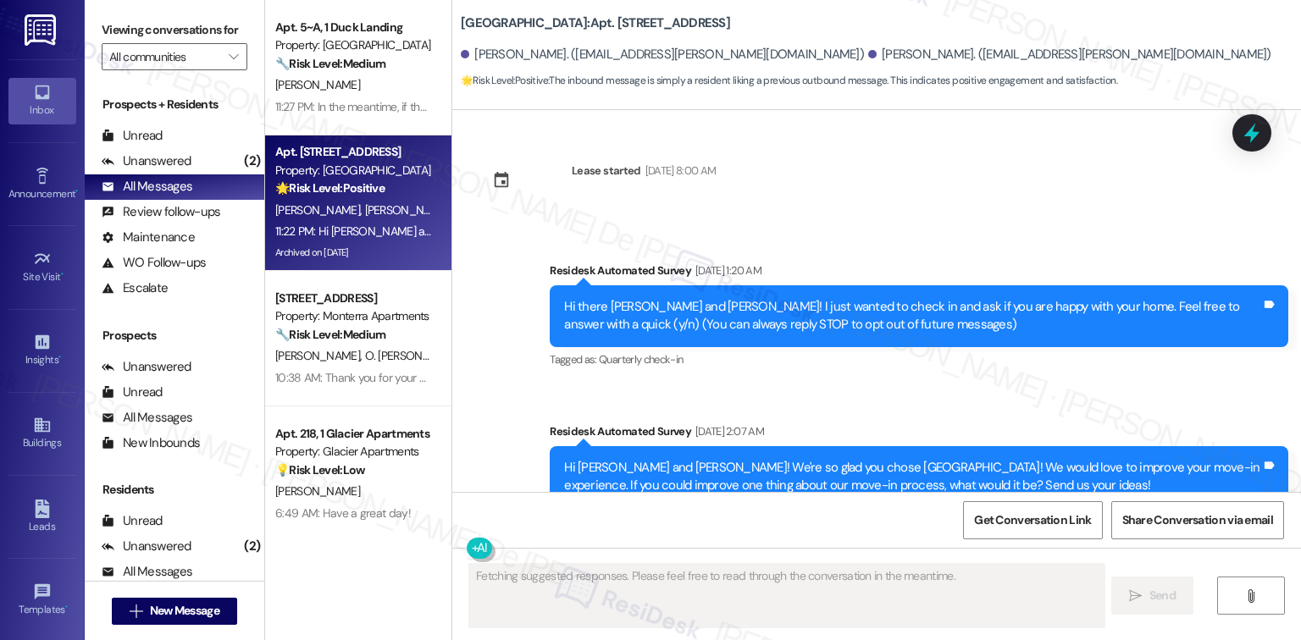
scroll to position [19560, 0]
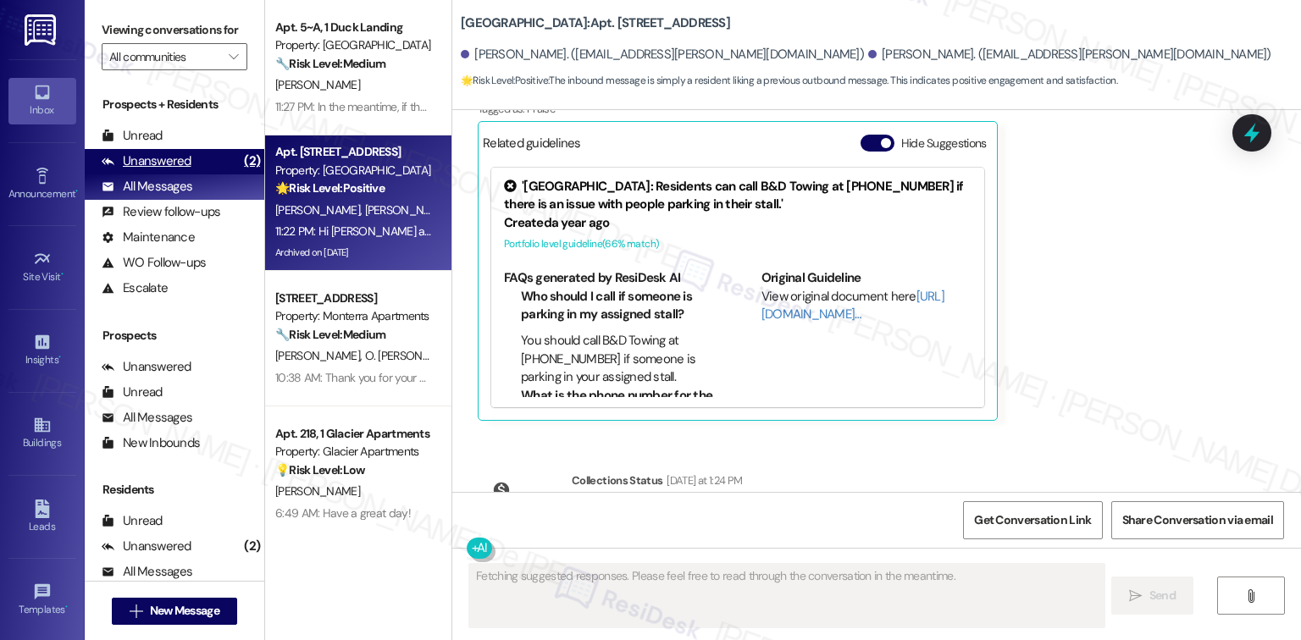
click at [240, 159] on div "(2)" at bounding box center [252, 161] width 25 height 26
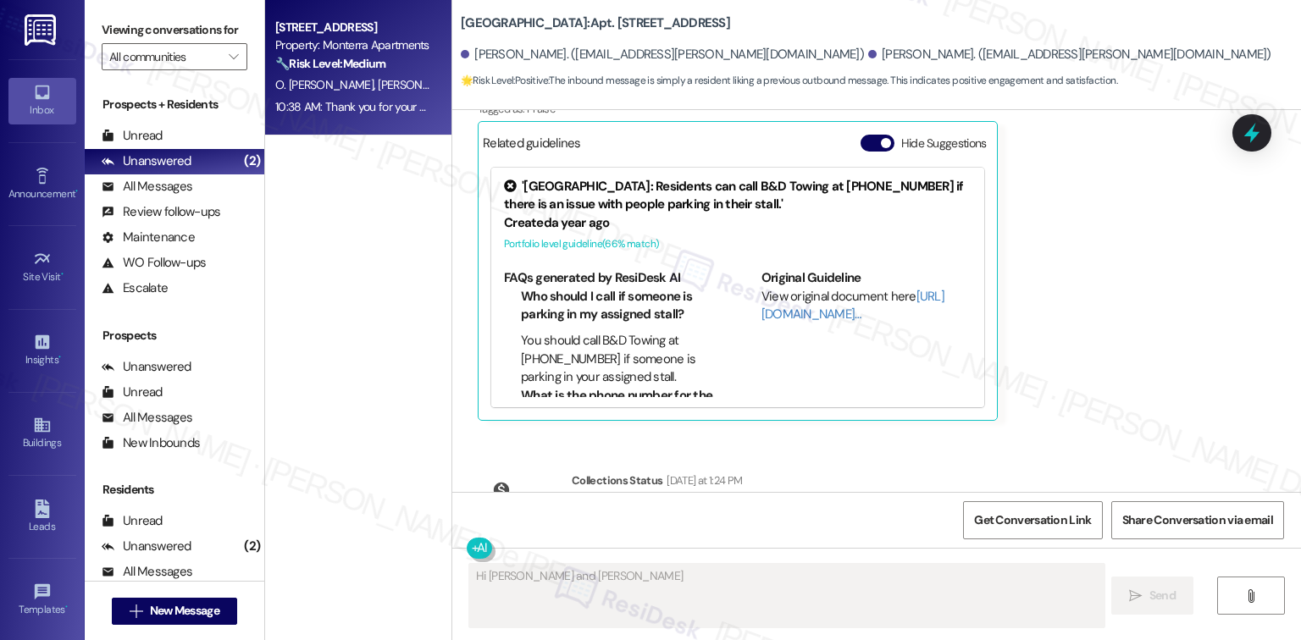
type textarea "Hi Ivette and Sebastian!"
click at [373, 70] on strong "🔧 Risk Level: Medium" at bounding box center [330, 63] width 110 height 15
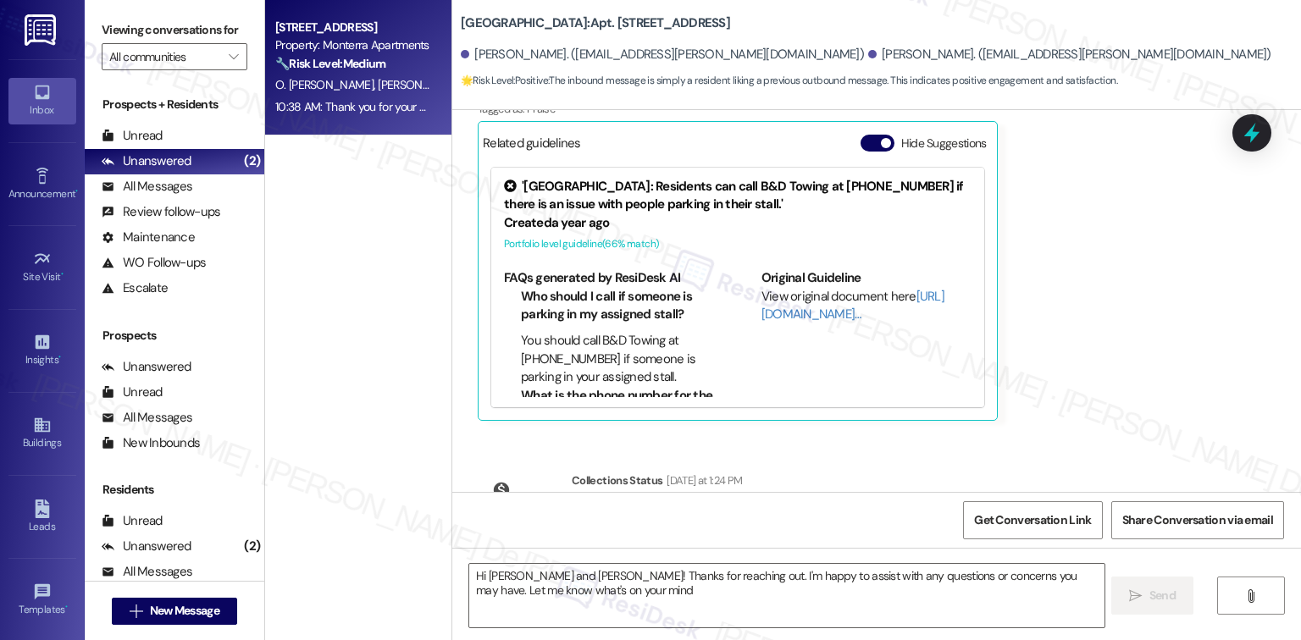
type textarea "Hi Ivette and Sebastian! Thanks for reaching out. I'm happy to assist with any …"
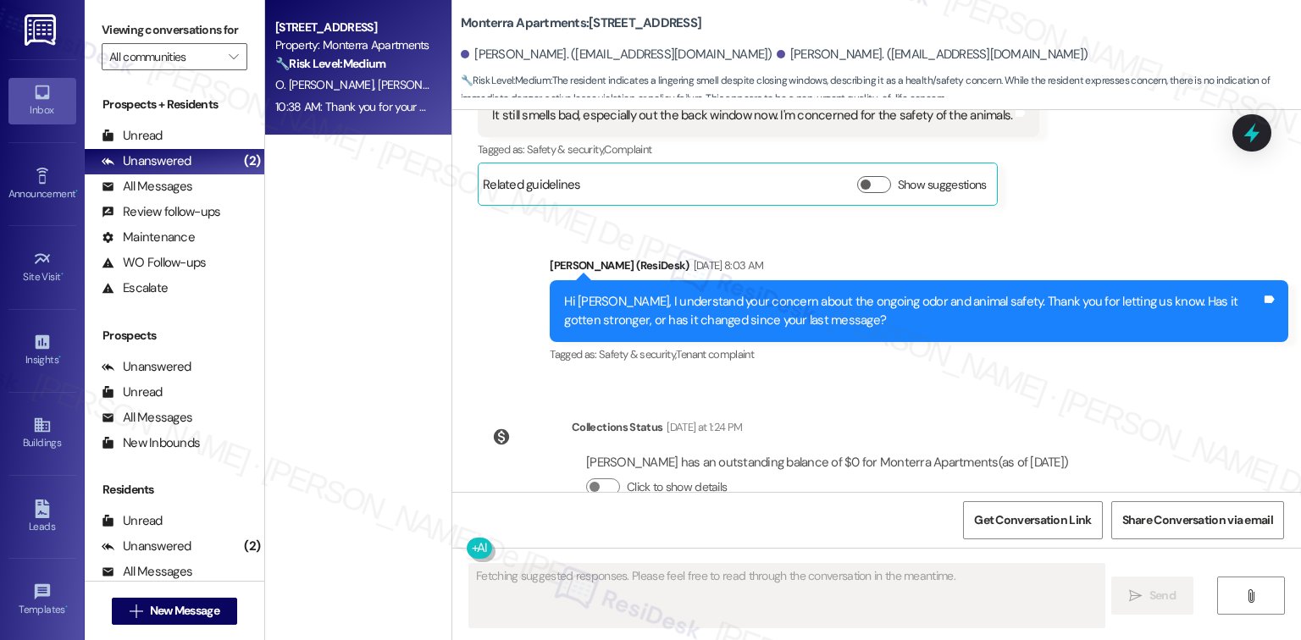
scroll to position [7783, 0]
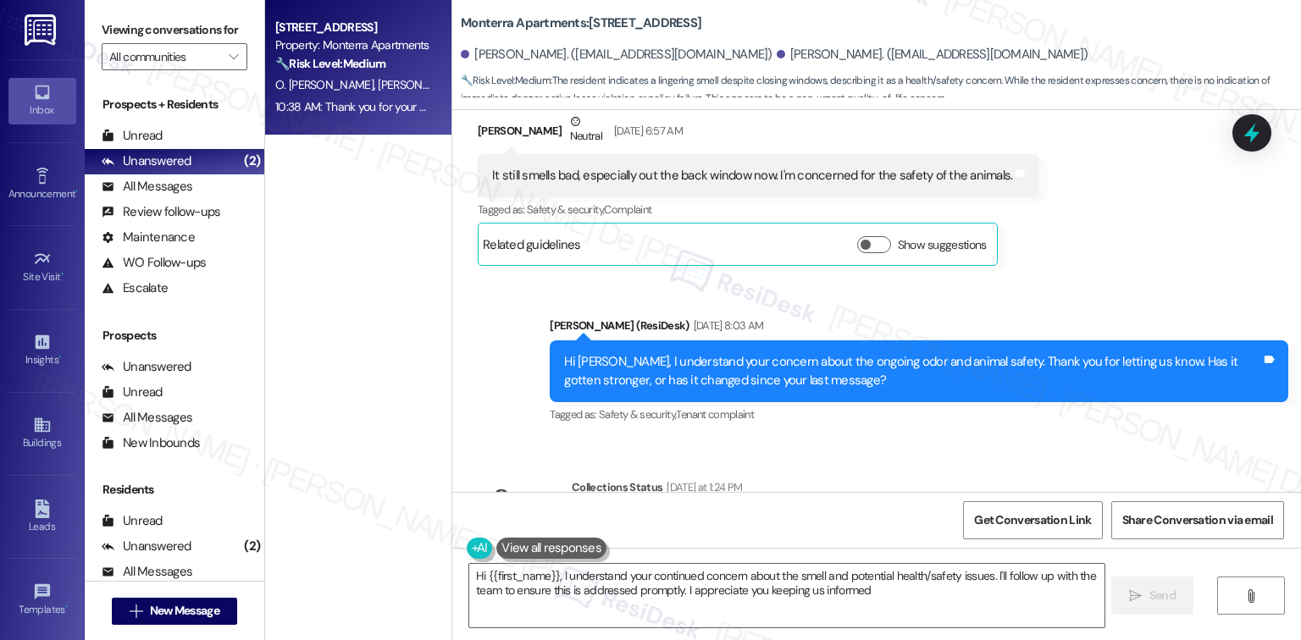
type textarea "Hi {{first_name}}, I understand your continued concern about the smell and pote…"
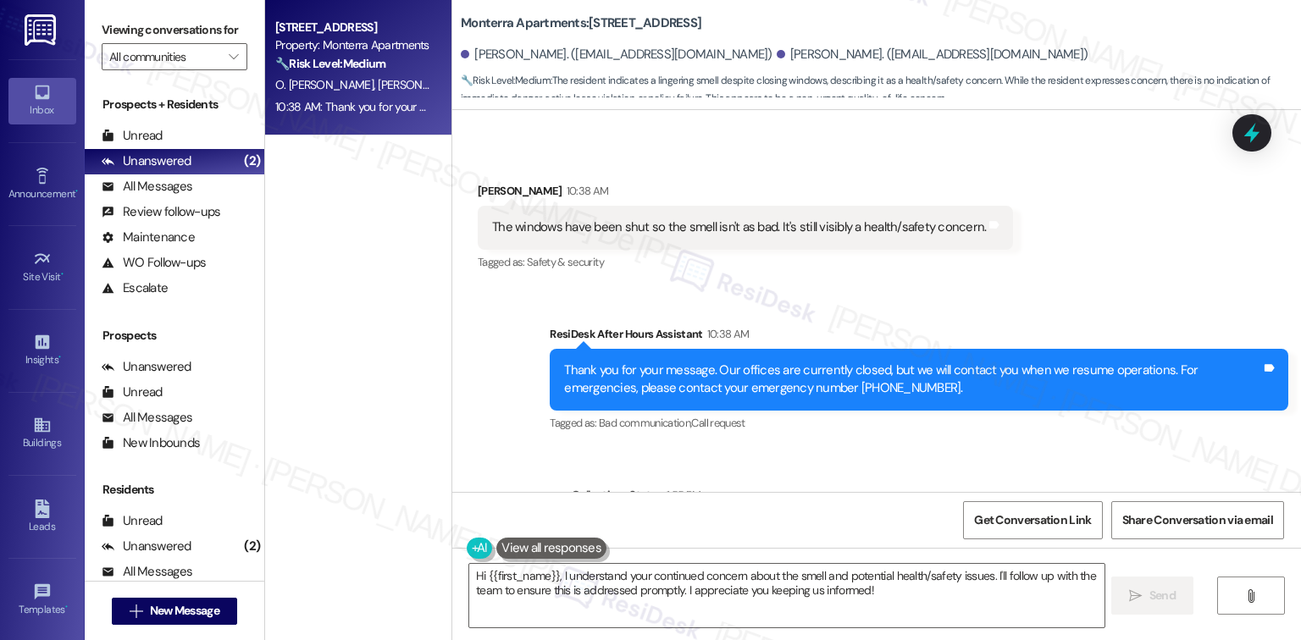
click at [303, 198] on div "Apt. 451, C Monterra Apartments Property: Monterra Apartments 🔧 Risk Level: Med…" at bounding box center [358, 260] width 186 height 520
click at [190, 184] on div "All Messages" at bounding box center [147, 187] width 91 height 18
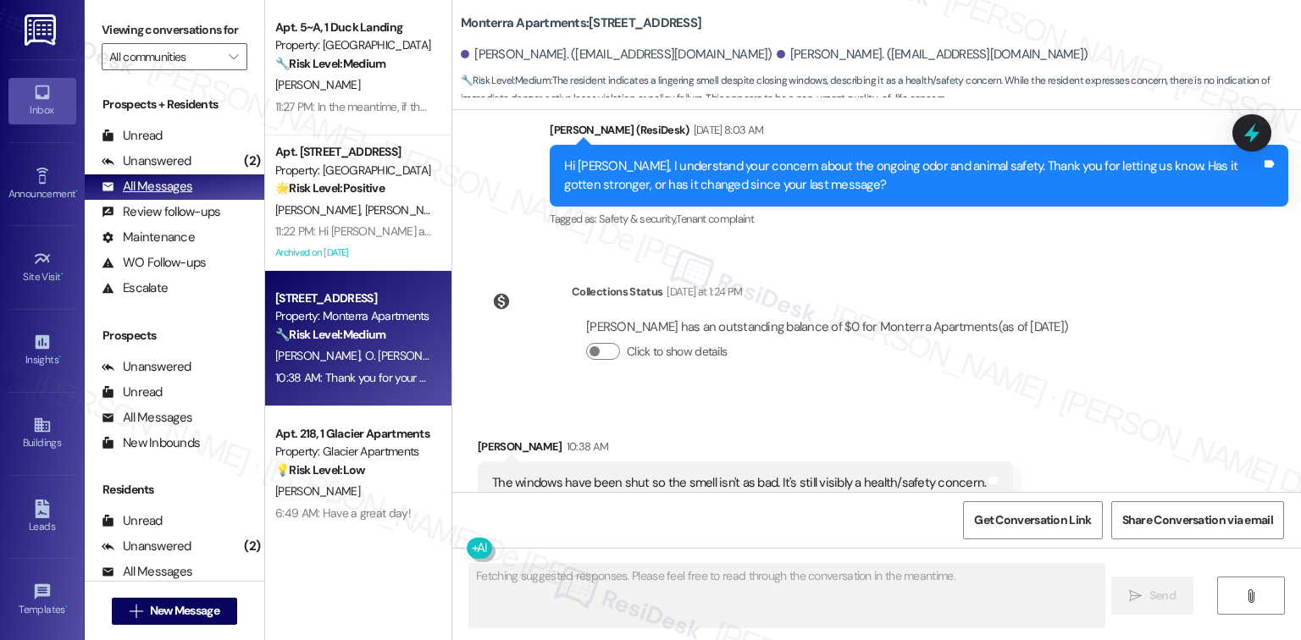
scroll to position [7917, 0]
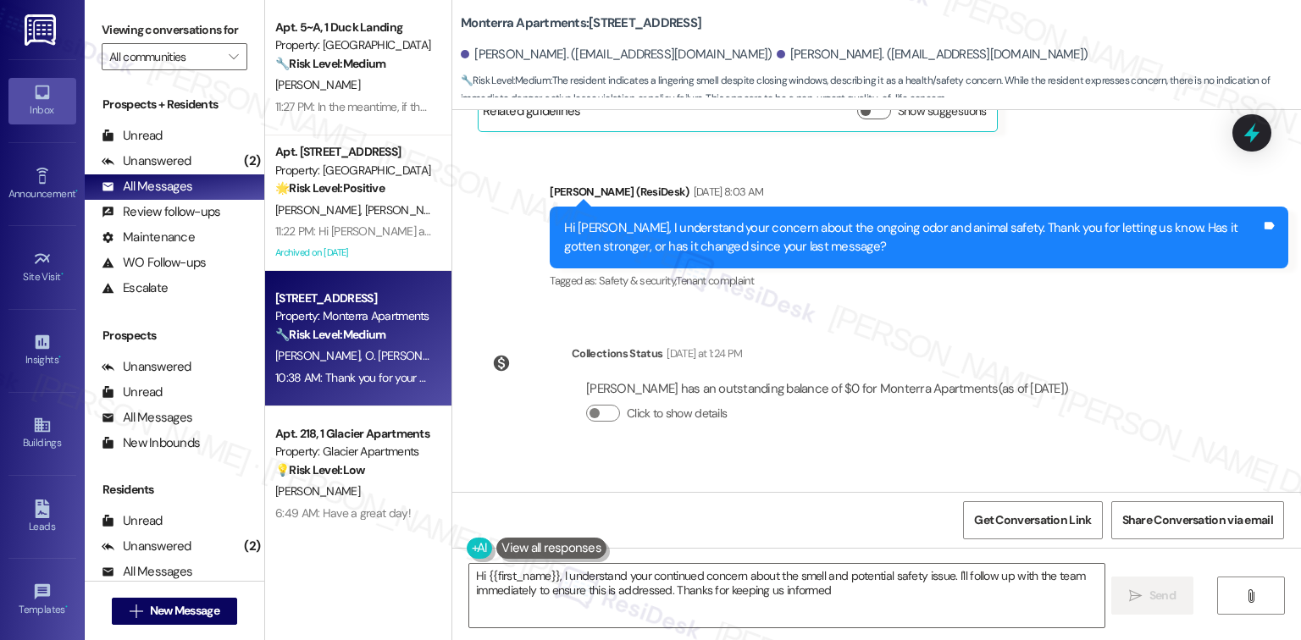
type textarea "Hi {{first_name}}, I understand your continued concern about the smell and pote…"
click at [130, 120] on div "Prospects + Residents Unread (0) Unread: Any message you haven't read yet will …" at bounding box center [175, 198] width 180 height 205
click at [124, 173] on div "Unanswered (2)" at bounding box center [175, 161] width 180 height 25
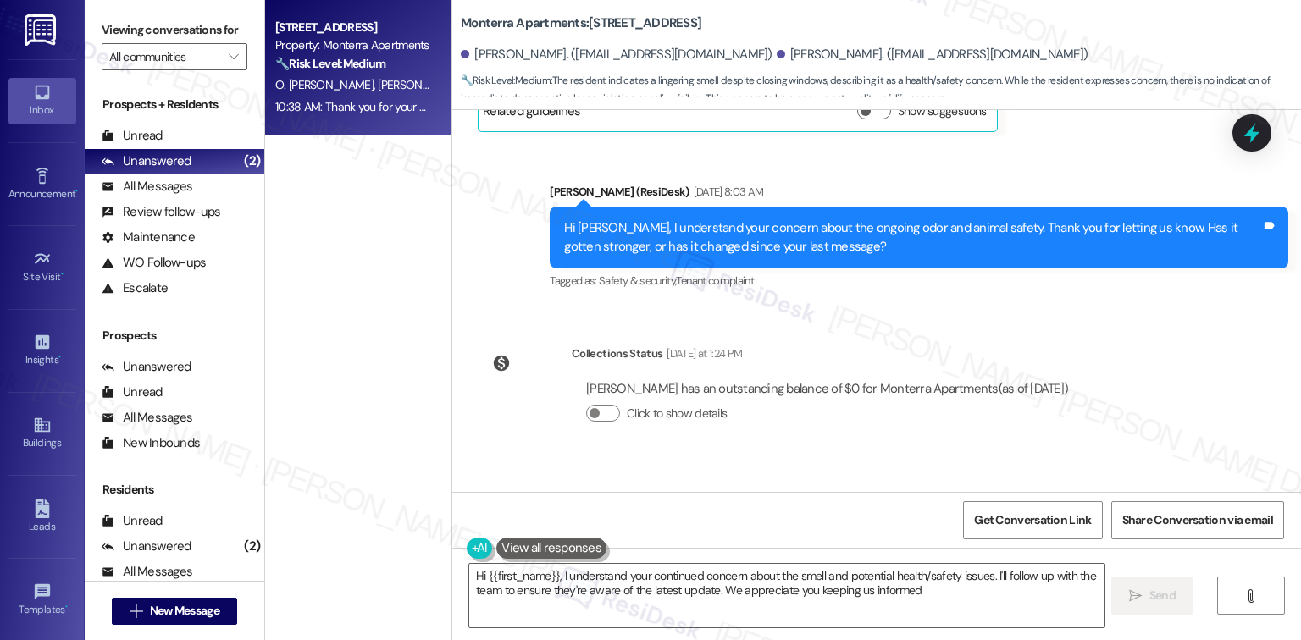
type textarea "Hi {{first_name}}, I understand your continued concern about the smell and pote…"
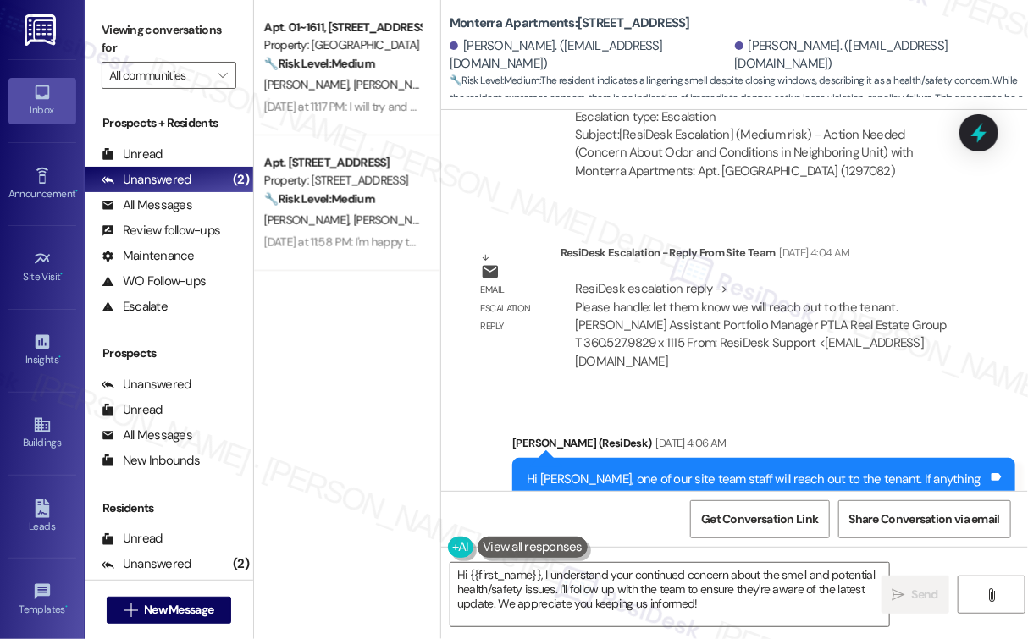
scroll to position [8569, 0]
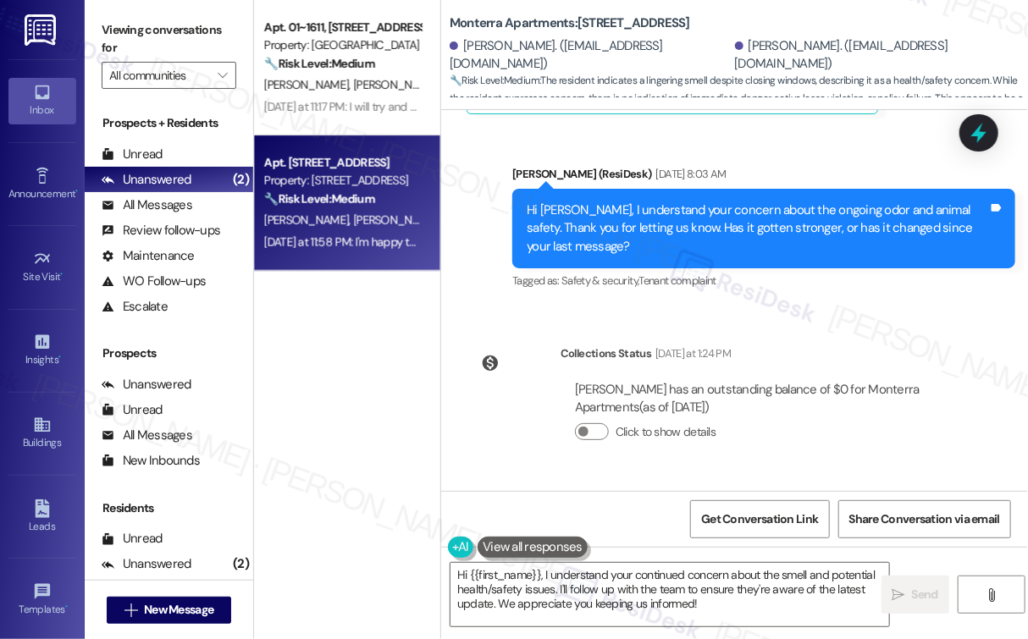
click at [307, 213] on span "M. Nguyen" at bounding box center [309, 220] width 90 height 15
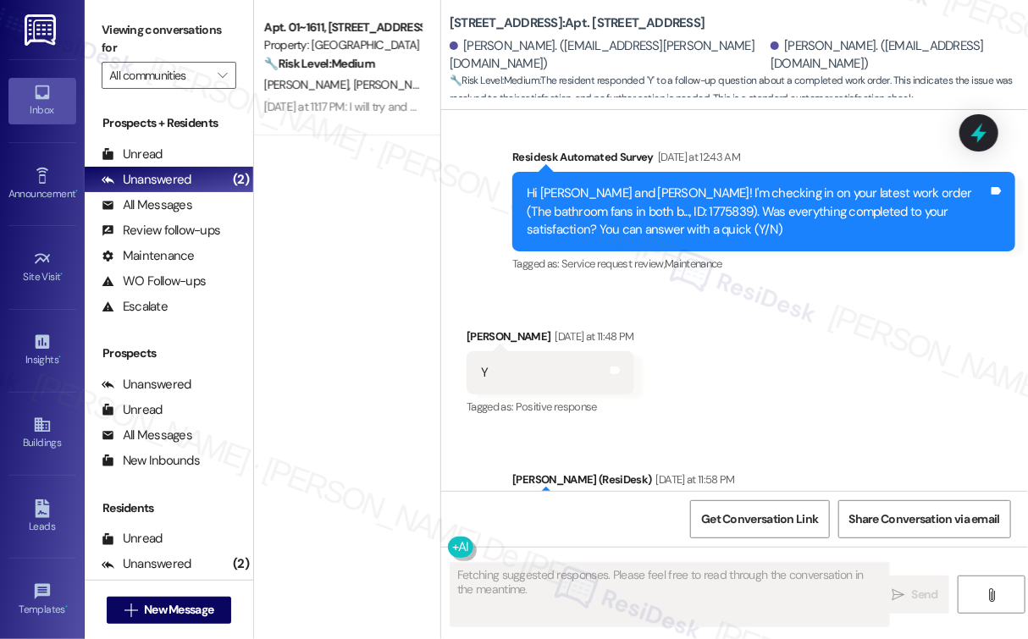
scroll to position [7360, 0]
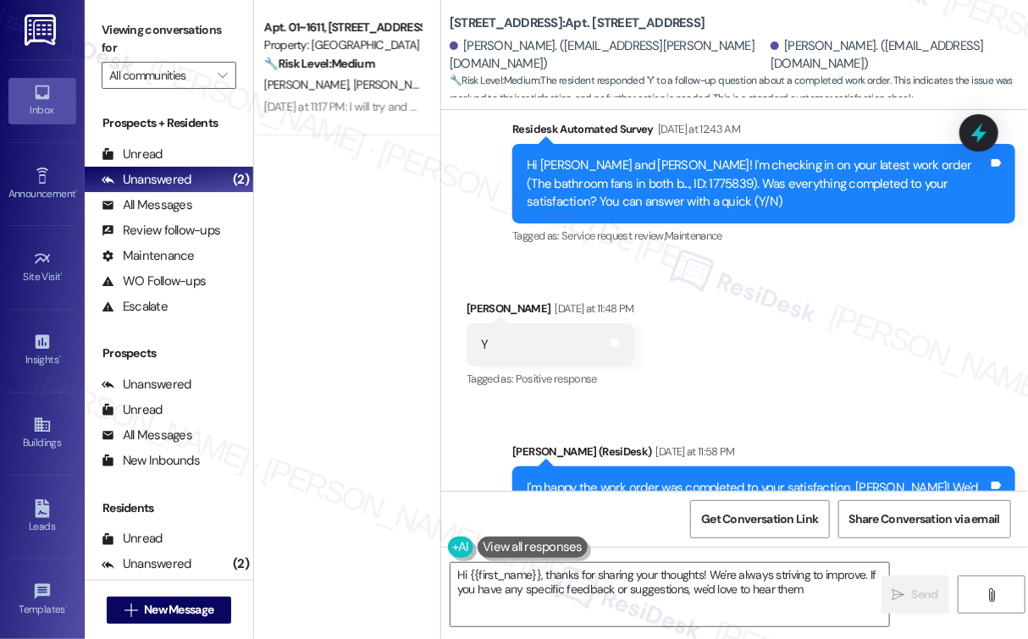
type textarea "Hi {{first_name}}, thanks for sharing your thoughts! We're always striving to i…"
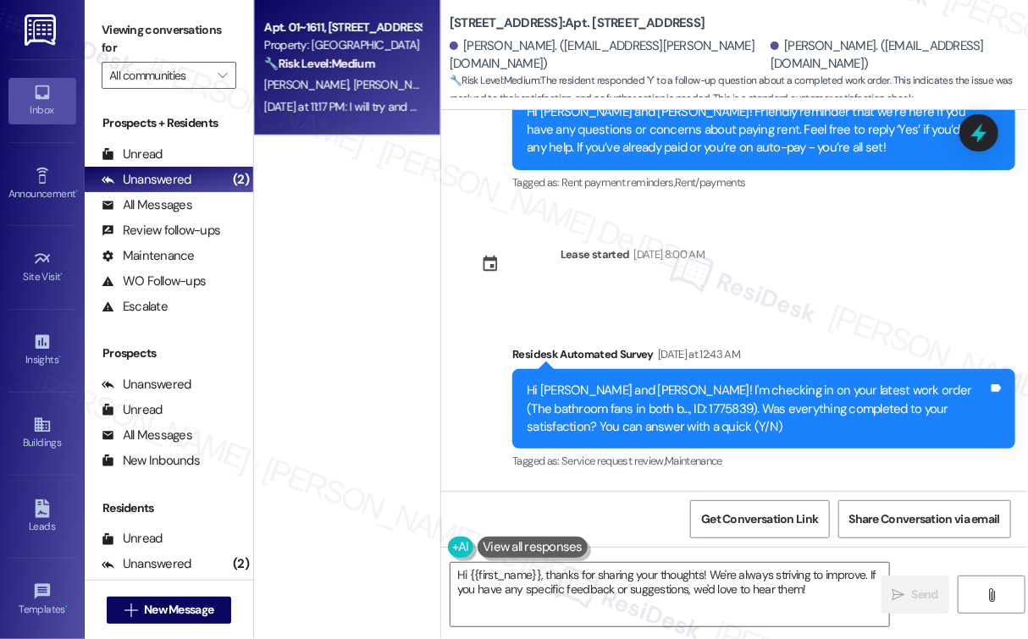
click at [354, 83] on span "G. Graf" at bounding box center [399, 84] width 90 height 15
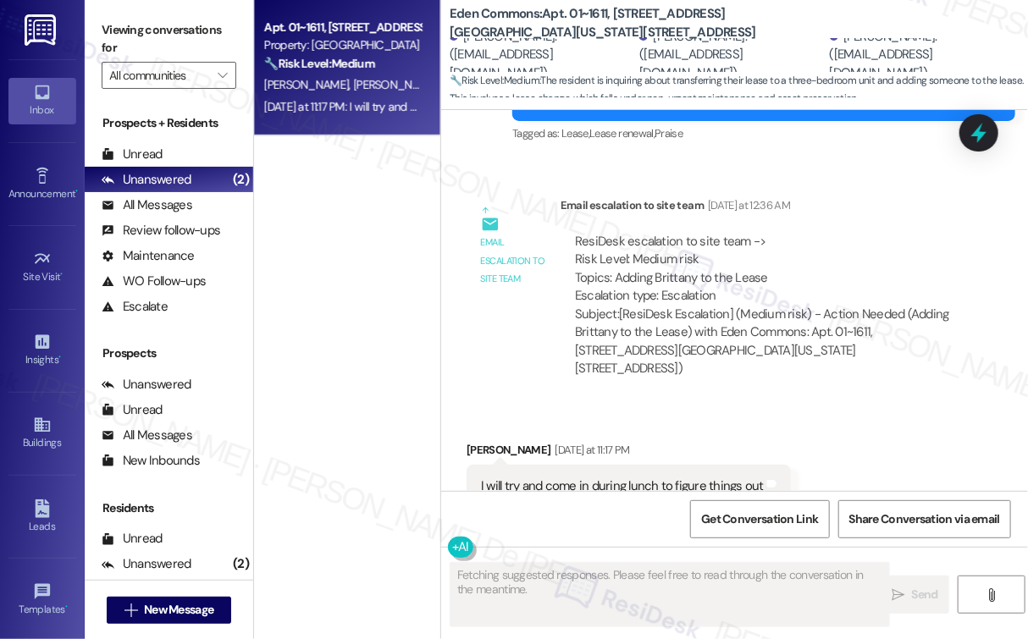
scroll to position [2621, 0]
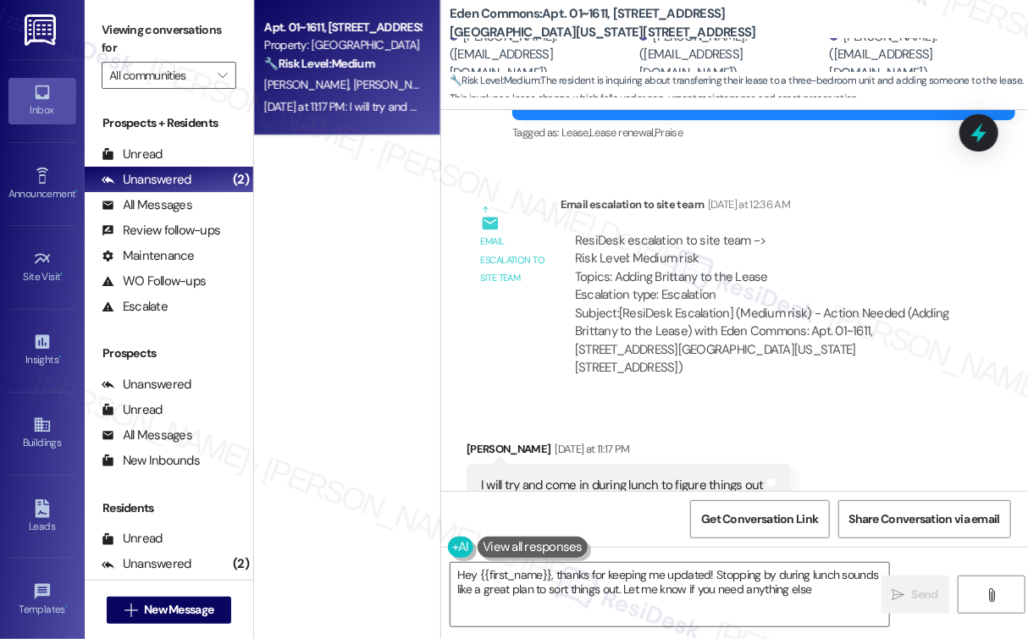
type textarea "Hey {{first_name}}, thanks for keeping me updated! Stopping by during lunch sou…"
click at [782, 522] on span "Get Conversation Link" at bounding box center [759, 520] width 117 height 18
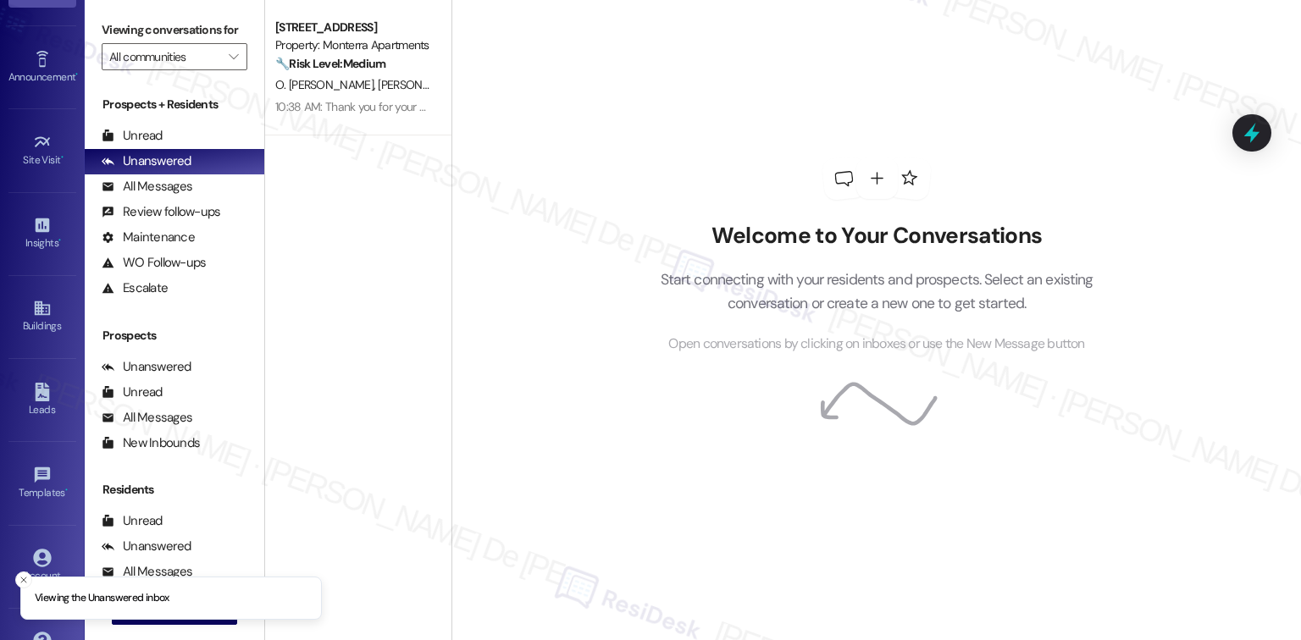
scroll to position [163, 0]
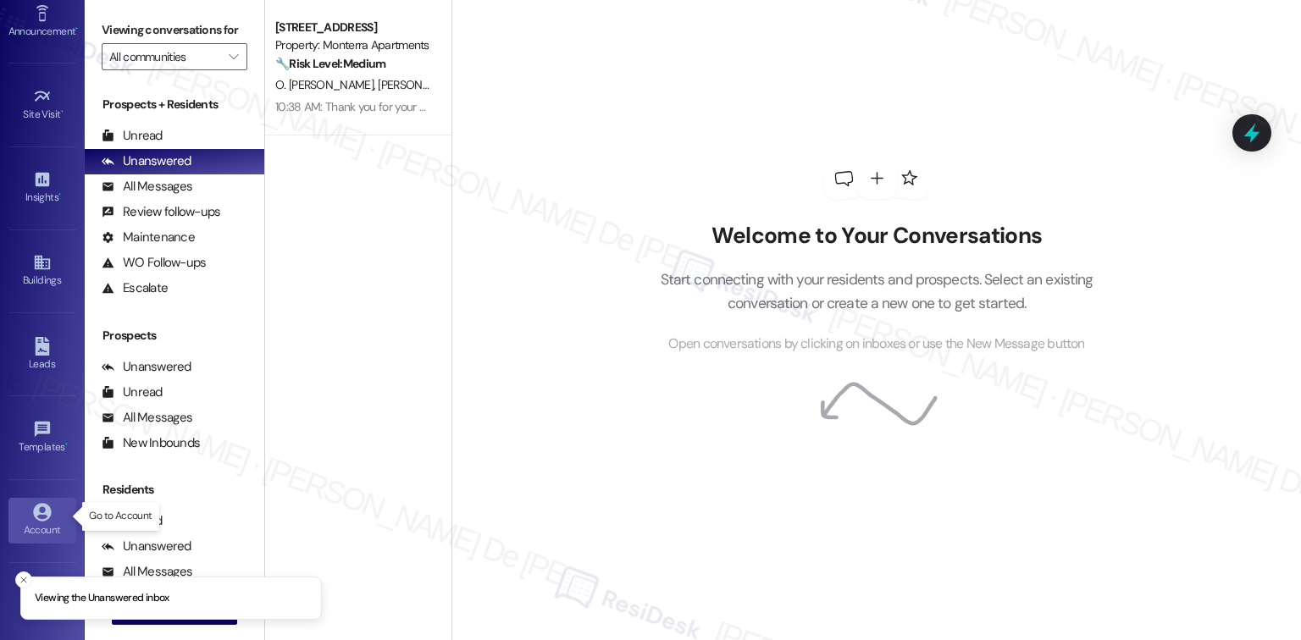
click at [40, 503] on icon at bounding box center [42, 512] width 18 height 18
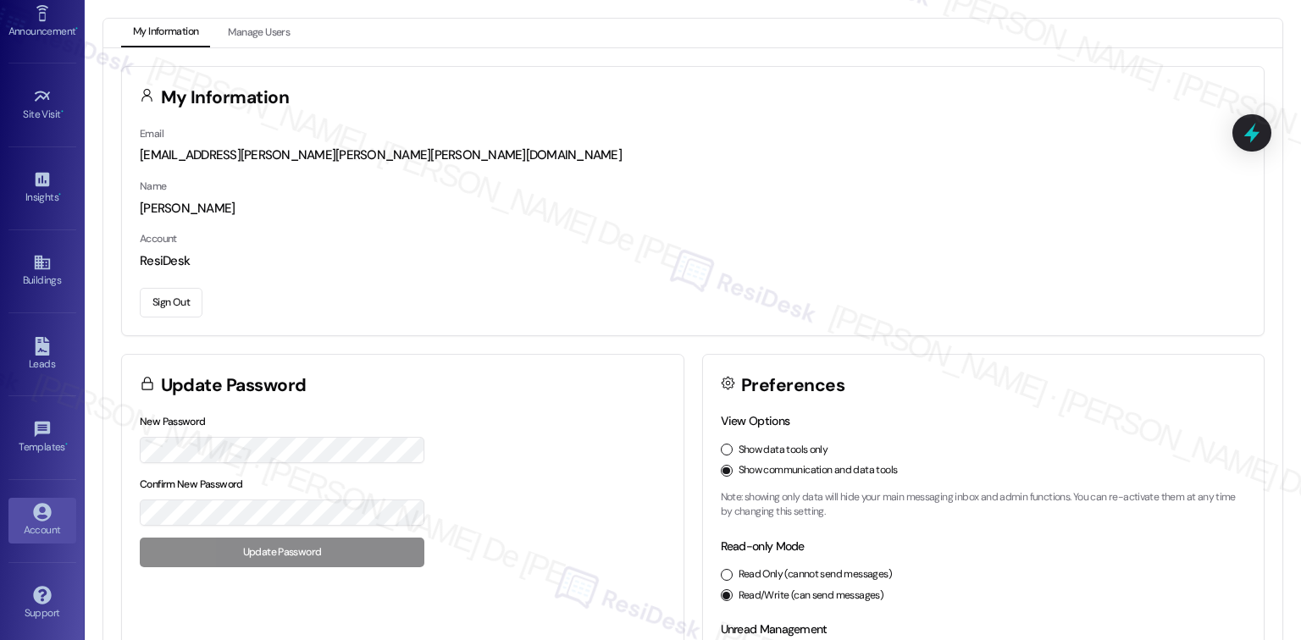
click at [154, 298] on button "Sign Out" at bounding box center [171, 303] width 63 height 30
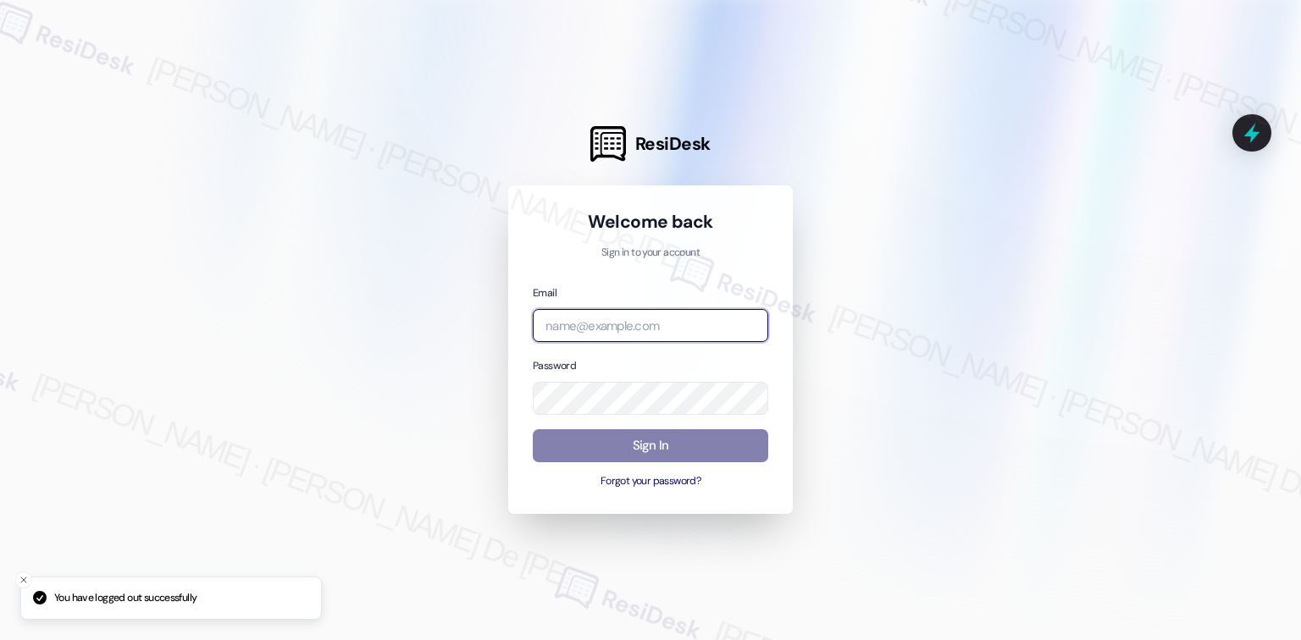
click at [658, 324] on input "email" at bounding box center [650, 325] width 235 height 33
click at [659, 325] on input "email" at bounding box center [650, 325] width 235 height 33
type input "h"
type input "hab"
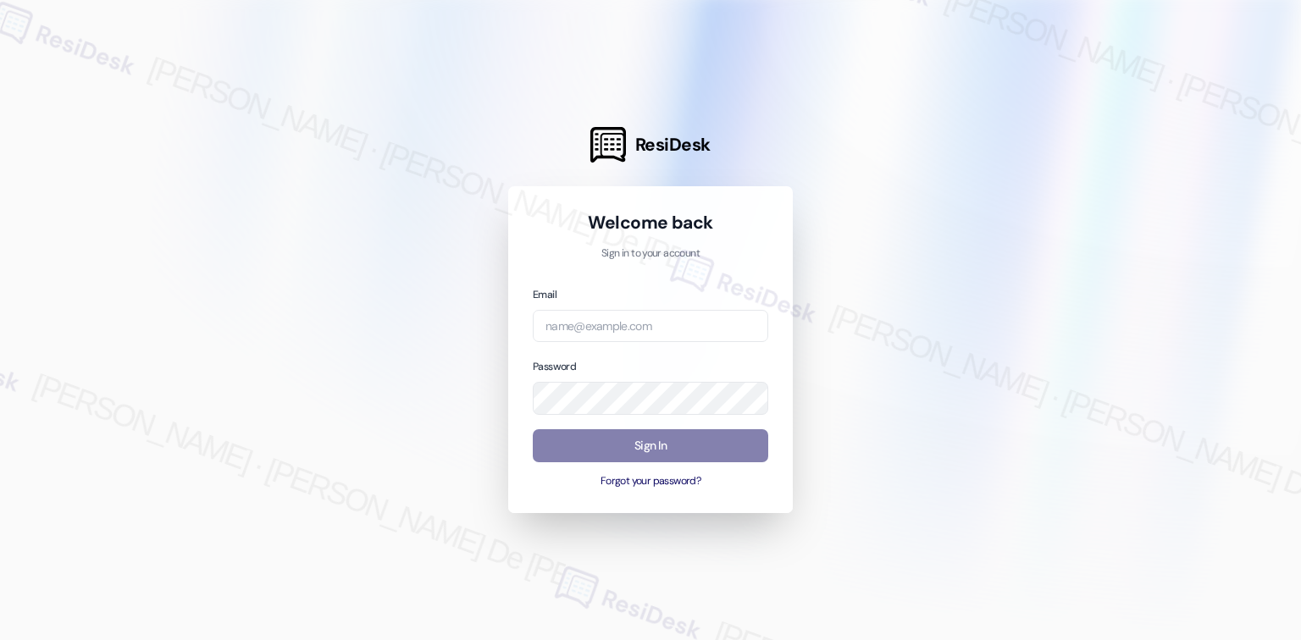
scroll to position [1063, 0]
click at [639, 329] on input "email" at bounding box center [650, 326] width 235 height 33
type input "automated-surveys-habitat-cristel.joy.de.jesus@habitat.com"
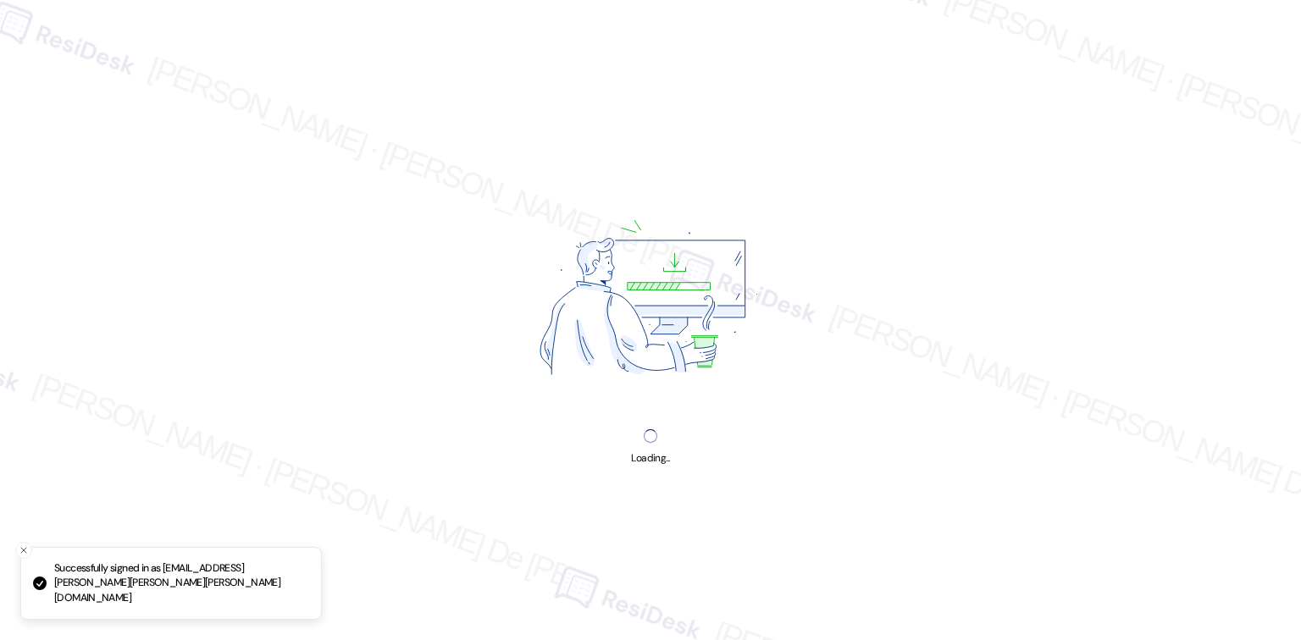
click at [678, 434] on div "Loading..." at bounding box center [650, 320] width 1301 height 640
